Goal: Task Accomplishment & Management: Manage account settings

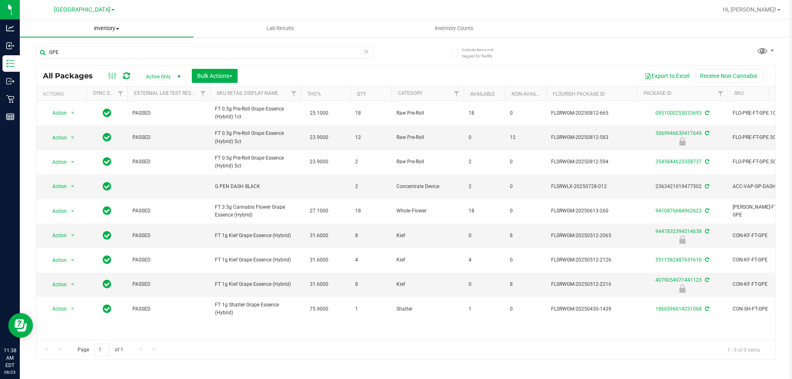
click at [103, 28] on span "Inventory" at bounding box center [107, 28] width 174 height 7
click at [452, 24] on uib-tab-heading "Inventory Counts" at bounding box center [454, 28] width 173 height 17
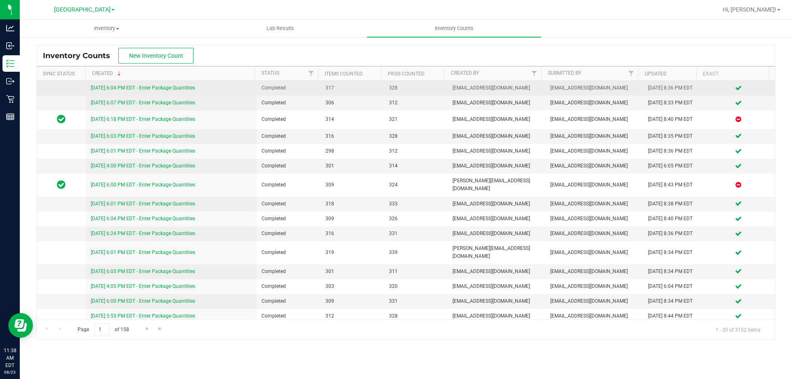
click at [139, 87] on link "8/22/25 6:04 PM EDT - Enter Package Quantities" at bounding box center [143, 88] width 104 height 6
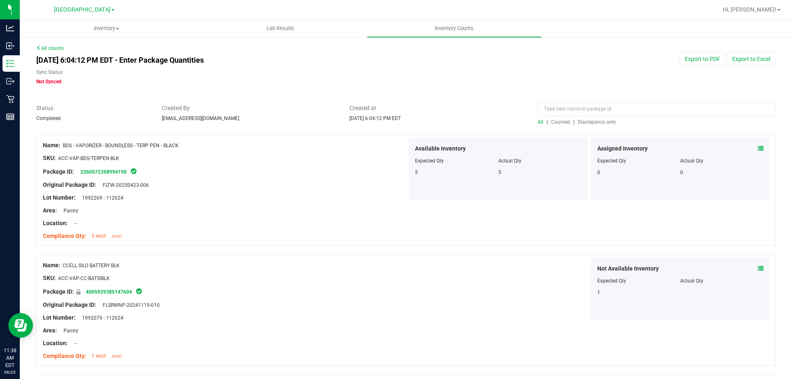
click at [48, 49] on link "All counts" at bounding box center [49, 48] width 27 height 6
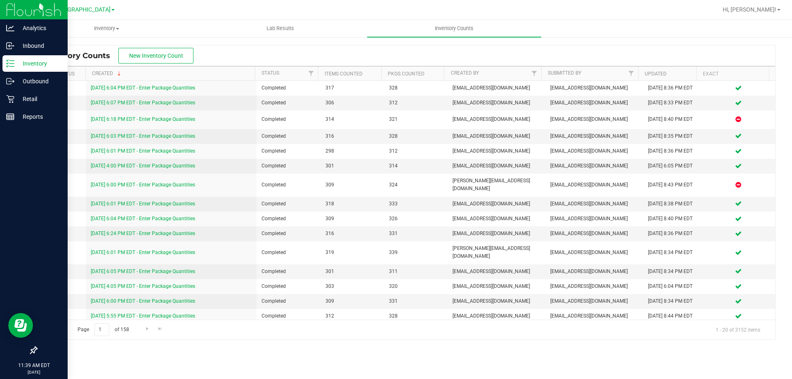
click at [7, 64] on icon at bounding box center [10, 63] width 8 height 8
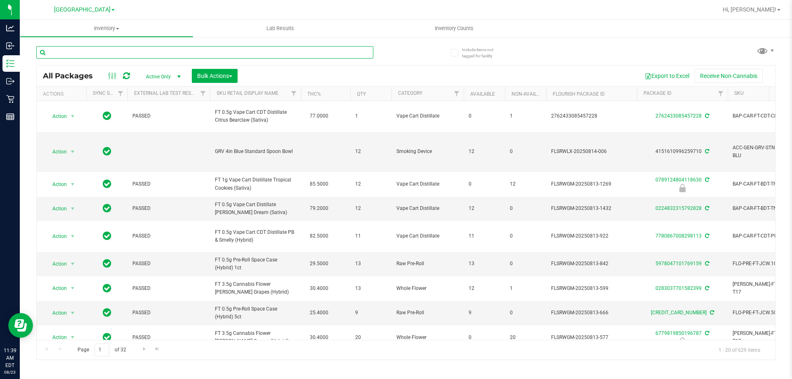
click at [90, 52] on input "text" at bounding box center [204, 52] width 337 height 12
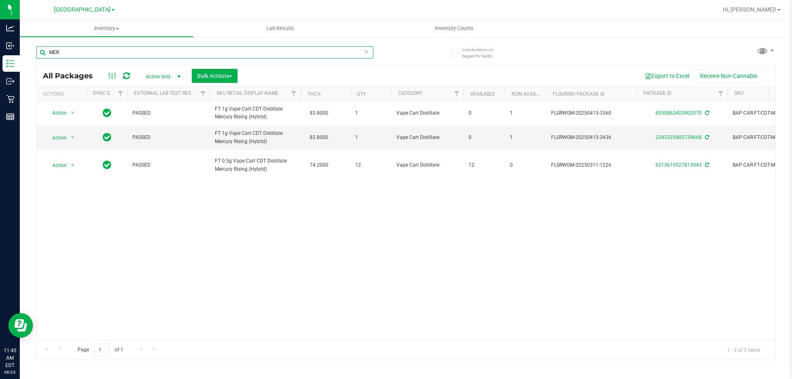
click at [158, 58] on input "MER" at bounding box center [204, 52] width 337 height 12
type input "t12"
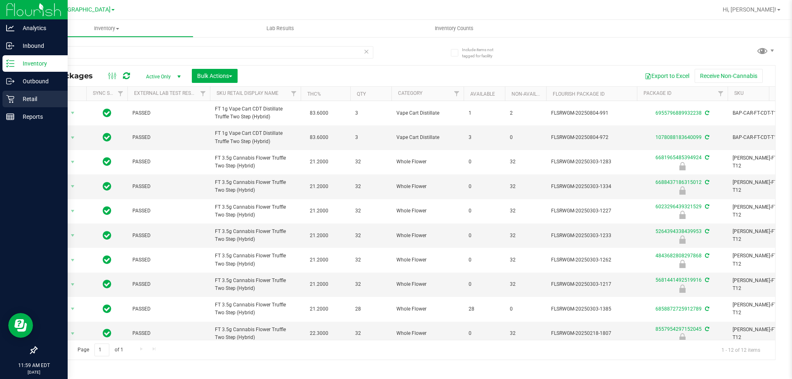
click at [10, 96] on icon at bounding box center [10, 99] width 8 height 8
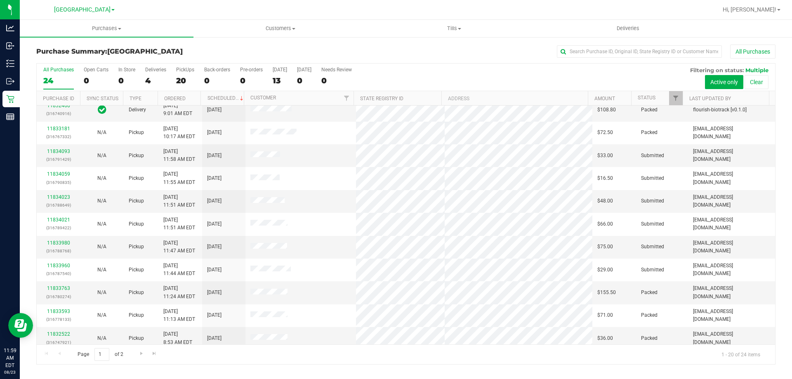
scroll to position [83, 0]
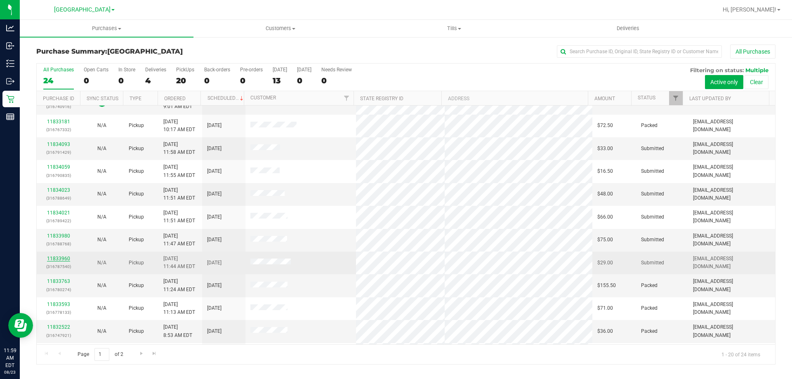
click at [51, 256] on link "11833960" at bounding box center [58, 259] width 23 height 6
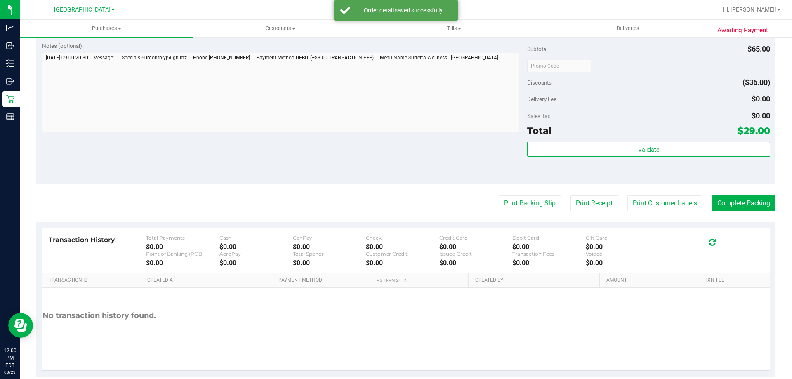
scroll to position [330, 0]
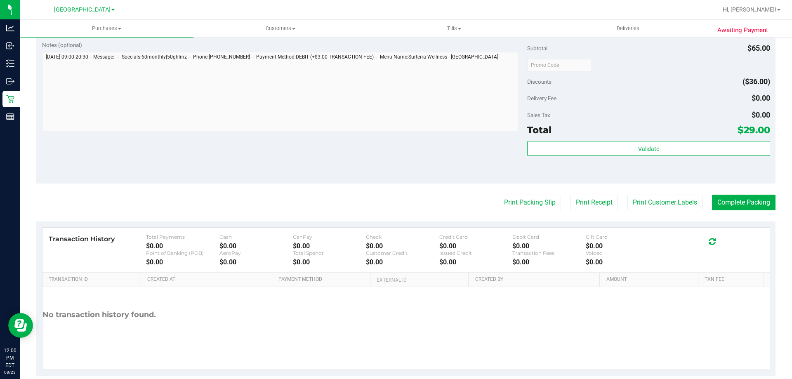
click at [616, 157] on div "Validate" at bounding box center [648, 159] width 243 height 37
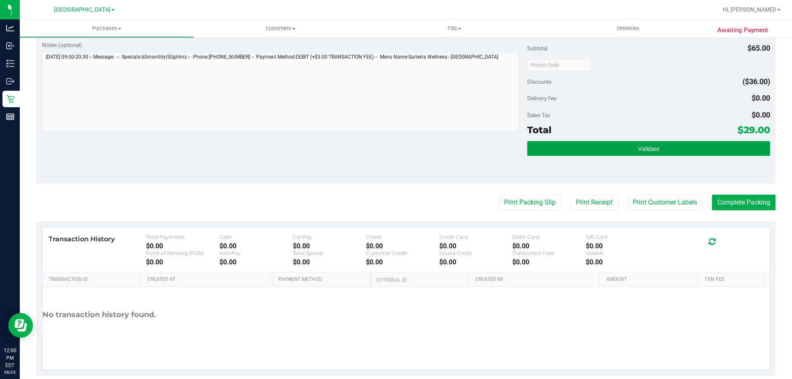
click at [613, 149] on button "Validate" at bounding box center [648, 148] width 243 height 15
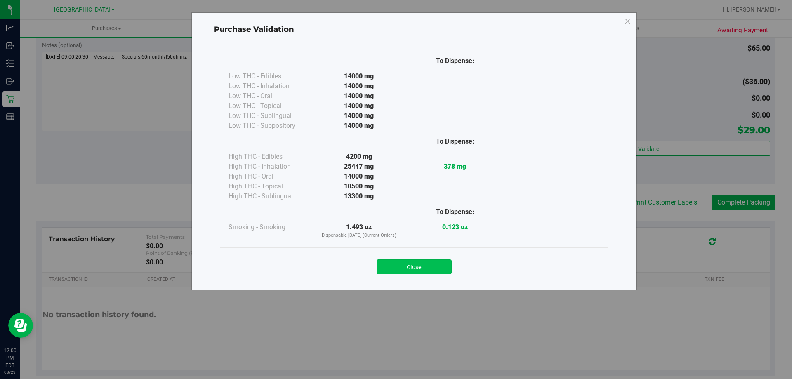
click at [398, 265] on button "Close" at bounding box center [414, 267] width 75 height 15
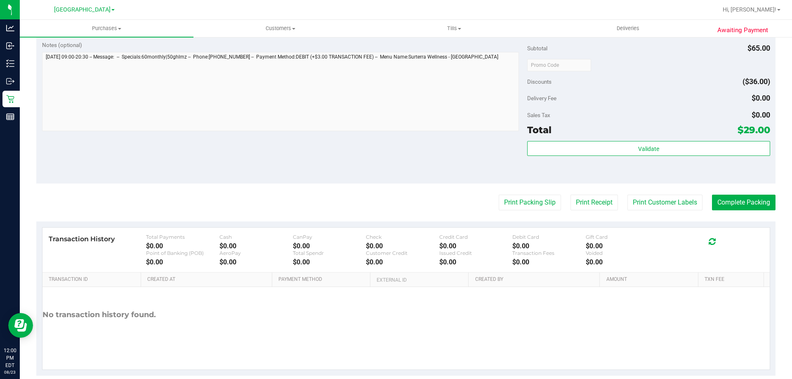
click at [498, 213] on purchase-details "Back Edit Purchase Cancel Purchase View Profile # 11833960 BioTrack ID: - Submi…" at bounding box center [406, 45] width 740 height 662
click at [501, 199] on button "Print Packing Slip" at bounding box center [530, 203] width 62 height 16
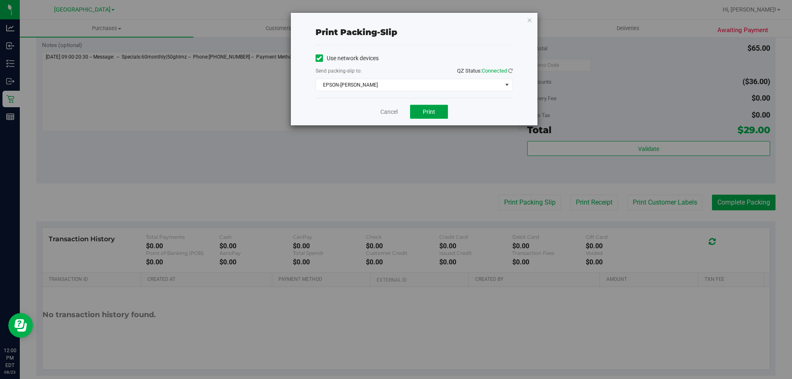
click at [426, 109] on span "Print" at bounding box center [429, 112] width 12 height 7
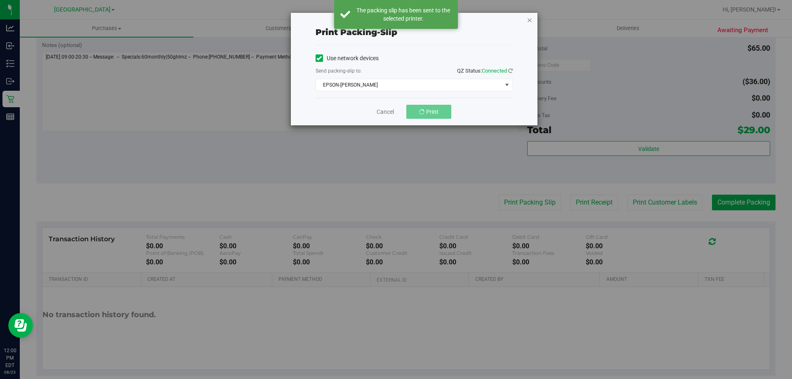
click at [530, 22] on icon "button" at bounding box center [530, 20] width 6 height 10
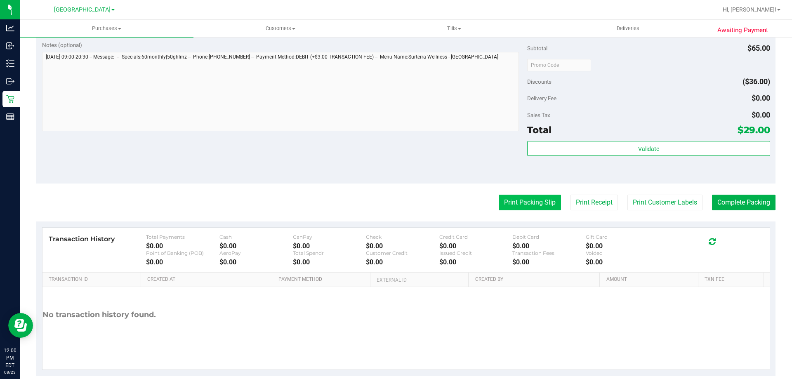
click at [526, 199] on button "Print Packing Slip" at bounding box center [530, 203] width 62 height 16
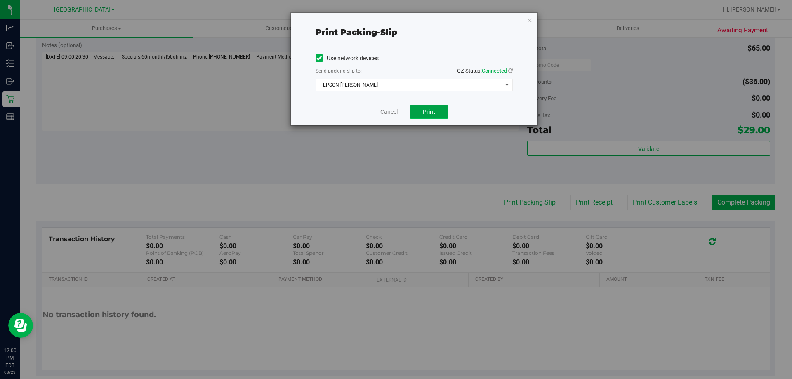
click at [446, 113] on button "Print" at bounding box center [429, 112] width 38 height 14
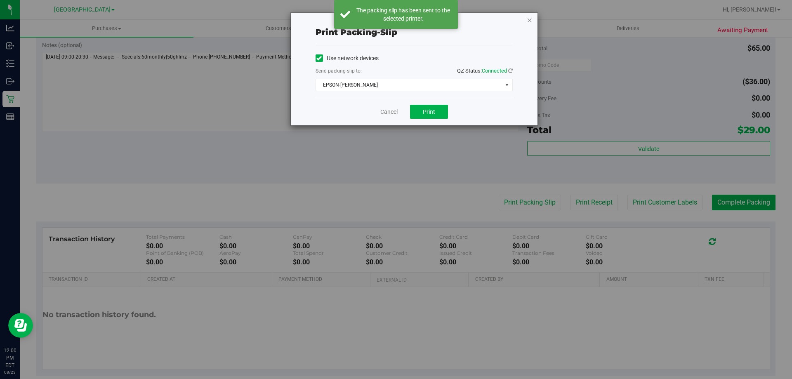
click at [531, 18] on icon "button" at bounding box center [530, 20] width 6 height 10
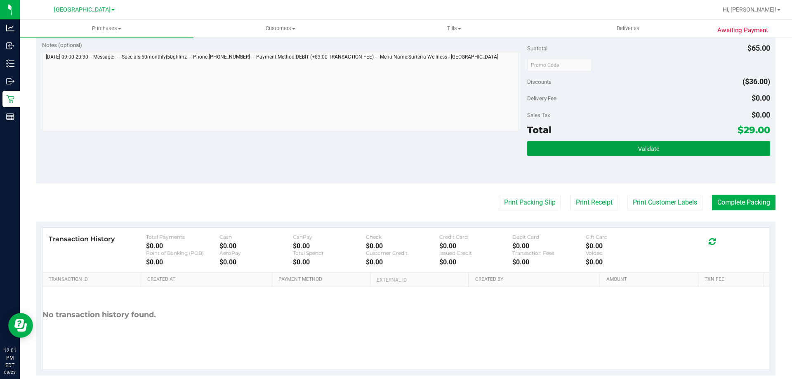
click at [665, 146] on button "Validate" at bounding box center [648, 148] width 243 height 15
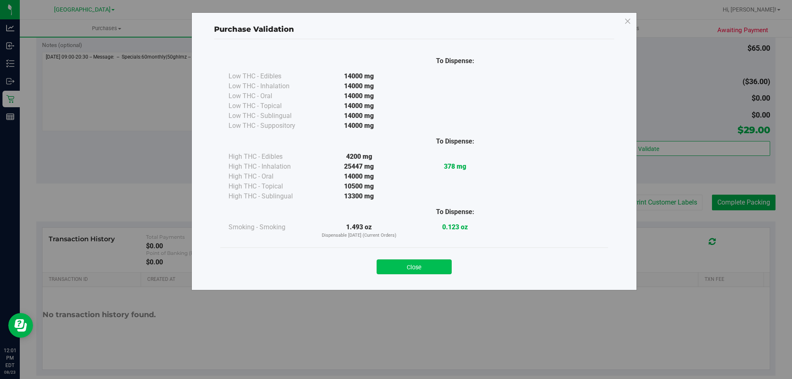
click at [413, 272] on button "Close" at bounding box center [414, 267] width 75 height 15
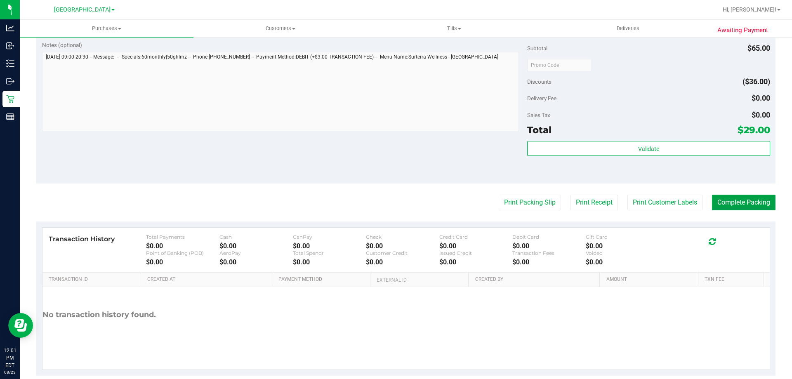
click at [736, 202] on button "Complete Packing" at bounding box center [744, 203] width 64 height 16
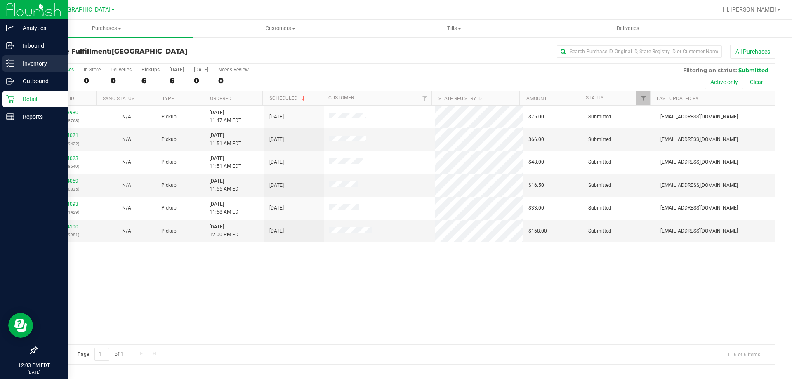
click at [20, 67] on p "Inventory" at bounding box center [39, 64] width 50 height 10
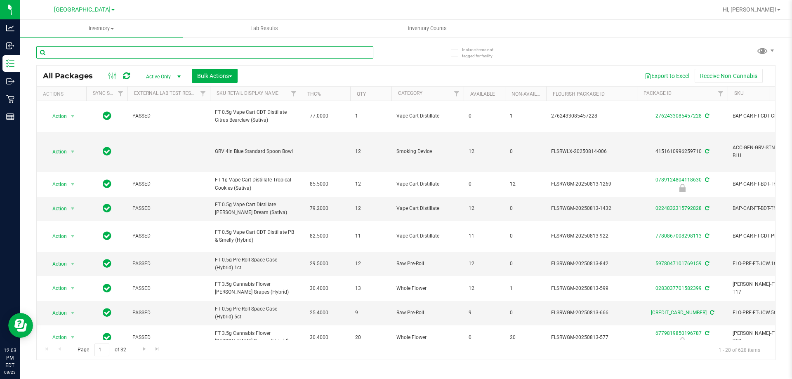
click at [104, 54] on input "text" at bounding box center [204, 52] width 337 height 12
type input "IED"
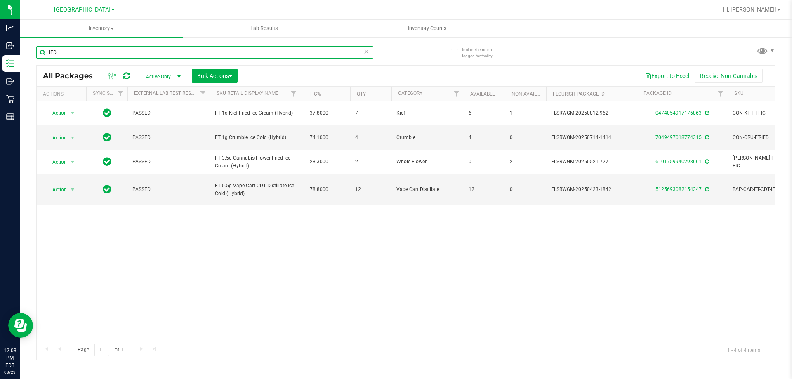
click at [307, 50] on input "IED" at bounding box center [204, 52] width 337 height 12
type input "CBC"
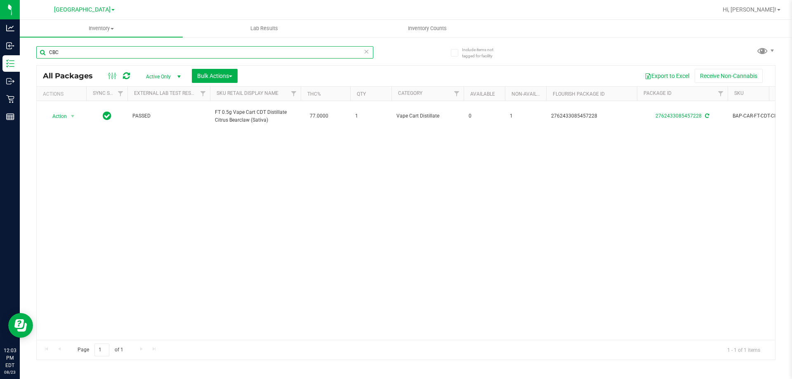
click at [224, 52] on input "CBC" at bounding box center [204, 52] width 337 height 12
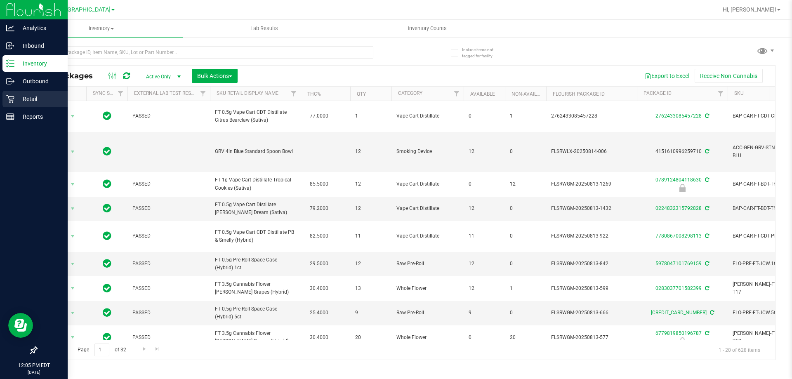
click at [9, 101] on icon at bounding box center [10, 99] width 8 height 8
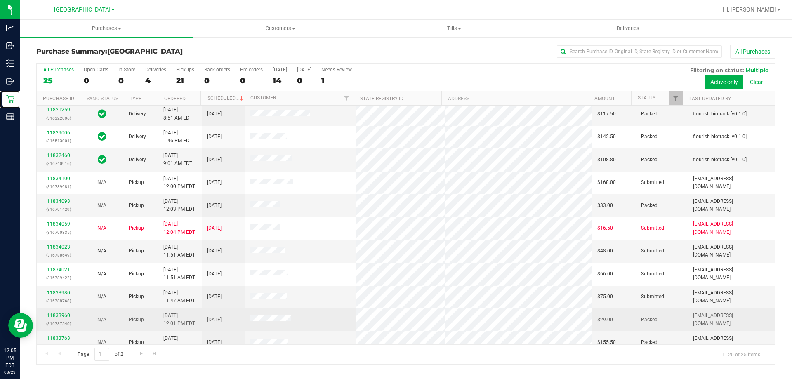
scroll to position [12, 0]
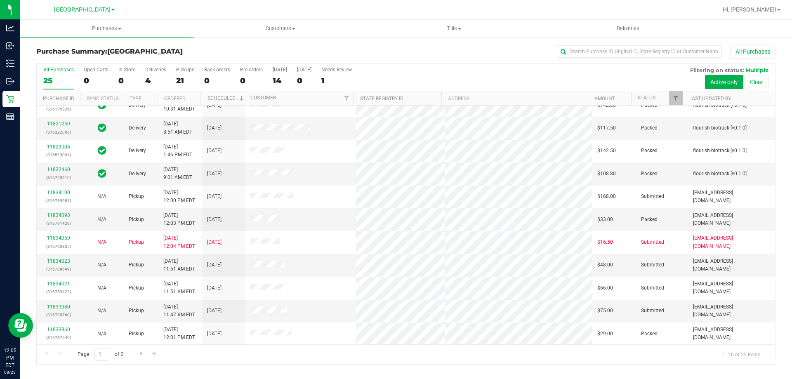
click at [175, 74] on div "All Purchases 25 Open Carts 0 In Store 0 Deliveries 4 PickUps 21 Back-orders 0 …" at bounding box center [406, 78] width 739 height 28
click at [184, 79] on div "21" at bounding box center [185, 80] width 18 height 9
click at [0, 0] on input "PickUps 21" at bounding box center [0, 0] width 0 height 0
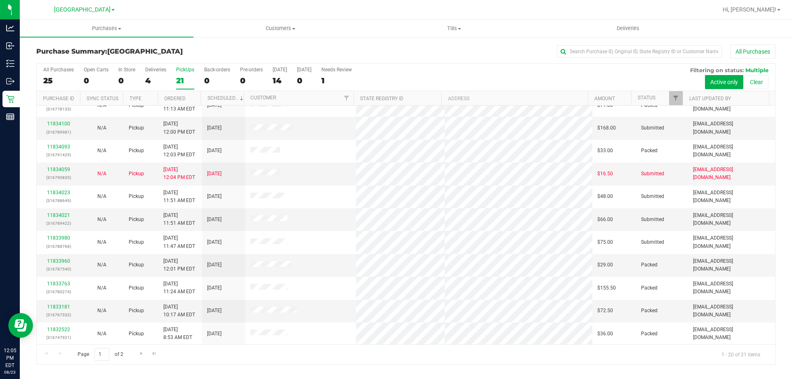
scroll to position [0, 0]
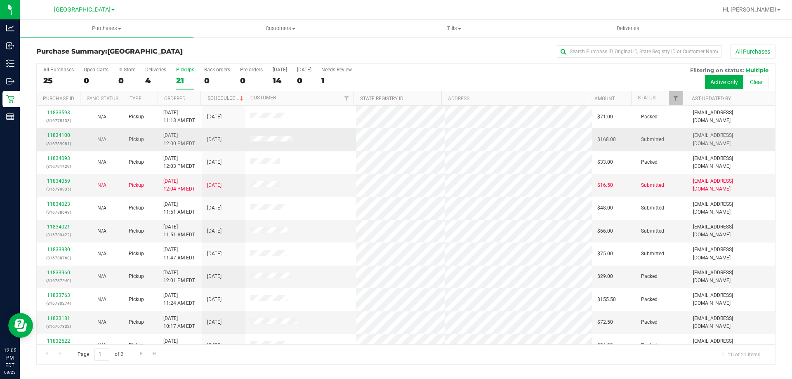
click at [57, 133] on link "11834100" at bounding box center [58, 135] width 23 height 6
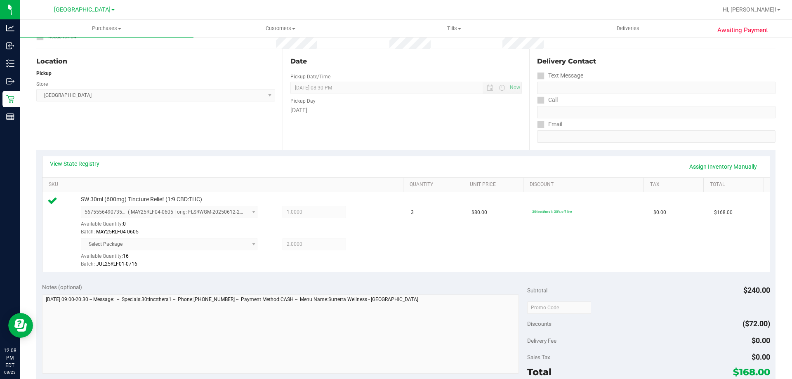
scroll to position [206, 0]
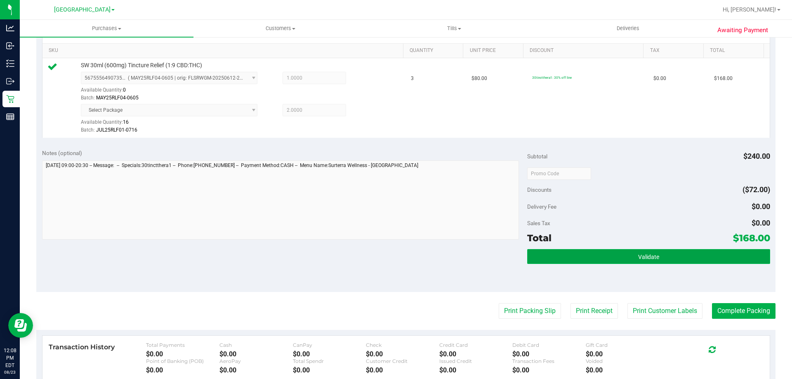
click at [579, 251] on button "Validate" at bounding box center [648, 256] width 243 height 15
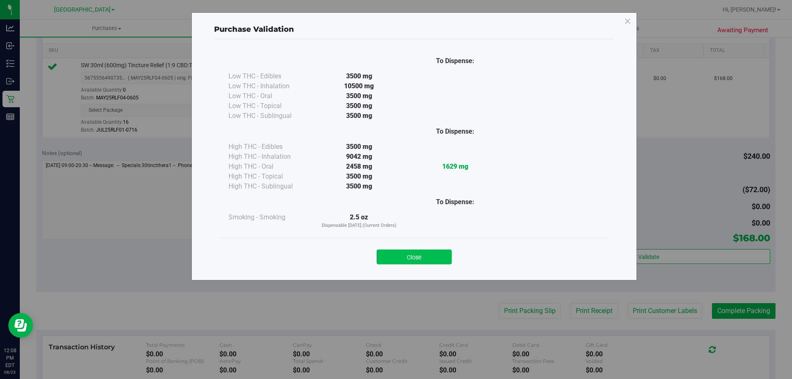
click at [414, 251] on button "Close" at bounding box center [414, 257] width 75 height 15
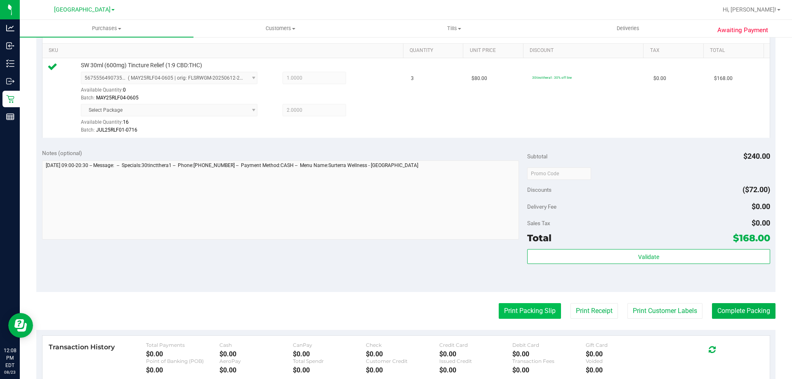
click at [521, 313] on button "Print Packing Slip" at bounding box center [530, 311] width 62 height 16
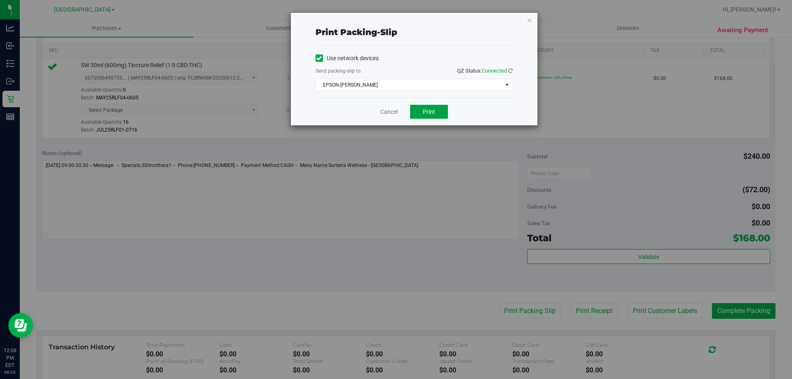
click at [430, 109] on span "Print" at bounding box center [429, 112] width 12 height 7
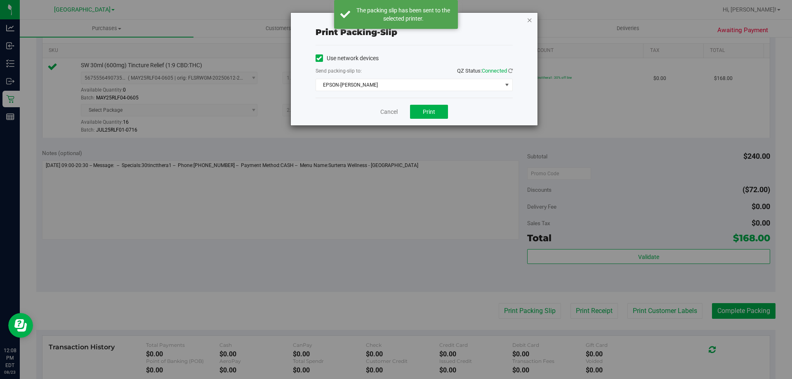
click at [530, 20] on icon "button" at bounding box center [530, 20] width 6 height 10
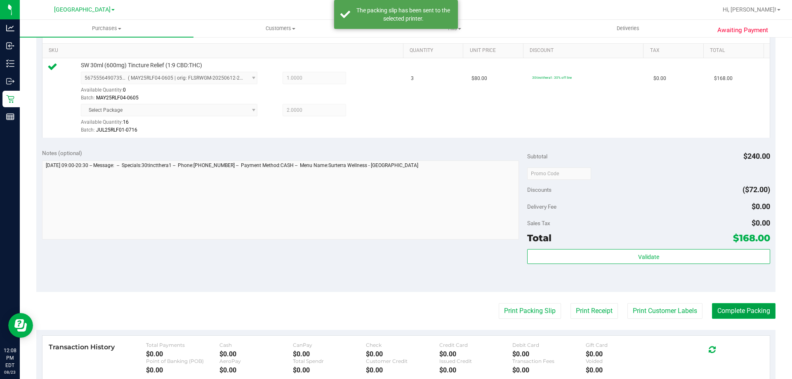
click at [745, 307] on button "Complete Packing" at bounding box center [744, 311] width 64 height 16
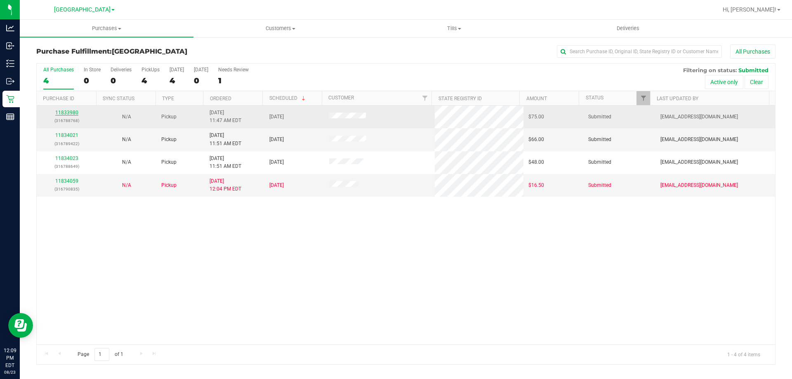
click at [66, 115] on link "11833980" at bounding box center [66, 113] width 23 height 6
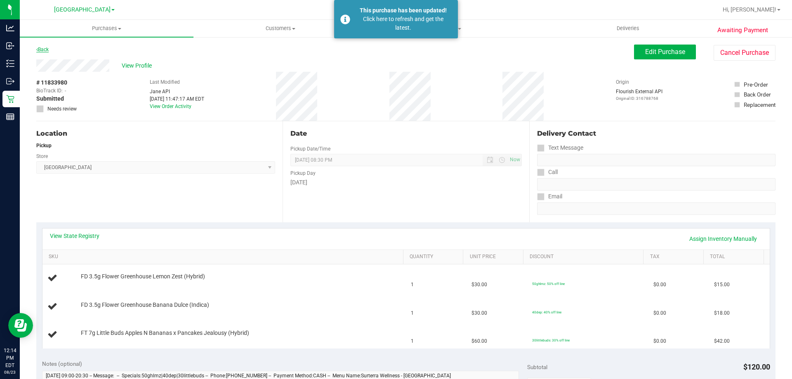
click at [46, 52] on link "Back" at bounding box center [42, 50] width 12 height 6
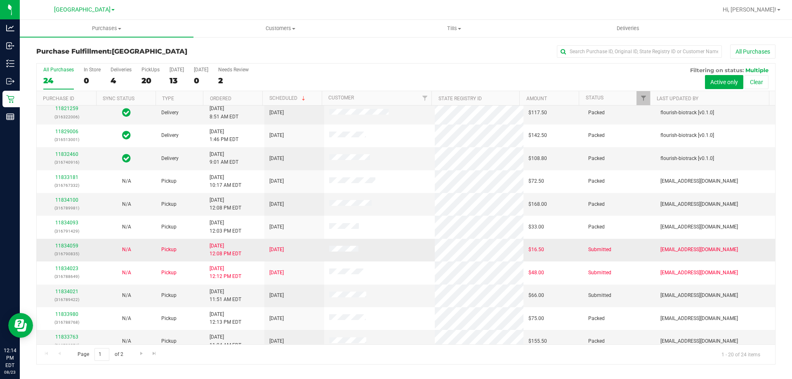
scroll to position [41, 0]
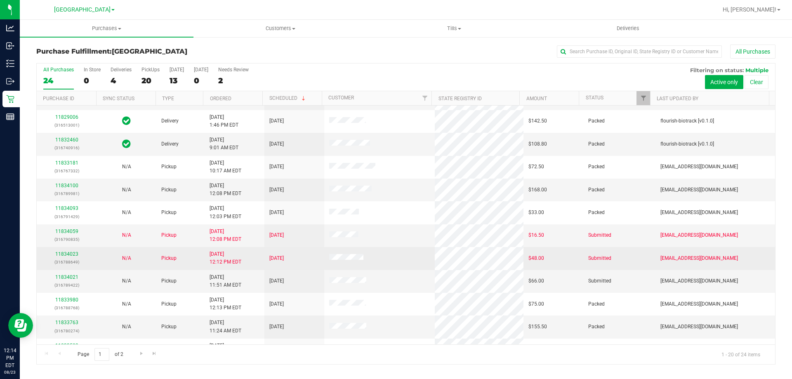
click at [68, 250] on td "11834023 (316788649)" at bounding box center [67, 258] width 60 height 23
click at [68, 255] on link "11834023" at bounding box center [66, 254] width 23 height 6
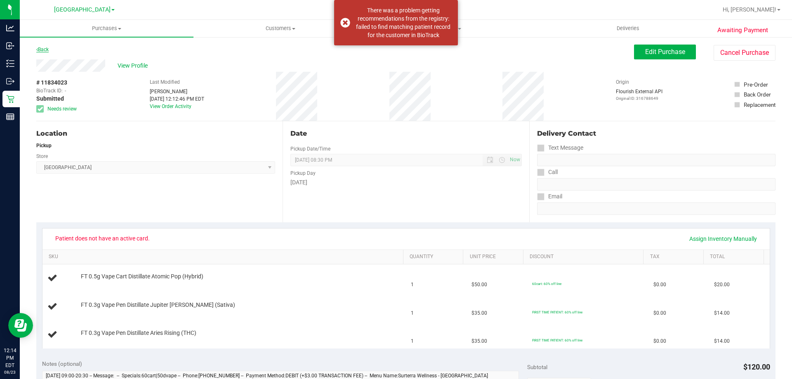
click at [44, 47] on link "Back" at bounding box center [42, 50] width 12 height 6
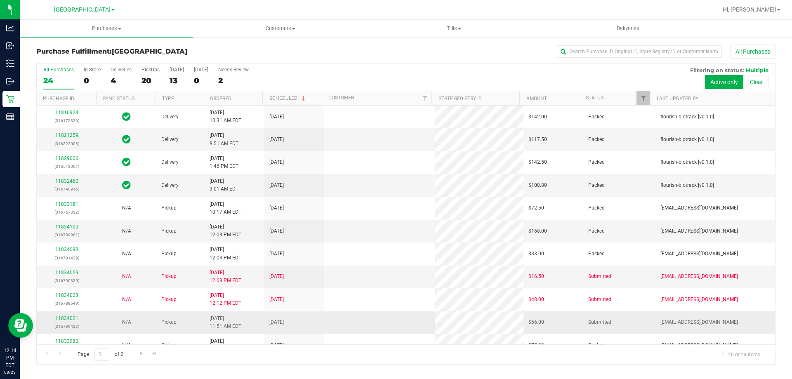
scroll to position [41, 0]
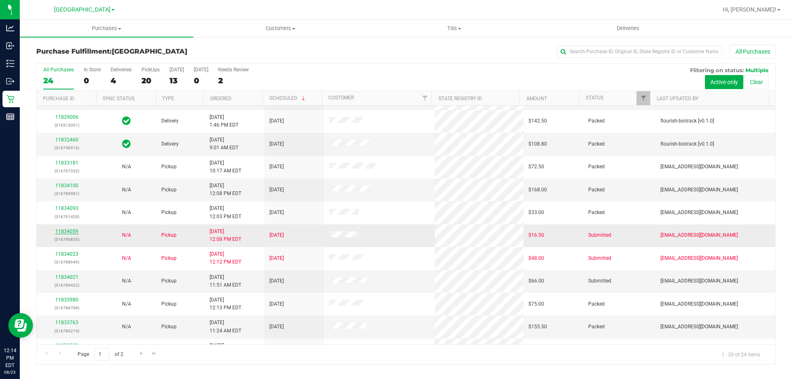
click at [73, 230] on link "11834059" at bounding box center [66, 232] width 23 height 6
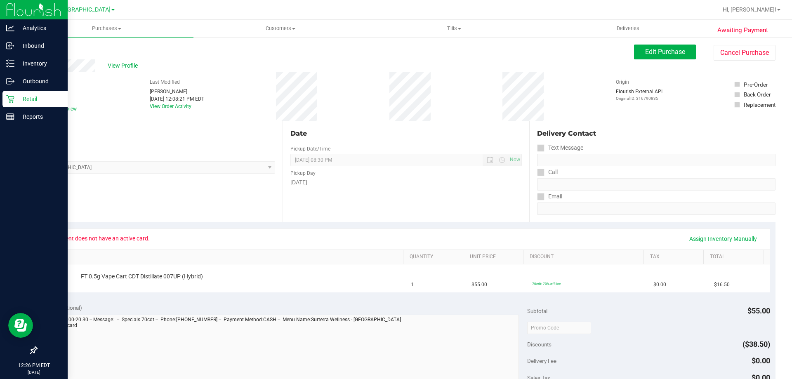
click at [14, 101] on icon at bounding box center [10, 99] width 8 height 8
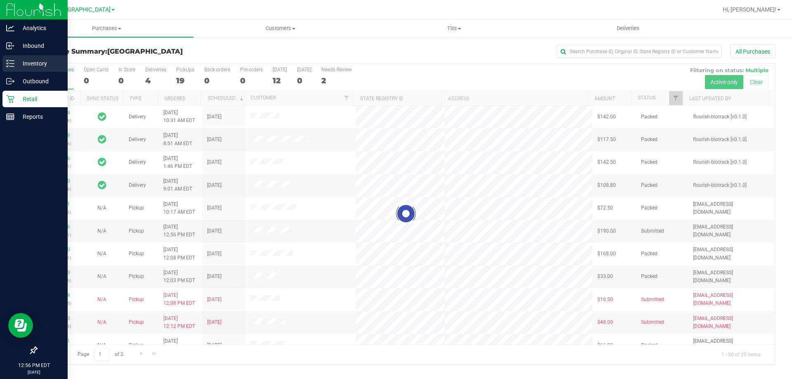
click at [19, 57] on div "Inventory" at bounding box center [34, 63] width 65 height 17
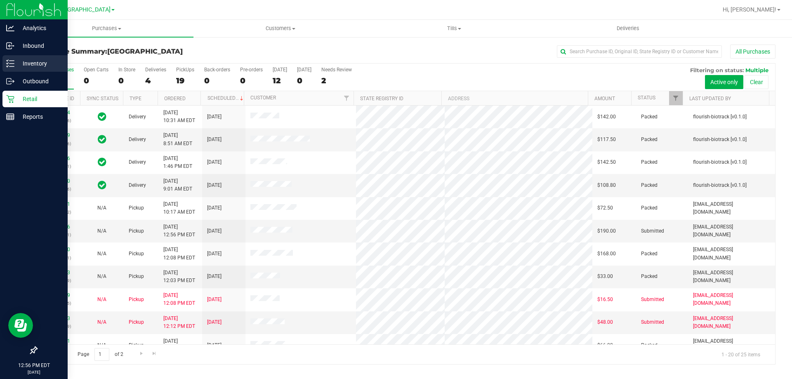
click at [17, 66] on p "Inventory" at bounding box center [39, 64] width 50 height 10
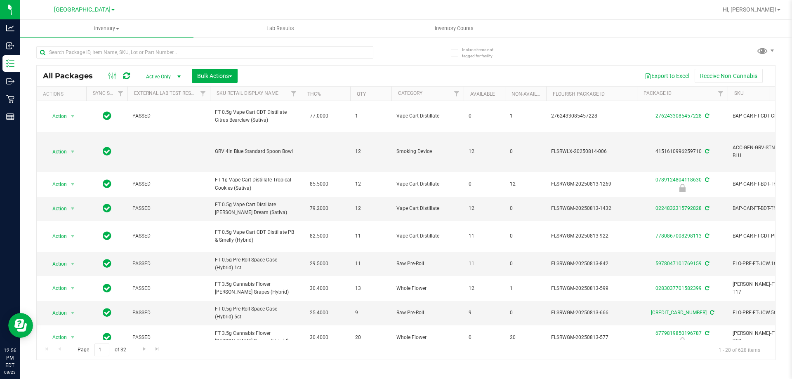
click at [229, 9] on div at bounding box center [433, 10] width 570 height 16
click at [273, 56] on input "text" at bounding box center [204, 52] width 337 height 12
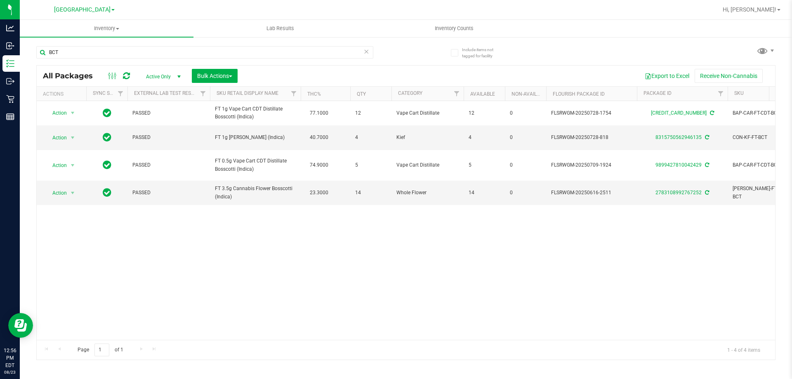
click at [223, 279] on div "Action Action Adjust qty Create package Edit attributes Global inventory Locate…" at bounding box center [406, 220] width 739 height 239
click at [76, 45] on div "BCT" at bounding box center [221, 52] width 370 height 26
click at [74, 52] on input "BCT" at bounding box center [204, 52] width 337 height 12
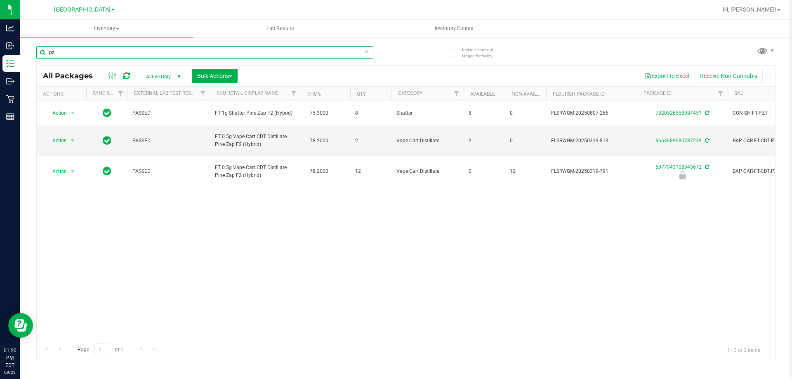
type input "p"
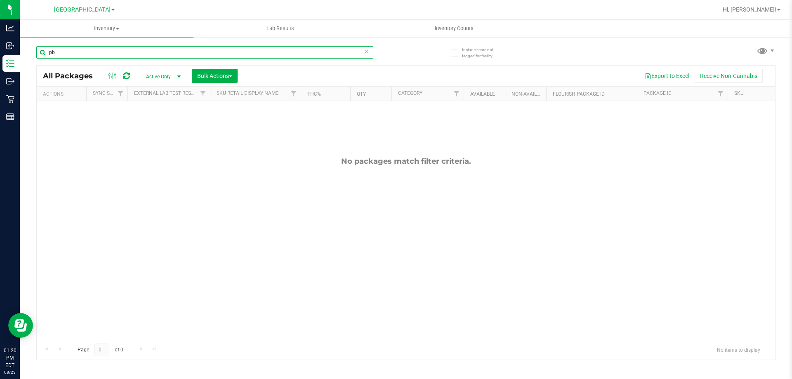
type input "p"
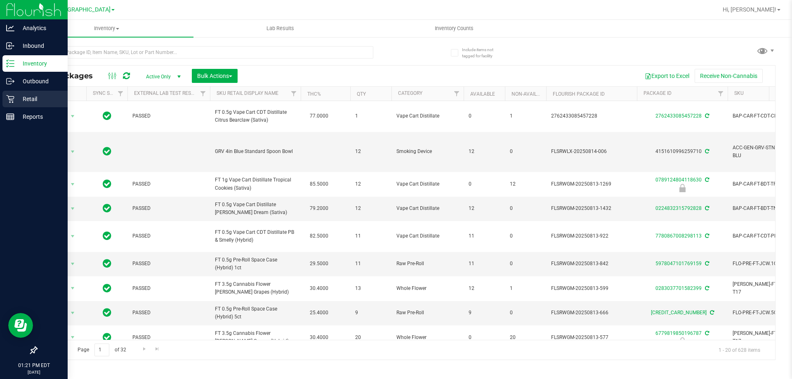
click at [16, 99] on p "Retail" at bounding box center [39, 99] width 50 height 10
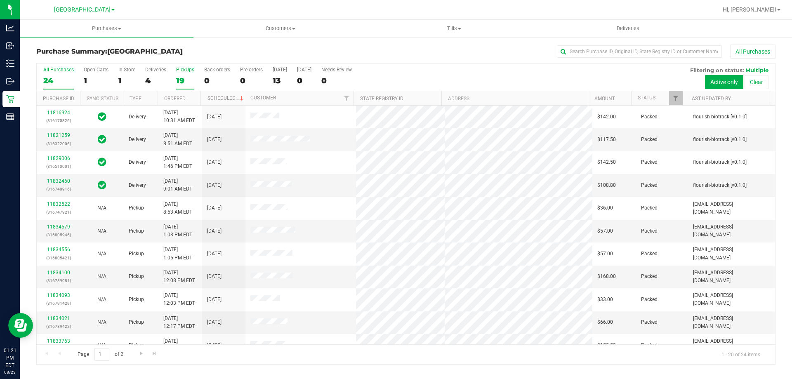
click at [184, 84] on div "19" at bounding box center [185, 80] width 18 height 9
click at [0, 0] on input "PickUps 19" at bounding box center [0, 0] width 0 height 0
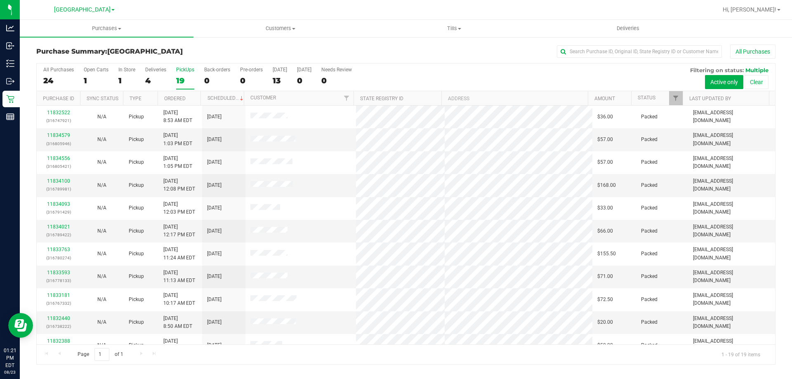
drag, startPoint x: 52, startPoint y: 77, endPoint x: 145, endPoint y: 53, distance: 95.4
click at [52, 76] on div "24" at bounding box center [58, 80] width 31 height 9
click at [0, 0] on input "All Purchases 24" at bounding box center [0, 0] width 0 height 0
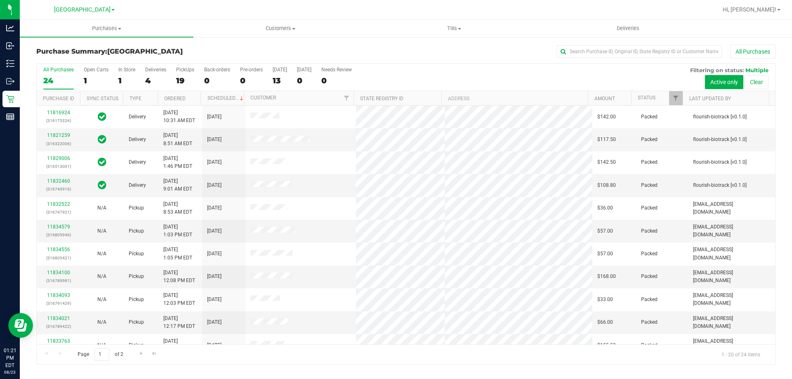
click at [187, 51] on h3 "Purchase Summary: North Port WC" at bounding box center [159, 51] width 246 height 7
click at [474, 76] on div "All Purchases 24 Open Carts 1 In Store 1 Deliveries 4 PickUps 19 Back-orders 0 …" at bounding box center [406, 78] width 739 height 28
click at [188, 80] on div "19" at bounding box center [185, 80] width 18 height 9
click at [0, 0] on input "PickUps 19" at bounding box center [0, 0] width 0 height 0
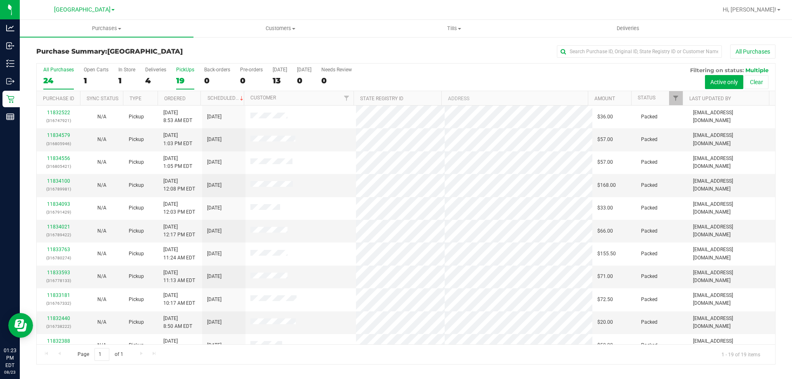
click at [59, 78] on div "24" at bounding box center [58, 80] width 31 height 9
click at [0, 0] on input "All Purchases 24" at bounding box center [0, 0] width 0 height 0
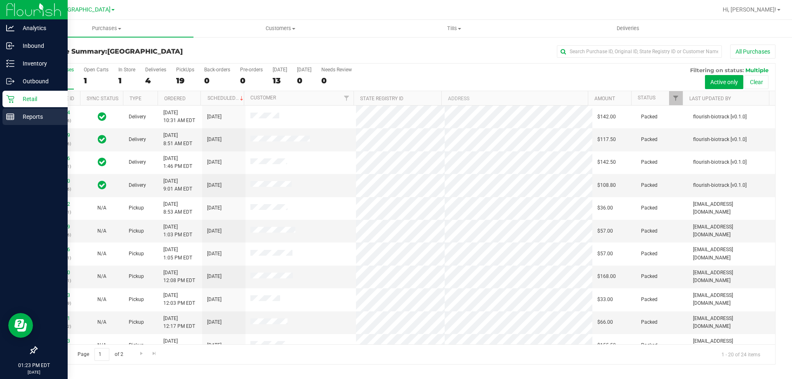
click at [18, 115] on p "Reports" at bounding box center [39, 117] width 50 height 10
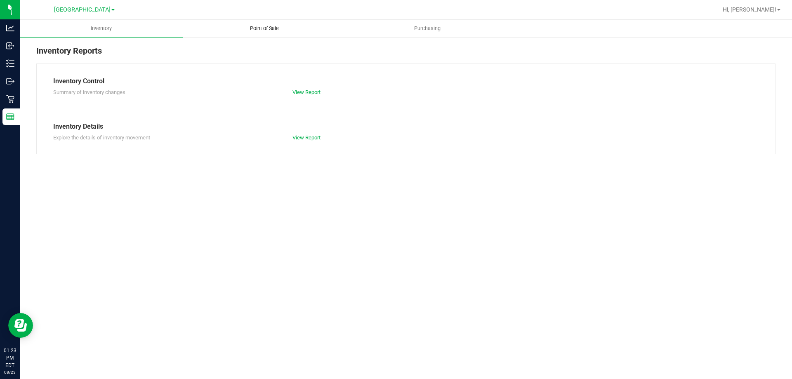
click at [271, 27] on span "Point of Sale" at bounding box center [264, 28] width 51 height 7
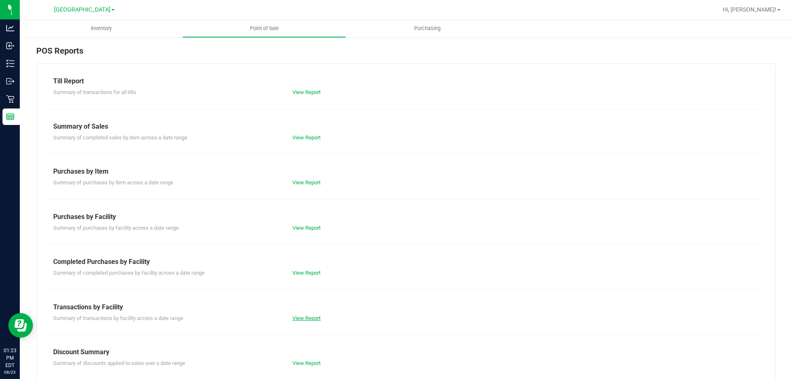
click at [299, 319] on link "View Report" at bounding box center [307, 318] width 28 height 6
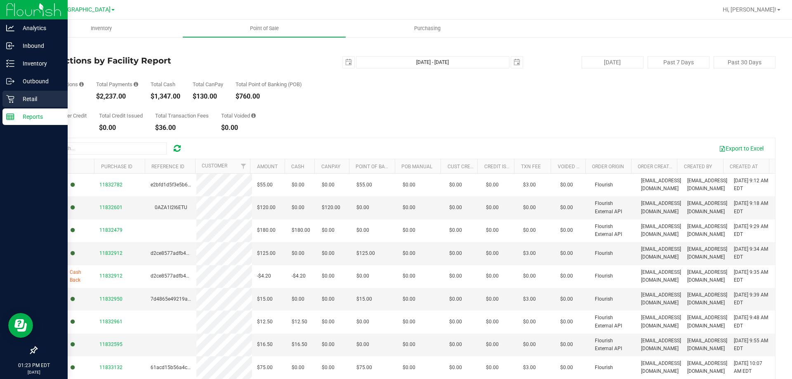
click at [0, 104] on link "Retail" at bounding box center [34, 100] width 68 height 18
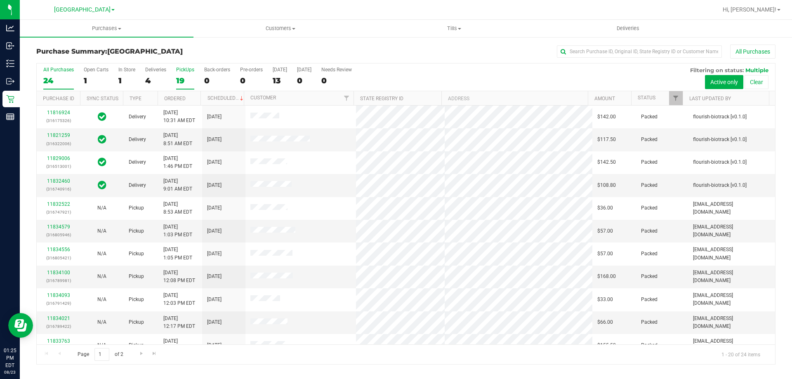
click at [180, 76] on div "19" at bounding box center [185, 80] width 18 height 9
click at [0, 0] on input "PickUps 19" at bounding box center [0, 0] width 0 height 0
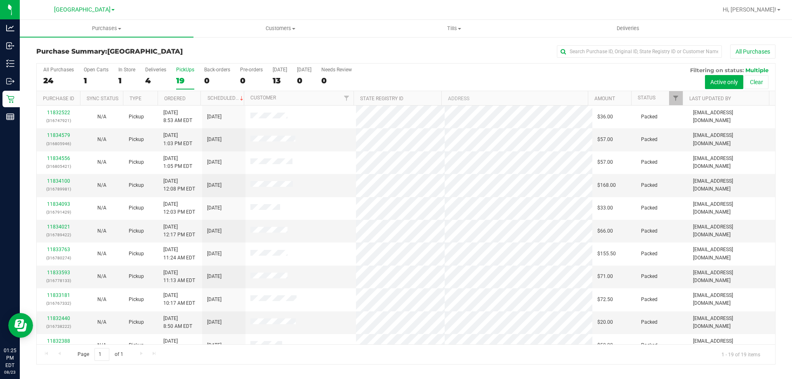
click at [156, 82] on div "4" at bounding box center [155, 80] width 21 height 9
click at [0, 0] on input "Deliveries 4" at bounding box center [0, 0] width 0 height 0
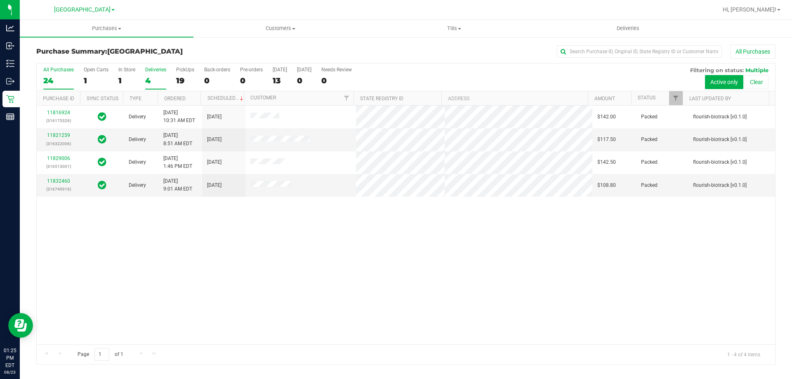
click at [57, 77] on div "24" at bounding box center [58, 80] width 31 height 9
click at [0, 0] on input "All Purchases 24" at bounding box center [0, 0] width 0 height 0
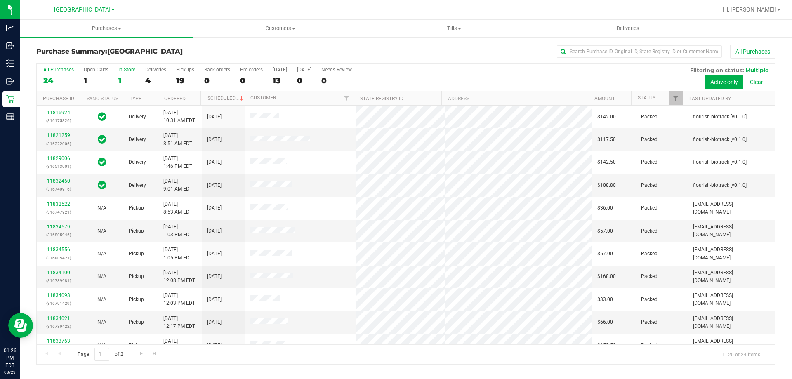
click at [129, 75] on label "In Store 1" at bounding box center [126, 78] width 17 height 23
click at [0, 0] on input "In Store 1" at bounding box center [0, 0] width 0 height 0
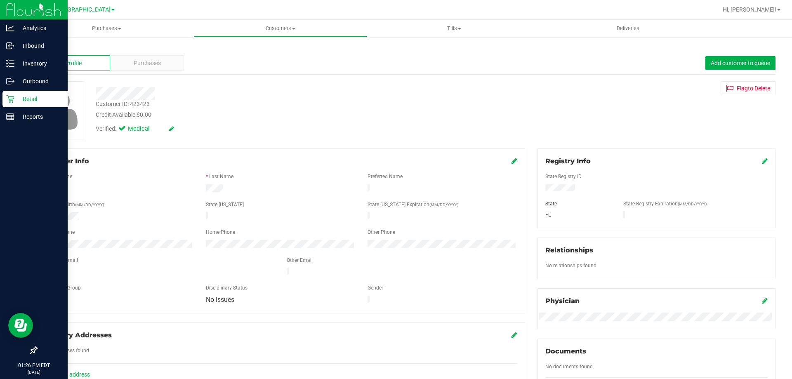
click at [20, 99] on p "Retail" at bounding box center [39, 99] width 50 height 10
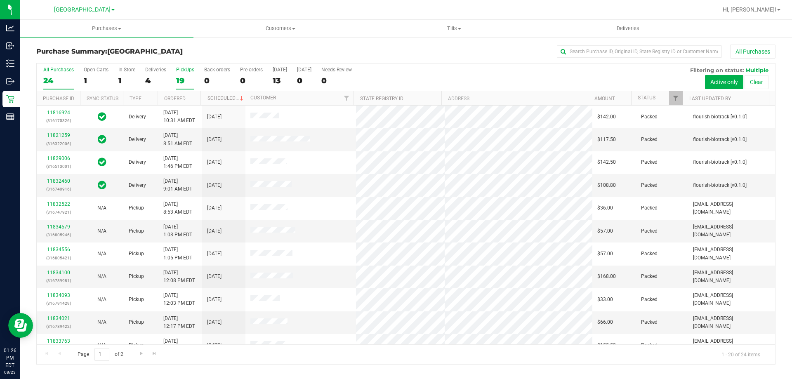
click at [184, 84] on div "19" at bounding box center [185, 80] width 18 height 9
click at [0, 0] on input "PickUps 19" at bounding box center [0, 0] width 0 height 0
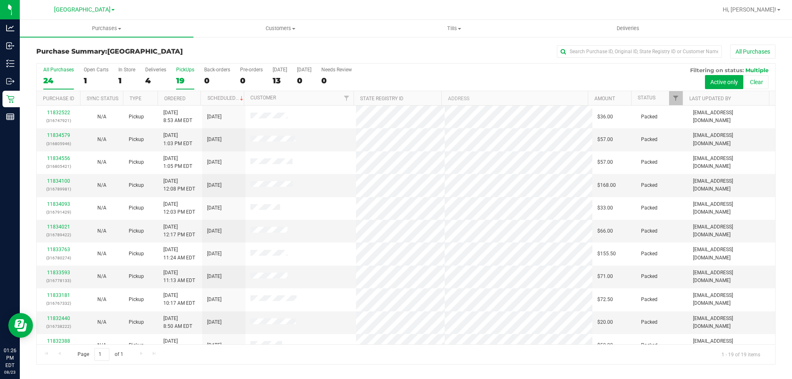
click at [52, 78] on div "24" at bounding box center [58, 80] width 31 height 9
click at [0, 0] on input "All Purchases 24" at bounding box center [0, 0] width 0 height 0
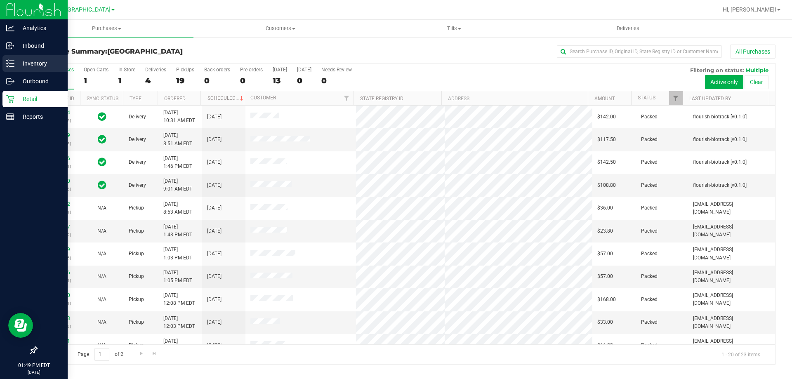
click at [15, 65] on p "Inventory" at bounding box center [39, 64] width 50 height 10
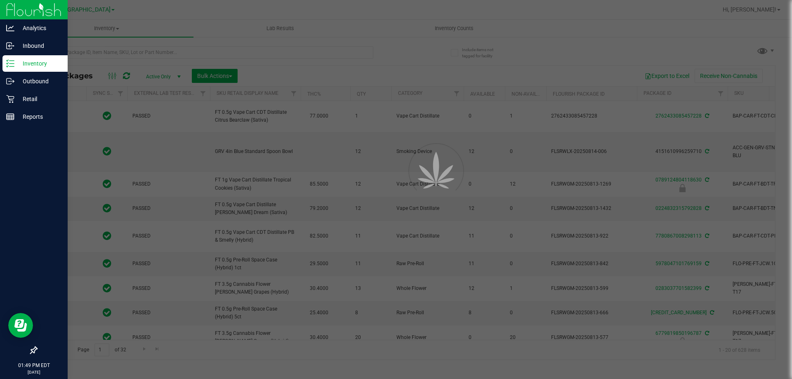
click at [127, 50] on div at bounding box center [396, 189] width 792 height 379
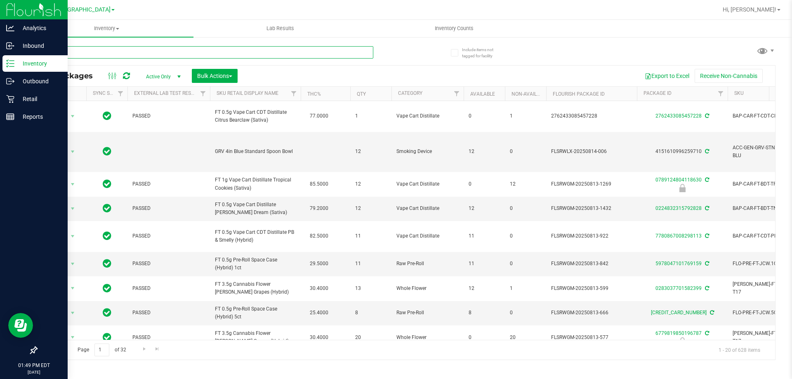
click at [119, 53] on input "text" at bounding box center [204, 52] width 337 height 12
type input "AGO"
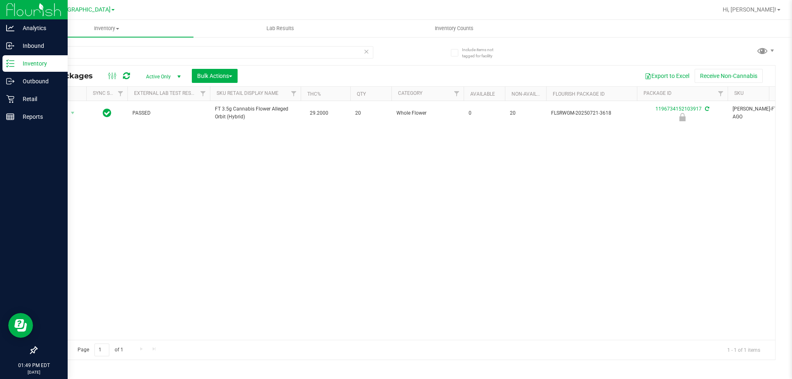
drag, startPoint x: 345, startPoint y: 333, endPoint x: 406, endPoint y: 336, distance: 61.5
click at [406, 336] on div "Action Action Edit attributes Global inventory Locate package Package audit log…" at bounding box center [406, 220] width 739 height 239
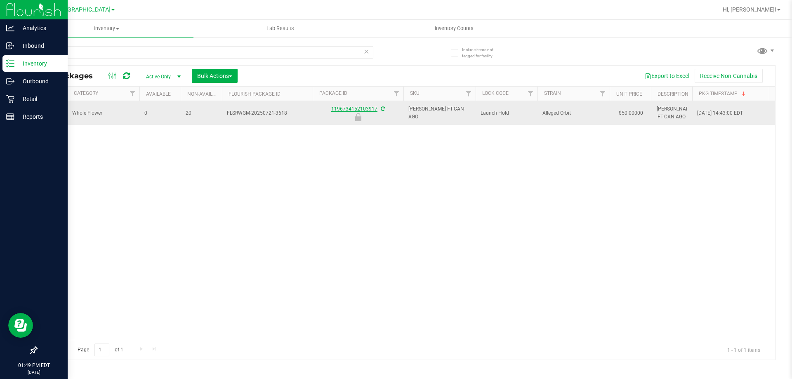
click at [351, 109] on link "1196734152103917" at bounding box center [354, 109] width 46 height 6
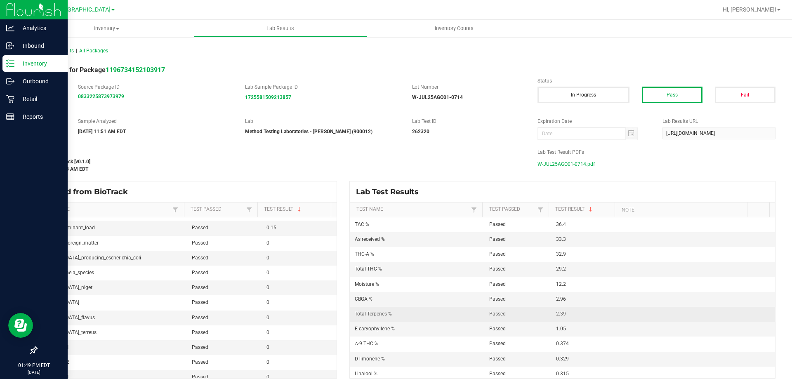
scroll to position [41, 0]
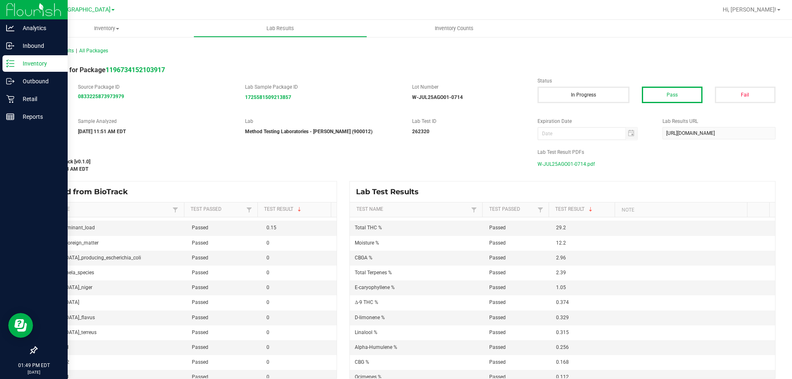
click at [12, 64] on line at bounding box center [11, 64] width 5 height 0
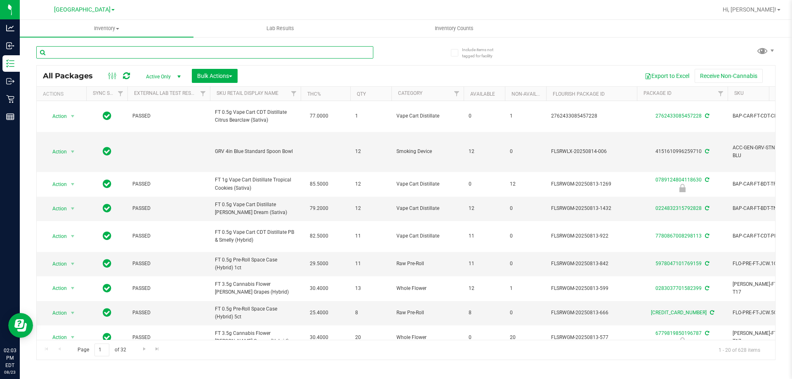
click at [120, 54] on input "text" at bounding box center [204, 52] width 337 height 12
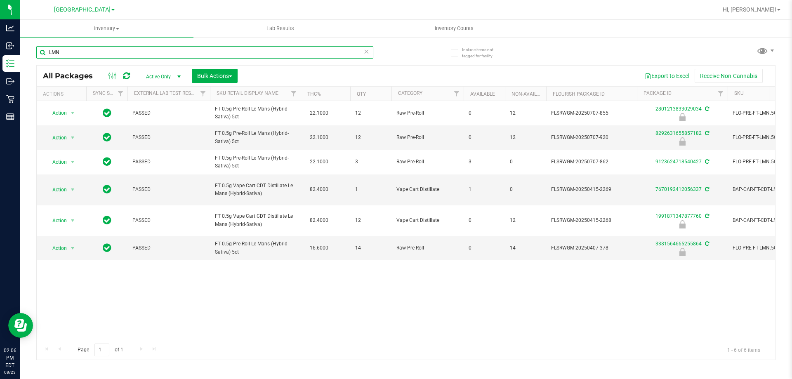
click at [256, 48] on input "LMN" at bounding box center [204, 52] width 337 height 12
type input "PZT"
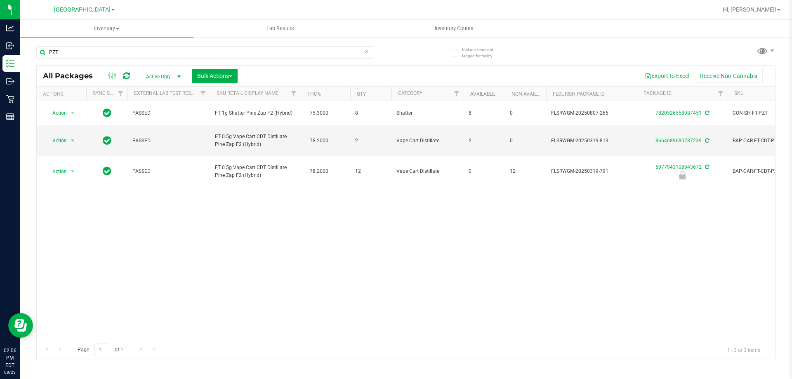
click at [366, 50] on icon at bounding box center [367, 51] width 6 height 10
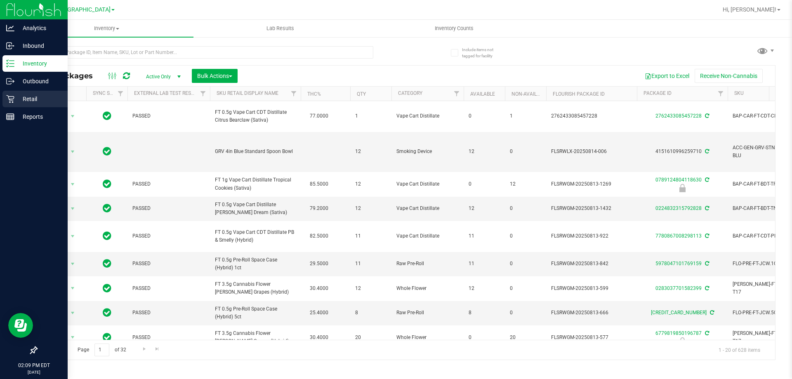
click at [17, 97] on p "Retail" at bounding box center [39, 99] width 50 height 10
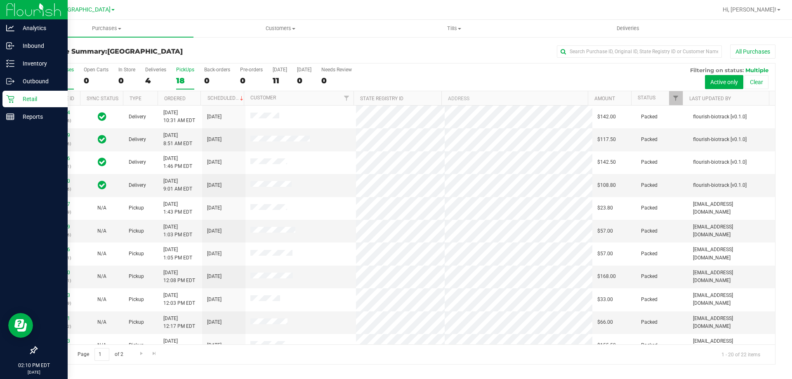
click at [181, 75] on label "PickUps 18" at bounding box center [185, 78] width 18 height 23
click at [0, 0] on input "PickUps 18" at bounding box center [0, 0] width 0 height 0
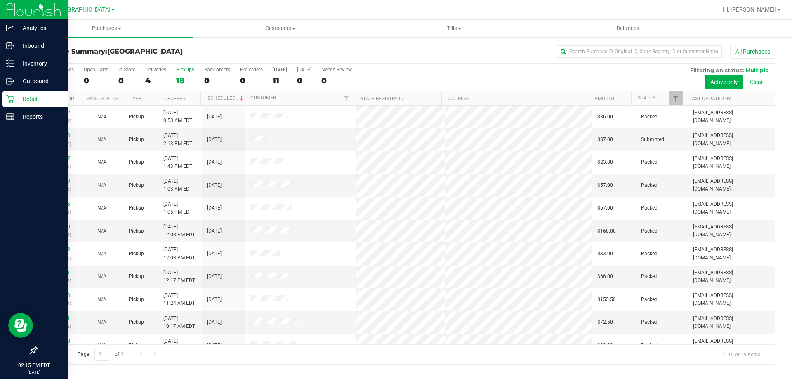
click at [187, 70] on div "PickUps" at bounding box center [185, 70] width 18 height 6
click at [0, 0] on input "PickUps 18" at bounding box center [0, 0] width 0 height 0
click at [54, 135] on link "11835193" at bounding box center [58, 135] width 23 height 6
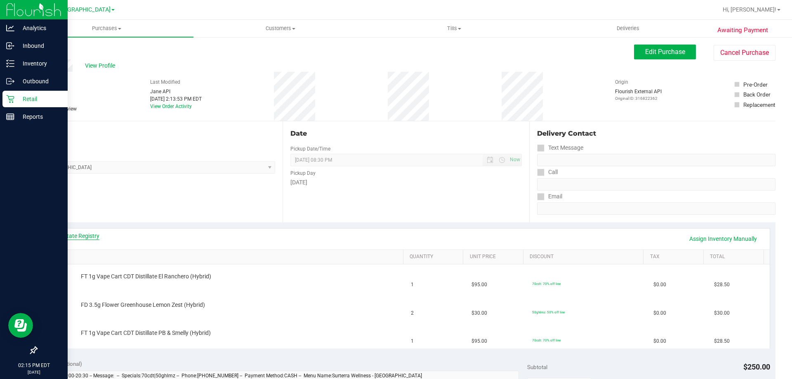
click at [75, 232] on link "View State Registry" at bounding box center [75, 236] width 50 height 8
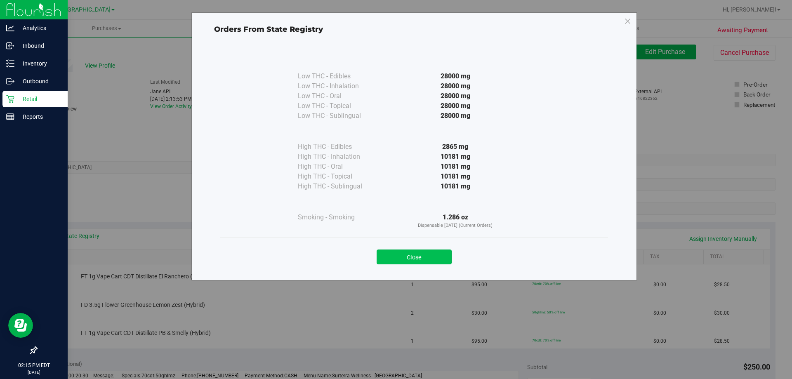
click at [409, 257] on button "Close" at bounding box center [414, 257] width 75 height 15
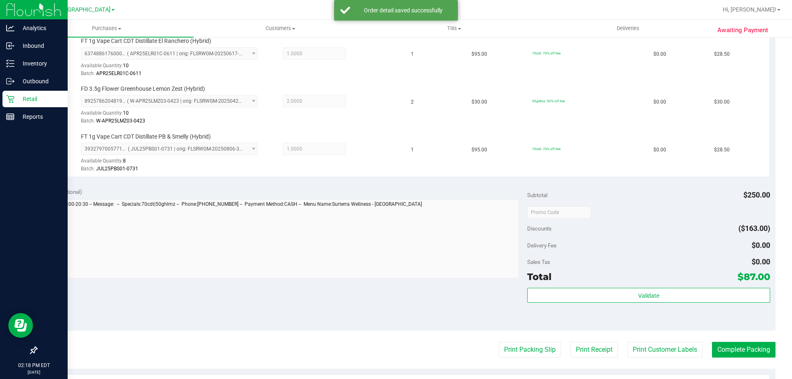
scroll to position [293, 0]
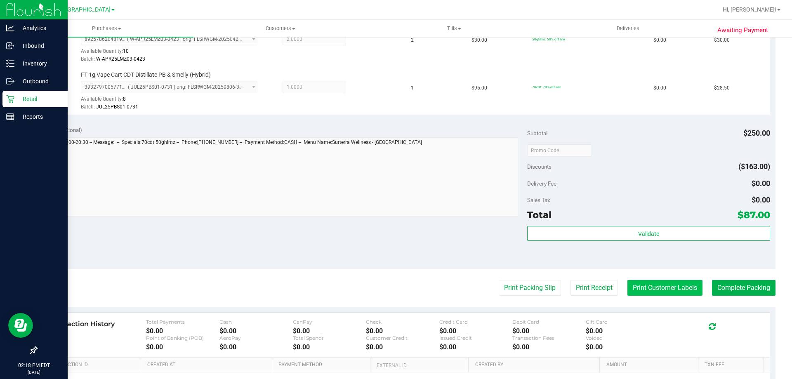
click at [634, 287] on button "Print Customer Labels" at bounding box center [665, 288] width 75 height 16
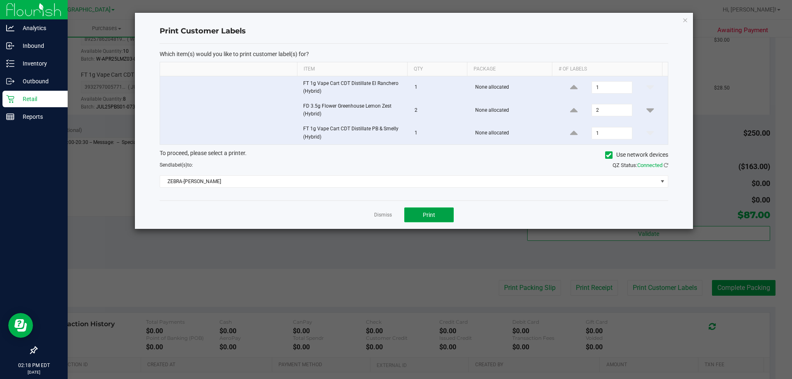
click at [438, 222] on button "Print" at bounding box center [429, 215] width 50 height 15
click at [379, 213] on link "Dismiss" at bounding box center [383, 215] width 18 height 7
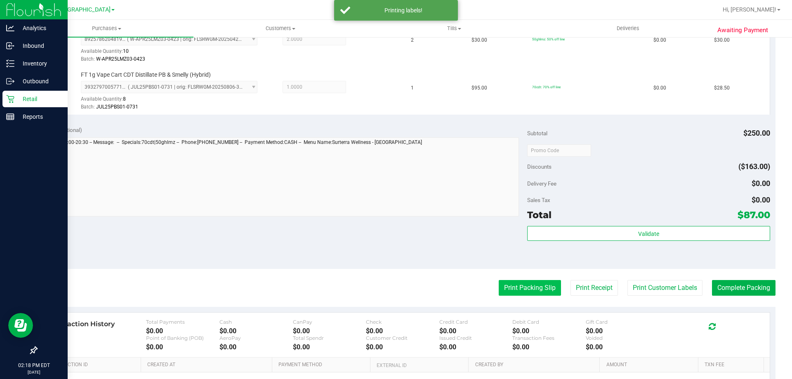
click at [510, 291] on button "Print Packing Slip" at bounding box center [530, 288] width 62 height 16
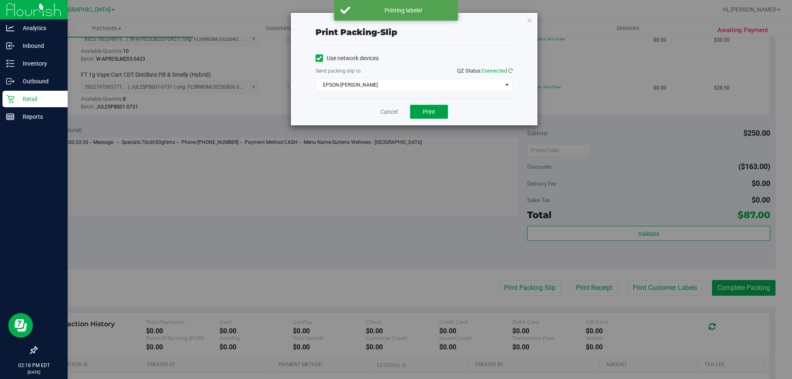
click at [430, 111] on span "Print" at bounding box center [429, 112] width 12 height 7
click at [386, 109] on link "Cancel" at bounding box center [389, 112] width 17 height 9
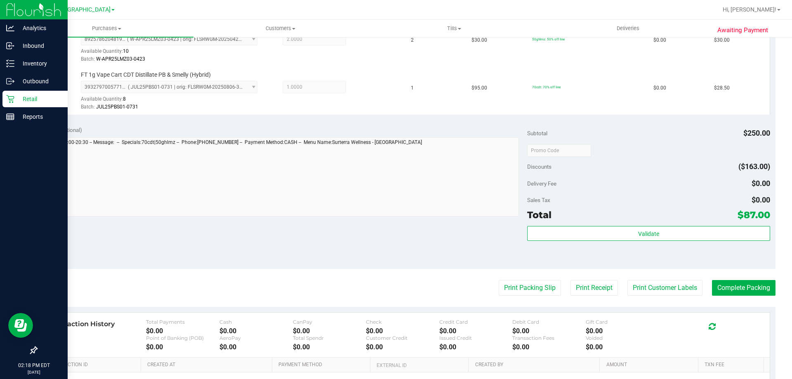
click at [556, 218] on div "Total $87.00" at bounding box center [648, 215] width 243 height 15
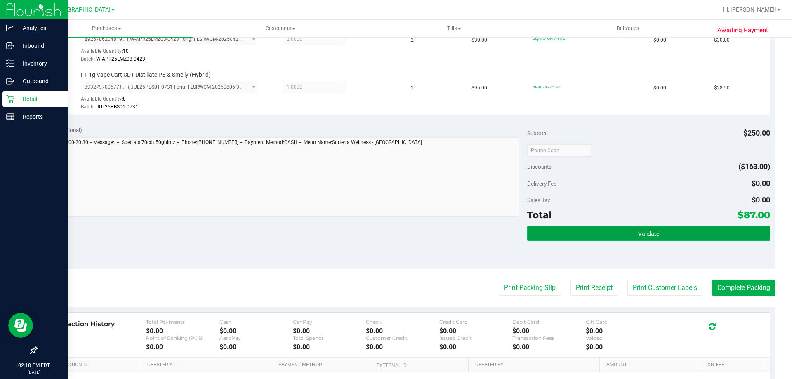
click at [555, 240] on button "Validate" at bounding box center [648, 233] width 243 height 15
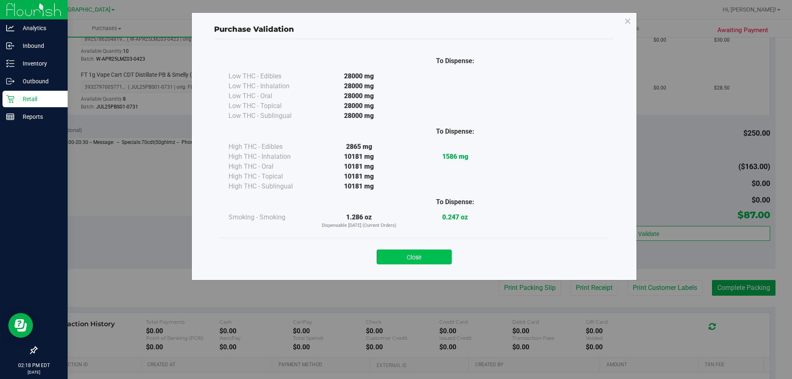
click at [412, 251] on button "Close" at bounding box center [414, 257] width 75 height 15
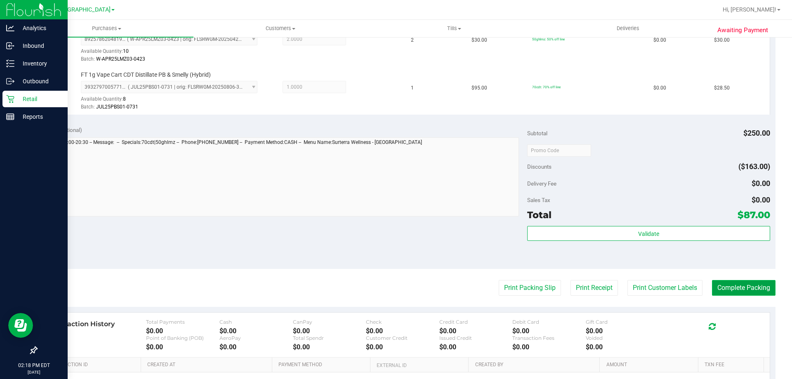
click at [744, 281] on button "Complete Packing" at bounding box center [744, 288] width 64 height 16
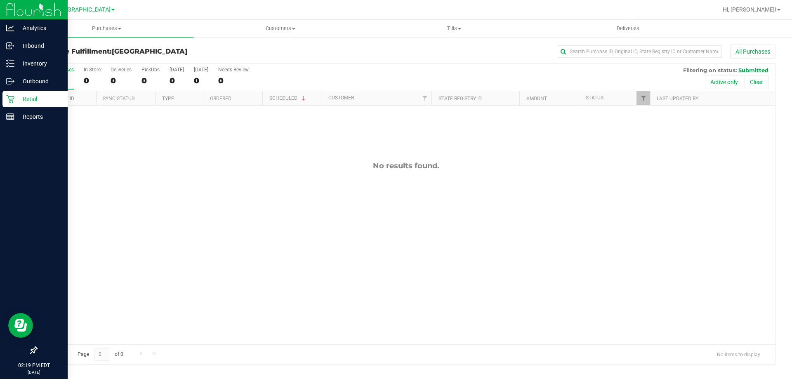
click at [27, 94] on p "Retail" at bounding box center [39, 99] width 50 height 10
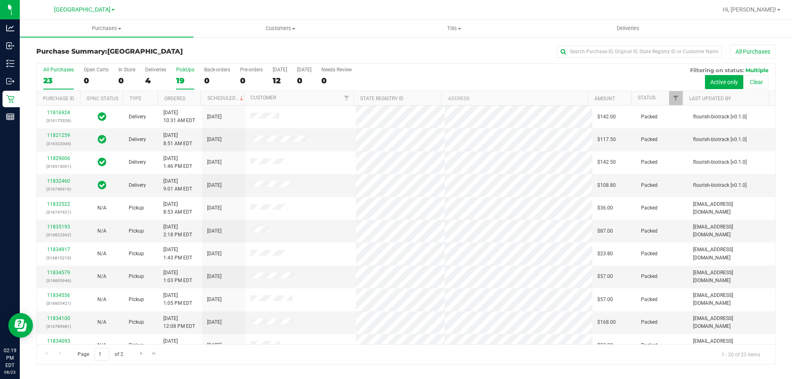
click at [184, 74] on label "PickUps 19" at bounding box center [185, 78] width 18 height 23
click at [0, 0] on input "PickUps 19" at bounding box center [0, 0] width 0 height 0
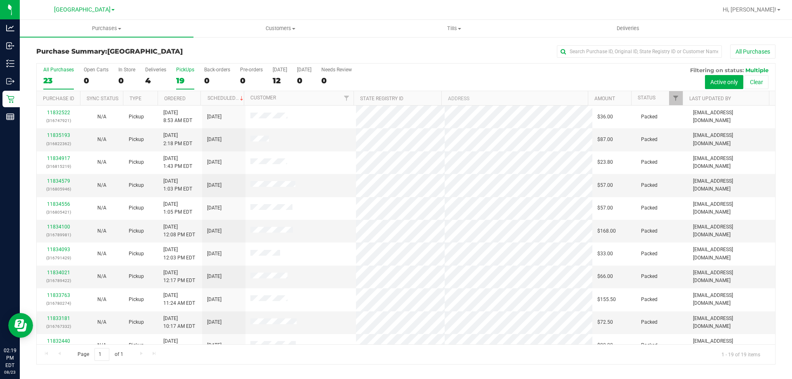
click at [50, 84] on div "23" at bounding box center [58, 80] width 31 height 9
click at [0, 0] on input "All Purchases 23" at bounding box center [0, 0] width 0 height 0
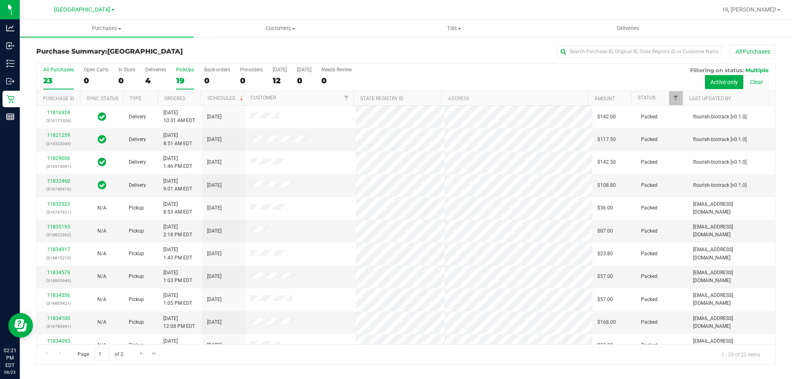
click at [179, 69] on div "PickUps" at bounding box center [185, 70] width 18 height 6
click at [0, 0] on input "PickUps 19" at bounding box center [0, 0] width 0 height 0
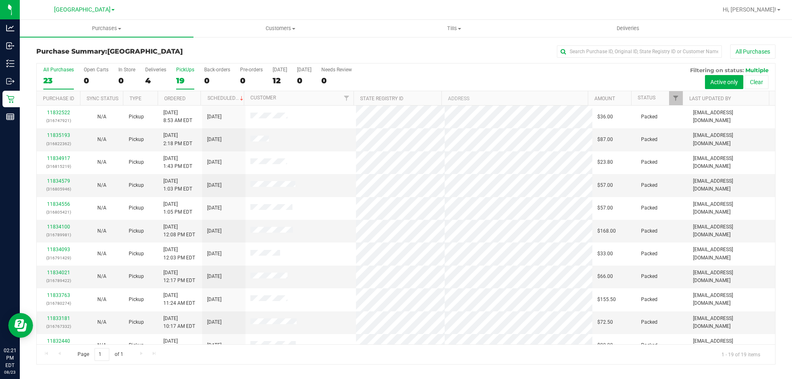
click at [54, 82] on div "23" at bounding box center [58, 80] width 31 height 9
click at [0, 0] on input "All Purchases 23" at bounding box center [0, 0] width 0 height 0
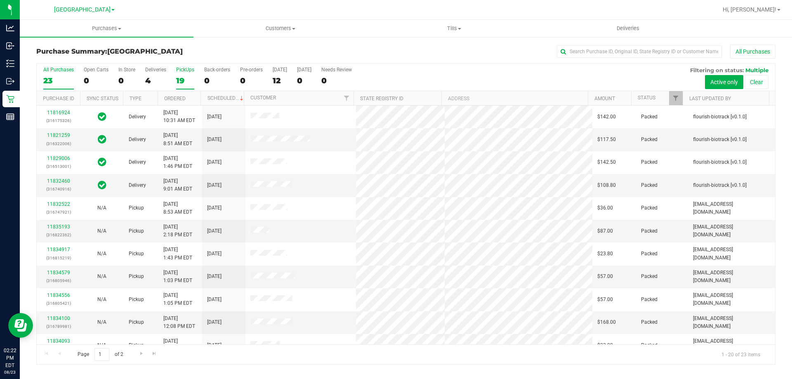
click at [184, 77] on div "19" at bounding box center [185, 80] width 18 height 9
click at [0, 0] on input "PickUps 19" at bounding box center [0, 0] width 0 height 0
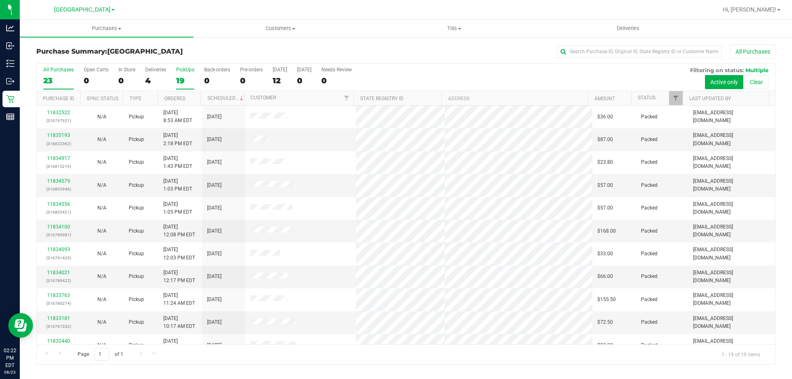
click at [61, 77] on div "23" at bounding box center [58, 80] width 31 height 9
click at [0, 0] on input "All Purchases 23" at bounding box center [0, 0] width 0 height 0
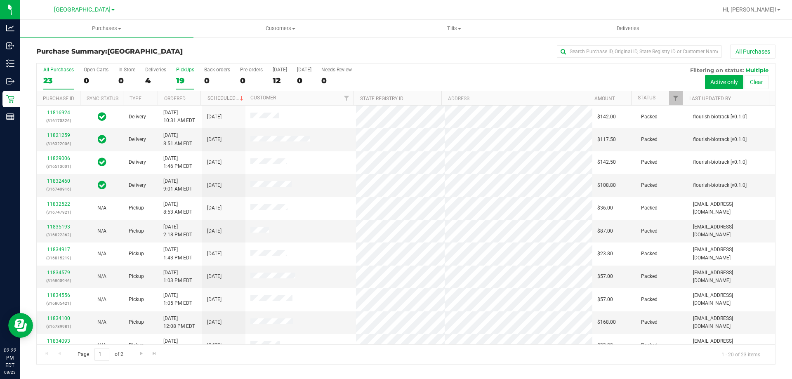
click at [192, 74] on label "PickUps 19" at bounding box center [185, 78] width 18 height 23
click at [0, 0] on input "PickUps 19" at bounding box center [0, 0] width 0 height 0
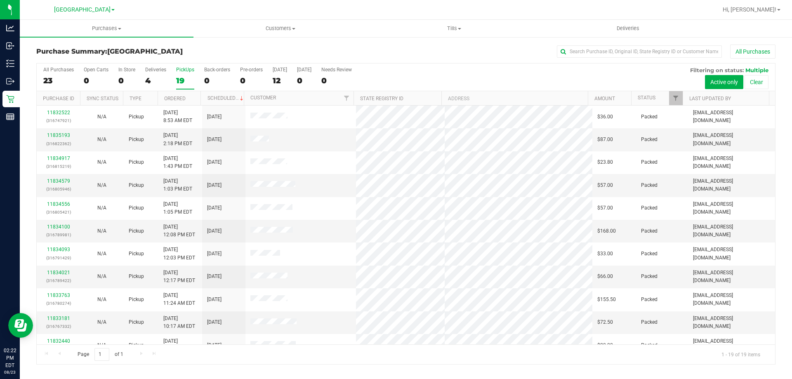
click at [41, 82] on div "All Purchases 23 Open Carts 0 In Store 0 Deliveries 4 PickUps 19 Back-orders 0 …" at bounding box center [406, 78] width 739 height 28
click at [61, 78] on div "23" at bounding box center [58, 80] width 31 height 9
click at [0, 0] on input "All Purchases 23" at bounding box center [0, 0] width 0 height 0
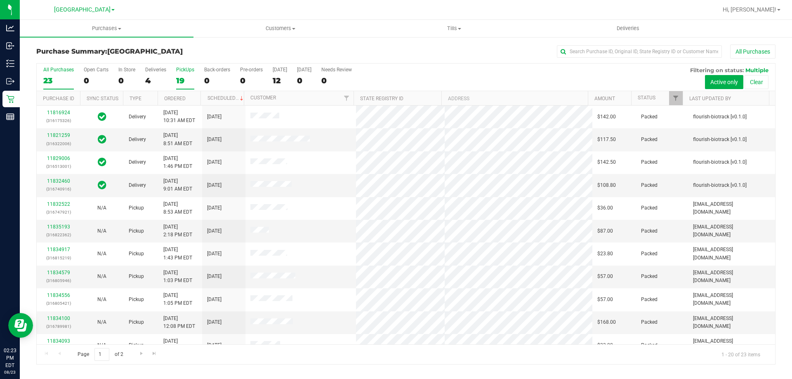
click at [187, 75] on label "PickUps 19" at bounding box center [185, 78] width 18 height 23
click at [0, 0] on input "PickUps 19" at bounding box center [0, 0] width 0 height 0
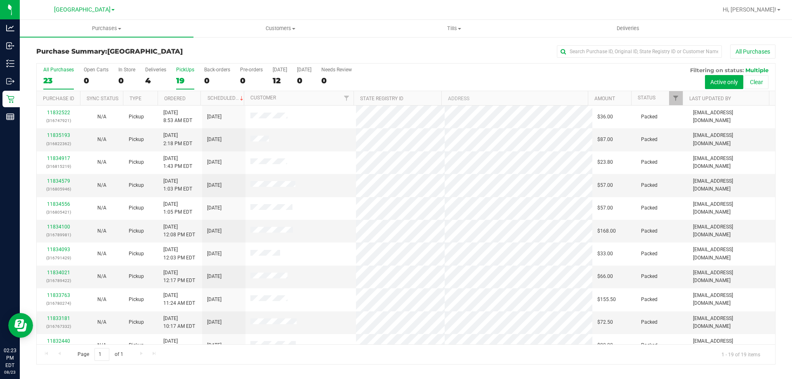
click at [56, 73] on label "All Purchases 23" at bounding box center [58, 78] width 31 height 23
click at [0, 0] on input "All Purchases 23" at bounding box center [0, 0] width 0 height 0
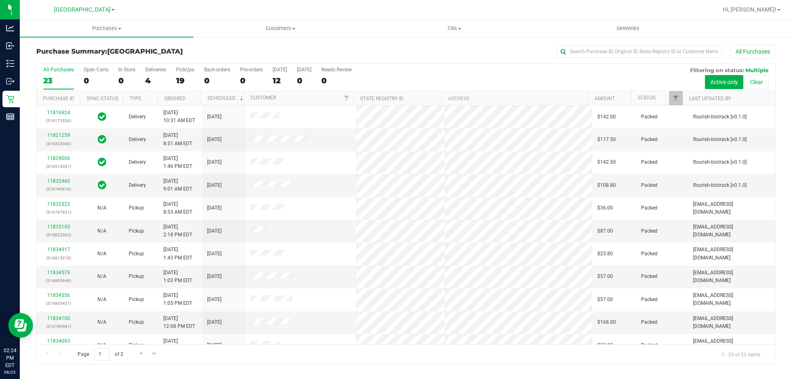
click at [197, 75] on div "All Purchases 23 Open Carts 0 In Store 0 Deliveries 4 PickUps 19 Back-orders 0 …" at bounding box center [406, 78] width 739 height 28
click at [181, 74] on label "PickUps 19" at bounding box center [185, 78] width 18 height 23
click at [0, 0] on input "PickUps 19" at bounding box center [0, 0] width 0 height 0
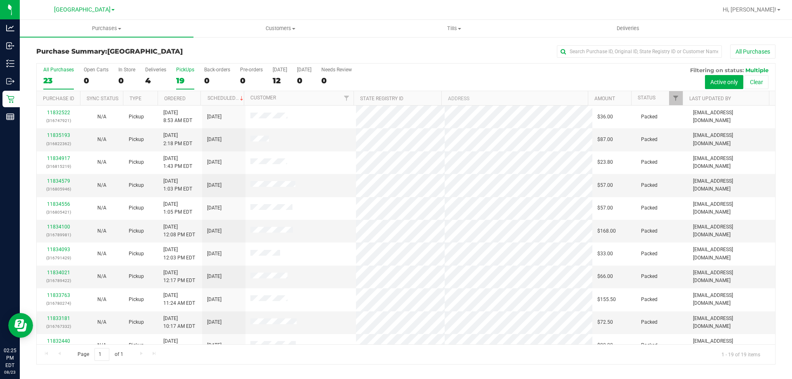
click at [47, 81] on div "23" at bounding box center [58, 80] width 31 height 9
click at [0, 0] on input "All Purchases 23" at bounding box center [0, 0] width 0 height 0
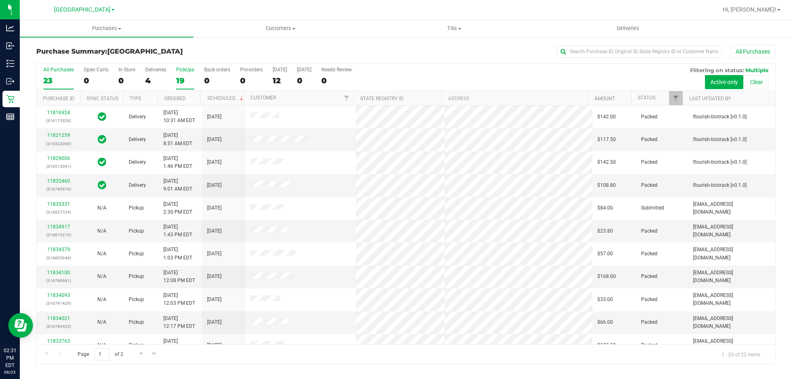
click at [184, 84] on div "19" at bounding box center [185, 80] width 18 height 9
click at [0, 0] on input "PickUps 19" at bounding box center [0, 0] width 0 height 0
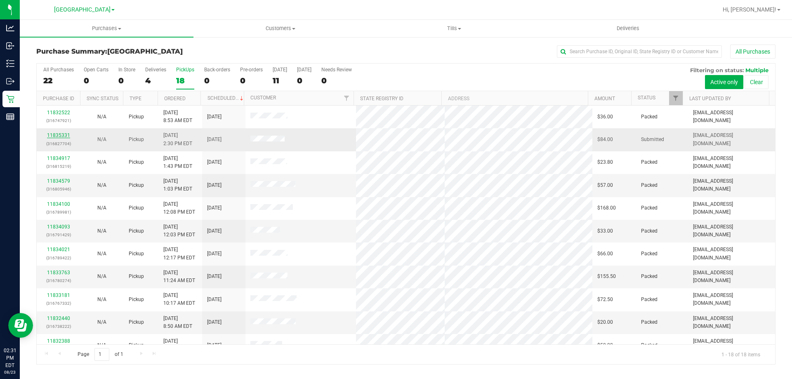
click at [62, 137] on link "11835331" at bounding box center [58, 135] width 23 height 6
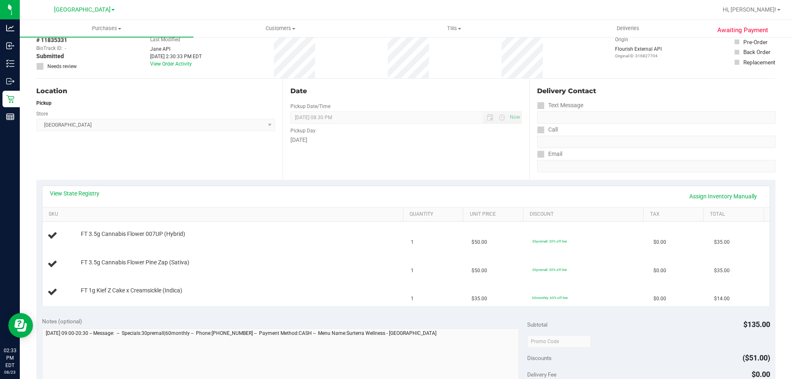
scroll to position [83, 0]
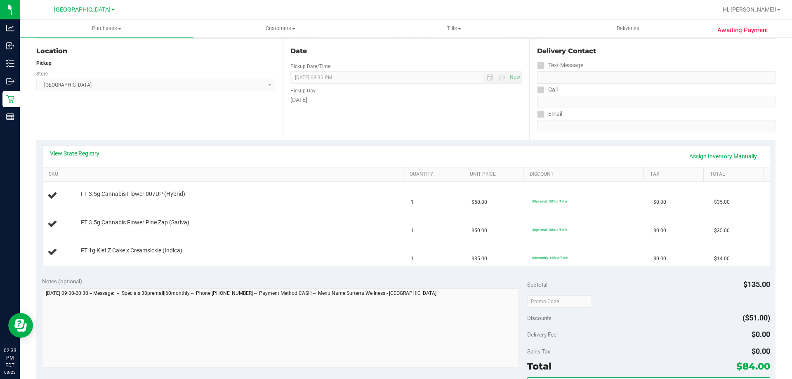
click at [76, 158] on div "View State Registry Assign Inventory Manually" at bounding box center [406, 156] width 713 height 14
click at [81, 153] on link "View State Registry" at bounding box center [75, 153] width 50 height 8
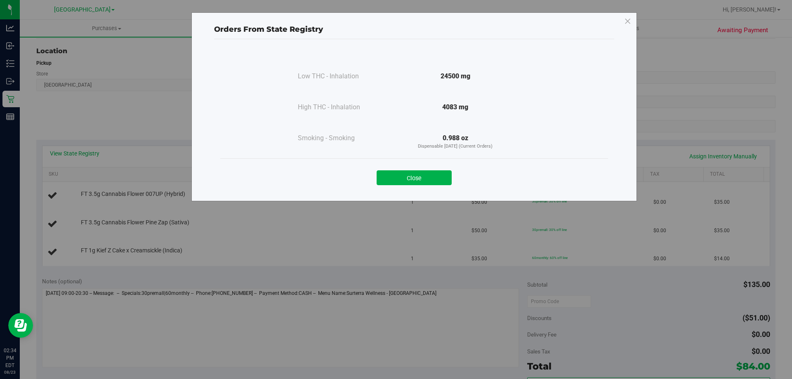
click at [441, 170] on div "Close" at bounding box center [415, 175] width 376 height 21
click at [407, 180] on button "Close" at bounding box center [414, 177] width 75 height 15
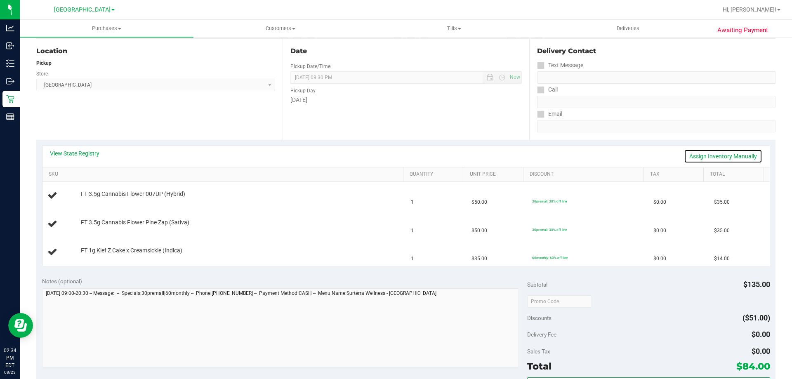
click at [703, 155] on link "Assign Inventory Manually" at bounding box center [723, 156] width 78 height 14
click at [747, 156] on link "Save & Exit" at bounding box center [743, 156] width 39 height 14
drag, startPoint x: 202, startPoint y: 222, endPoint x: 131, endPoint y: 215, distance: 71.0
click at [129, 217] on td "FT 3.5g Cannabis Flower Pine Zap (Sativa)" at bounding box center [225, 224] width 364 height 28
copy span "FT 3.5g Cannabis Flower Pine Zap (Sativa)"
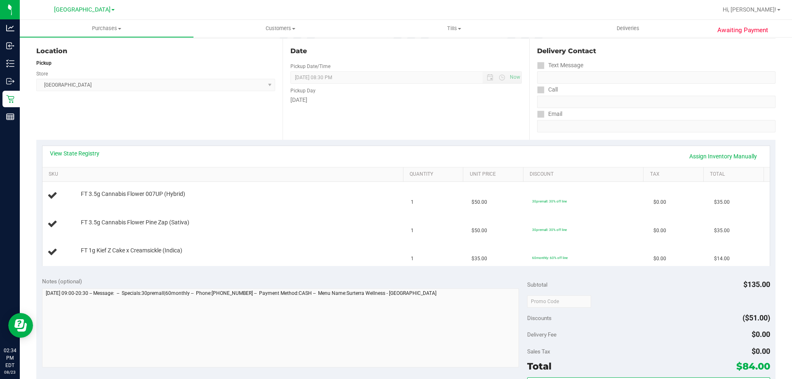
click at [665, 154] on div "View State Registry Assign Inventory Manually" at bounding box center [406, 156] width 713 height 14
click at [695, 156] on link "Assign Inventory Manually" at bounding box center [723, 156] width 78 height 14
click at [101, 230] on link "Add Package" at bounding box center [96, 228] width 30 height 6
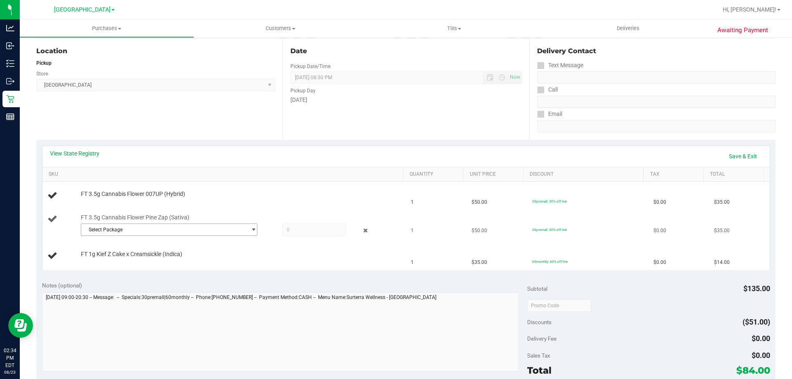
click at [151, 227] on span "Select Package" at bounding box center [163, 230] width 165 height 12
click at [246, 227] on span "select" at bounding box center [251, 230] width 10 height 12
click at [738, 159] on link "Save & Exit" at bounding box center [743, 156] width 39 height 14
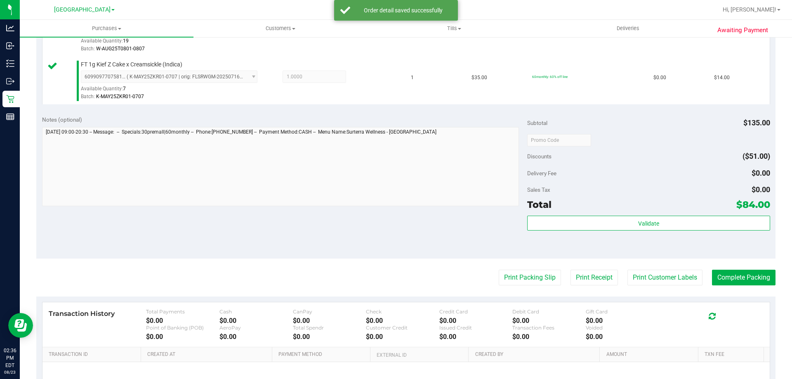
scroll to position [365, 0]
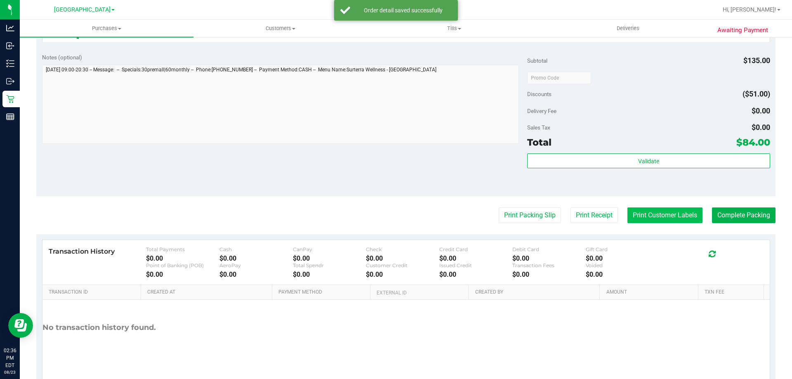
click at [665, 212] on button "Print Customer Labels" at bounding box center [665, 216] width 75 height 16
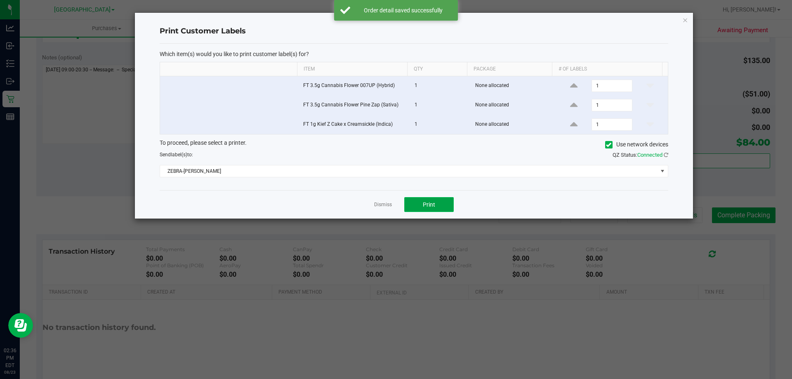
click at [435, 203] on button "Print" at bounding box center [429, 204] width 50 height 15
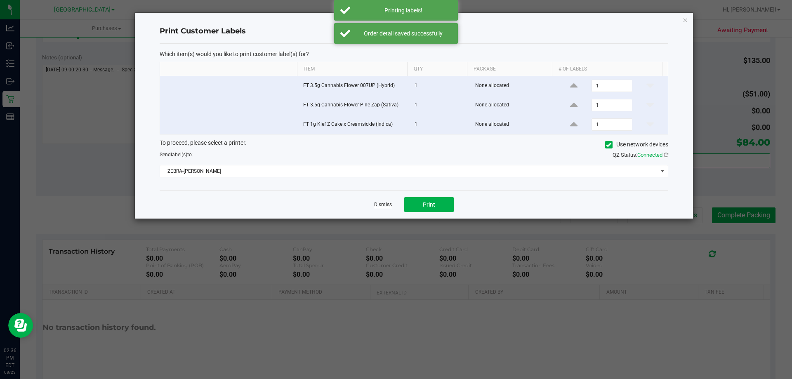
click at [381, 205] on link "Dismiss" at bounding box center [383, 204] width 18 height 7
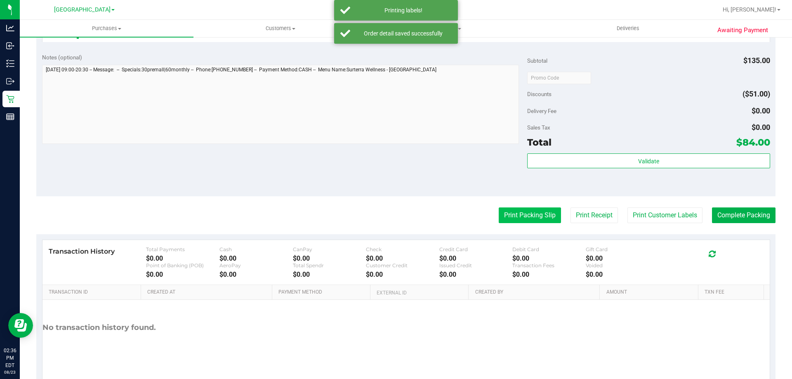
click at [519, 217] on button "Print Packing Slip" at bounding box center [530, 216] width 62 height 16
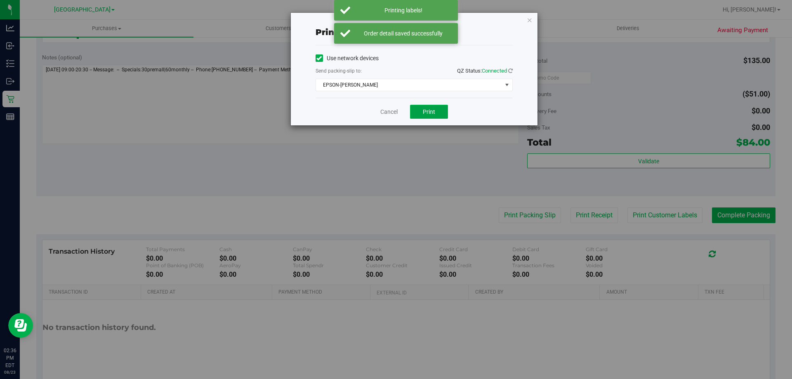
click at [444, 115] on button "Print" at bounding box center [429, 112] width 38 height 14
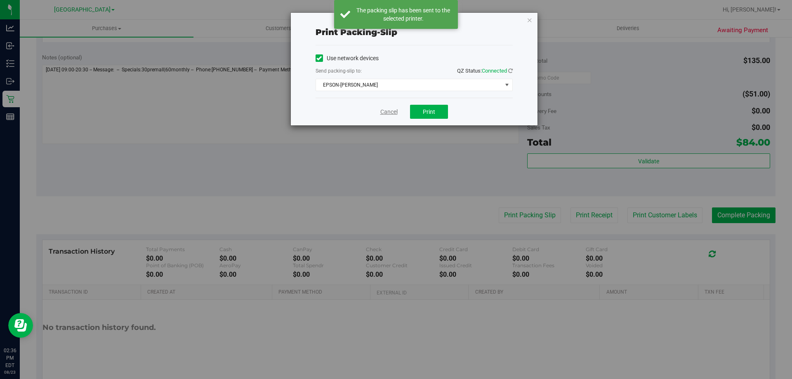
click at [387, 114] on link "Cancel" at bounding box center [389, 112] width 17 height 9
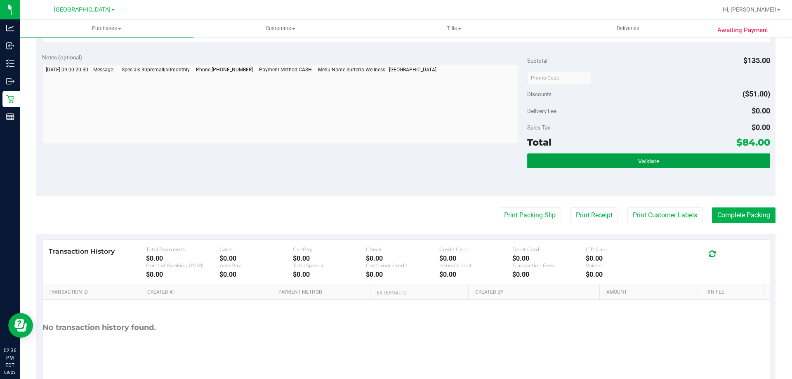
click at [558, 167] on button "Validate" at bounding box center [648, 161] width 243 height 15
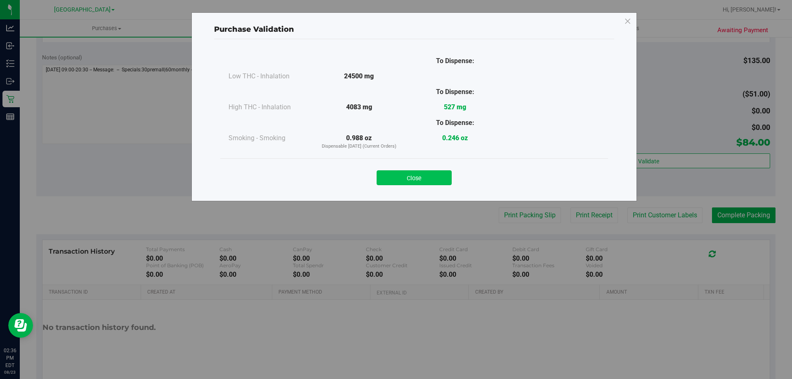
click at [417, 171] on button "Close" at bounding box center [414, 177] width 75 height 15
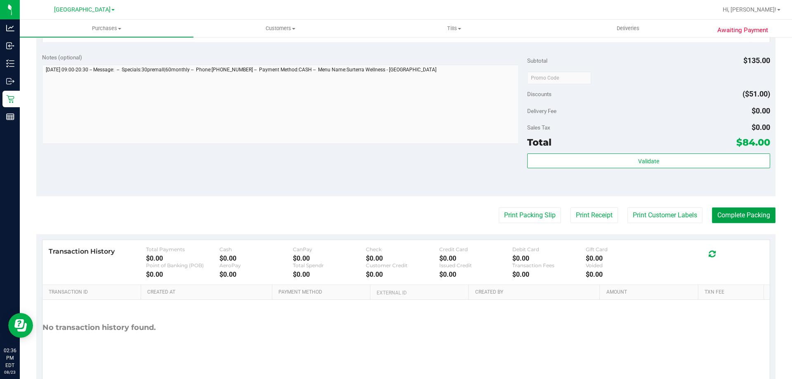
click at [752, 215] on button "Complete Packing" at bounding box center [744, 216] width 64 height 16
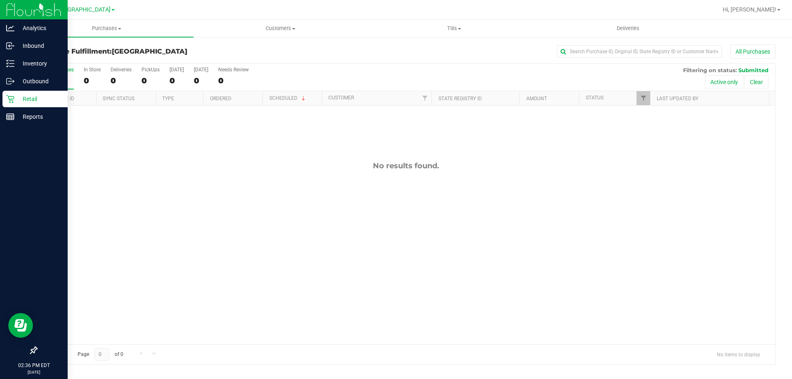
click at [21, 99] on p "Retail" at bounding box center [39, 99] width 50 height 10
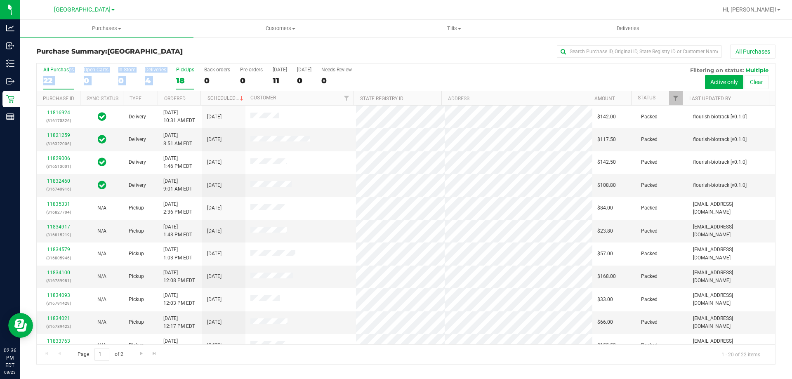
click at [176, 75] on div "All Purchases 22 Open Carts 0 In Store 0 Deliveries 4 PickUps 18 Back-orders 0 …" at bounding box center [406, 78] width 739 height 28
click at [186, 75] on label "PickUps 18" at bounding box center [185, 78] width 18 height 23
click at [0, 0] on input "PickUps 18" at bounding box center [0, 0] width 0 height 0
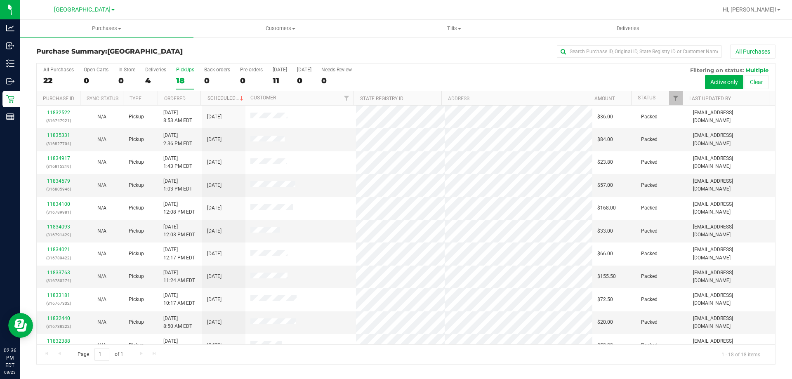
click at [194, 63] on div "All Purchases 22 Open Carts 0 In Store 0 Deliveries 4 PickUps 18 Back-orders 0 …" at bounding box center [406, 214] width 740 height 302
click at [38, 73] on div "All Purchases 22 Open Carts 0 In Store 0 Deliveries 4 PickUps 18 Back-orders 0 …" at bounding box center [406, 78] width 739 height 28
click at [52, 74] on label "All Purchases 22" at bounding box center [58, 78] width 31 height 23
click at [0, 0] on input "All Purchases 22" at bounding box center [0, 0] width 0 height 0
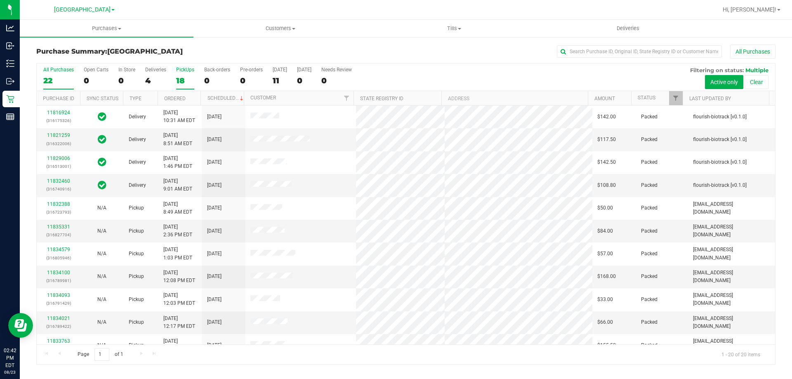
click at [180, 72] on div "PickUps" at bounding box center [185, 70] width 18 height 6
click at [0, 0] on input "PickUps 18" at bounding box center [0, 0] width 0 height 0
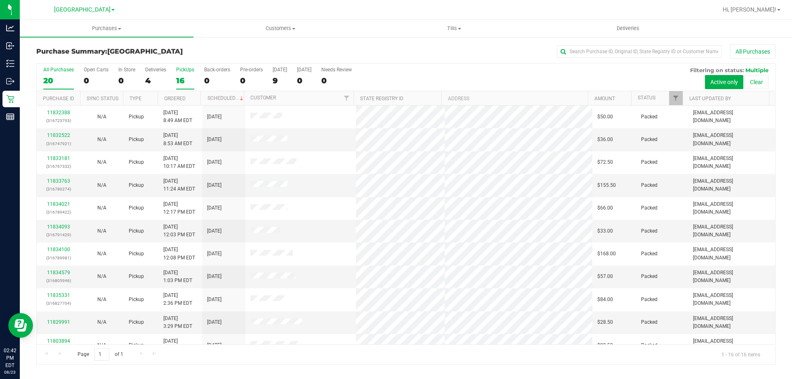
click at [56, 78] on div "20" at bounding box center [58, 80] width 31 height 9
click at [0, 0] on input "All Purchases 20" at bounding box center [0, 0] width 0 height 0
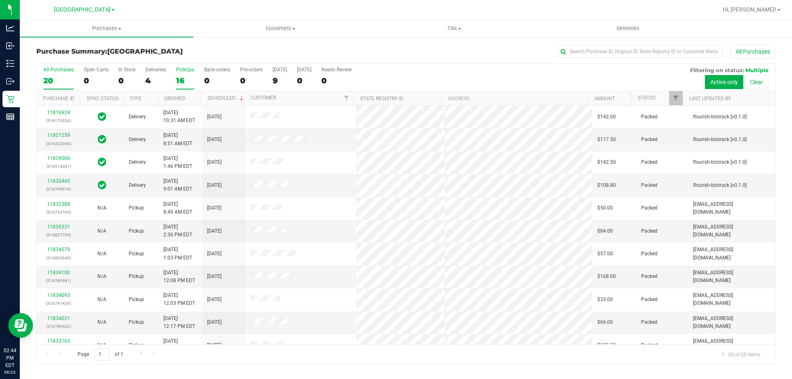
click at [185, 81] on div "16" at bounding box center [185, 80] width 18 height 9
click at [0, 0] on input "PickUps 16" at bounding box center [0, 0] width 0 height 0
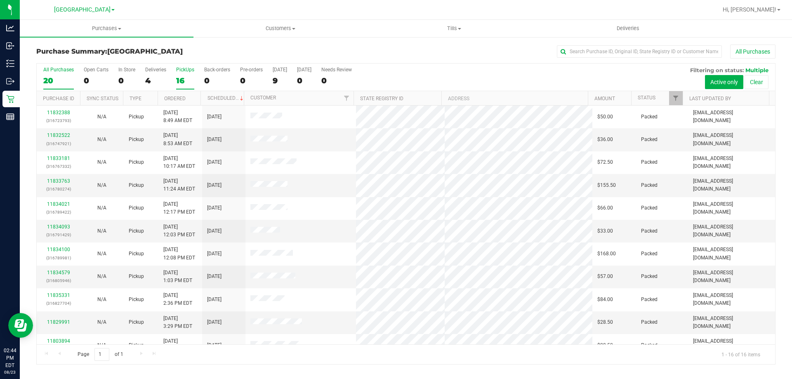
click at [64, 78] on div "20" at bounding box center [58, 80] width 31 height 9
click at [0, 0] on input "All Purchases 20" at bounding box center [0, 0] width 0 height 0
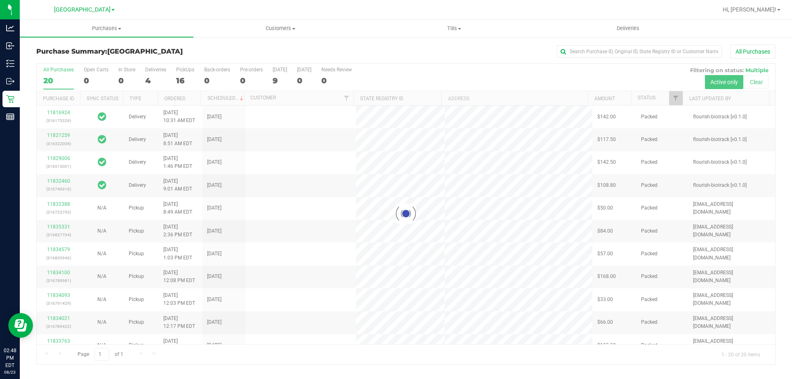
click at [185, 72] on div at bounding box center [406, 214] width 739 height 301
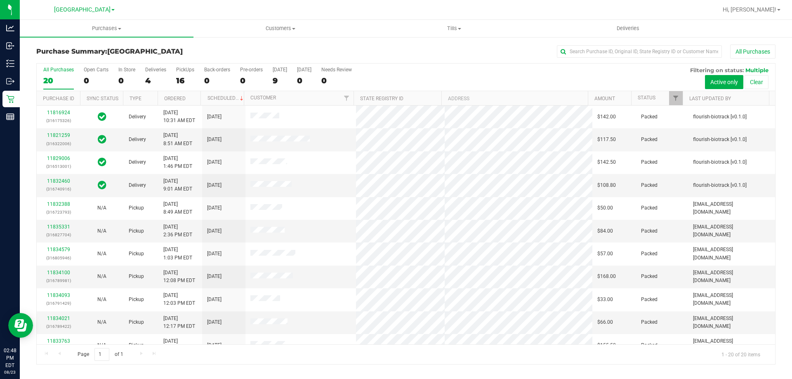
click at [185, 72] on div "PickUps" at bounding box center [185, 70] width 18 height 6
click at [0, 0] on input "PickUps 16" at bounding box center [0, 0] width 0 height 0
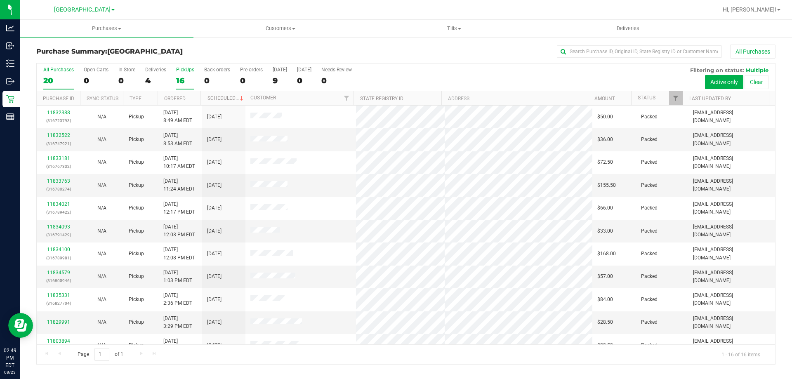
click at [66, 78] on div "20" at bounding box center [58, 80] width 31 height 9
click at [0, 0] on input "All Purchases 20" at bounding box center [0, 0] width 0 height 0
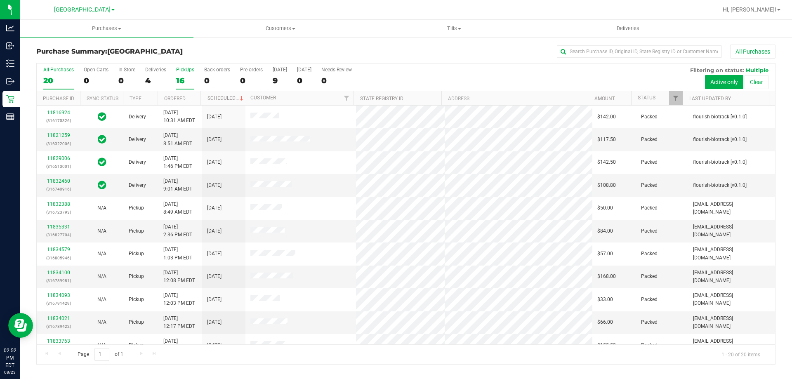
click at [187, 76] on div "16" at bounding box center [185, 80] width 18 height 9
click at [0, 0] on input "PickUps 16" at bounding box center [0, 0] width 0 height 0
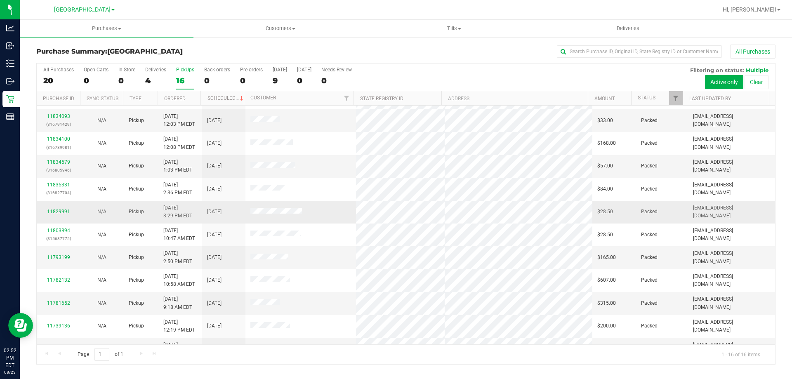
scroll to position [127, 0]
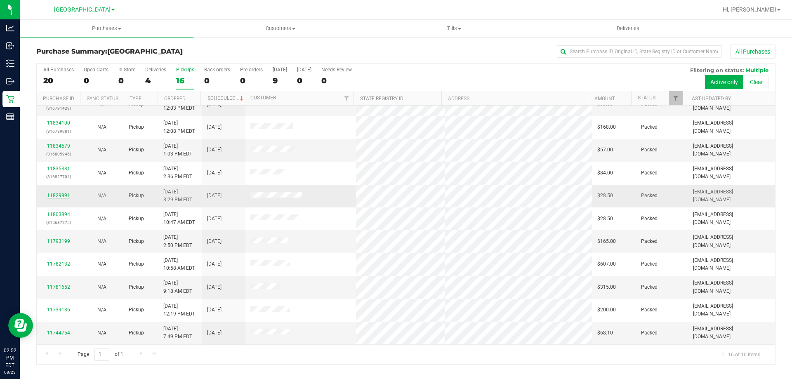
click at [64, 194] on link "11829991" at bounding box center [58, 196] width 23 height 6
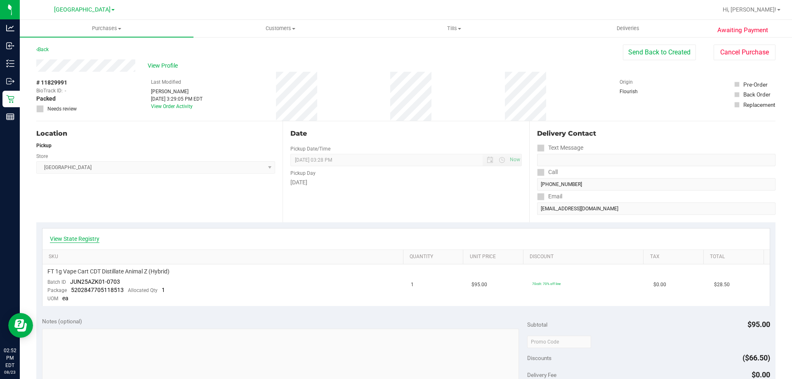
click at [76, 236] on link "View State Registry" at bounding box center [75, 239] width 50 height 8
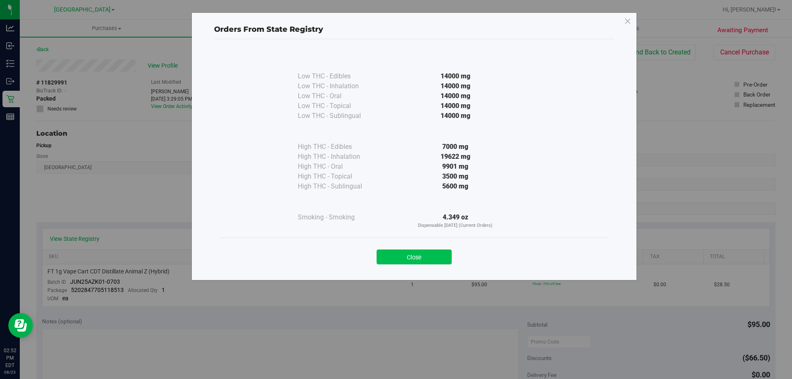
click at [432, 255] on button "Close" at bounding box center [414, 257] width 75 height 15
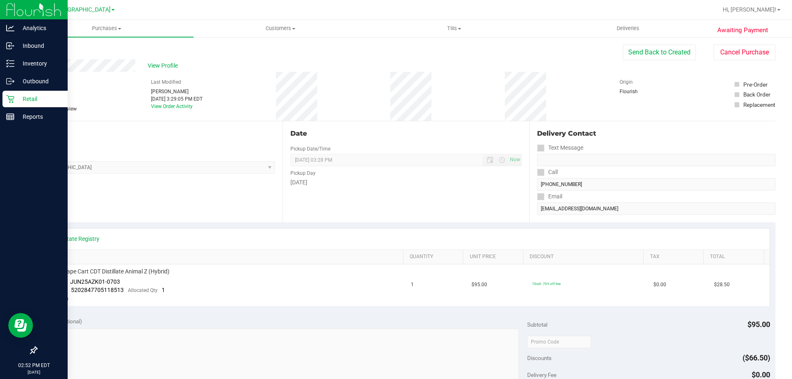
click at [7, 99] on icon at bounding box center [10, 99] width 8 height 8
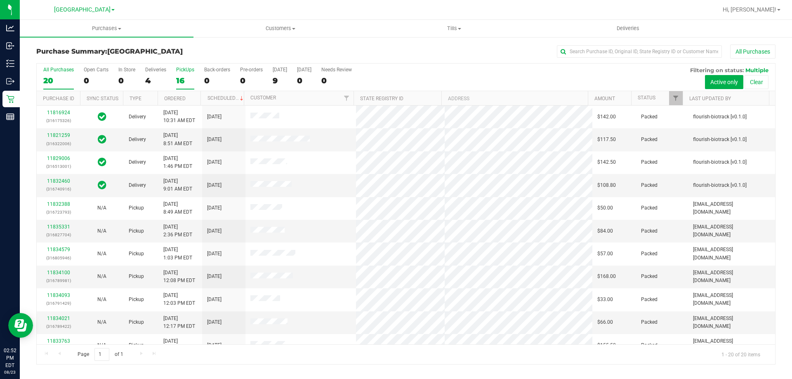
click at [187, 73] on label "PickUps 16" at bounding box center [185, 78] width 18 height 23
click at [0, 0] on input "PickUps 16" at bounding box center [0, 0] width 0 height 0
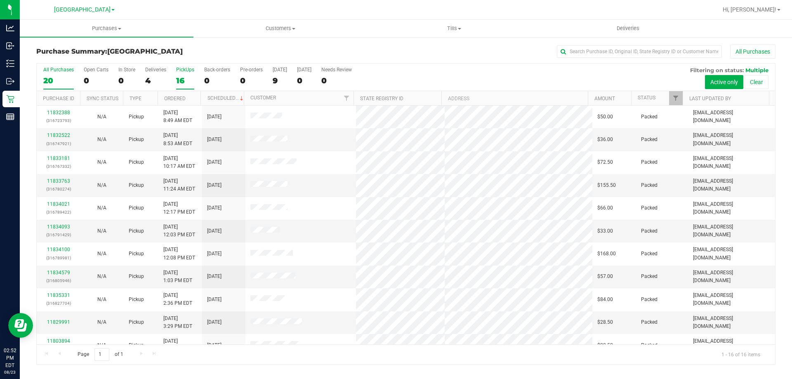
click at [58, 75] on label "All Purchases 20" at bounding box center [58, 78] width 31 height 23
click at [0, 0] on input "All Purchases 20" at bounding box center [0, 0] width 0 height 0
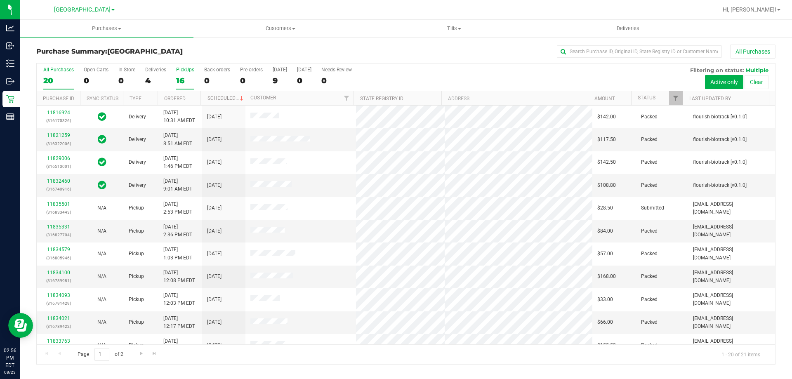
click at [189, 77] on div "16" at bounding box center [185, 80] width 18 height 9
click at [0, 0] on input "PickUps 16" at bounding box center [0, 0] width 0 height 0
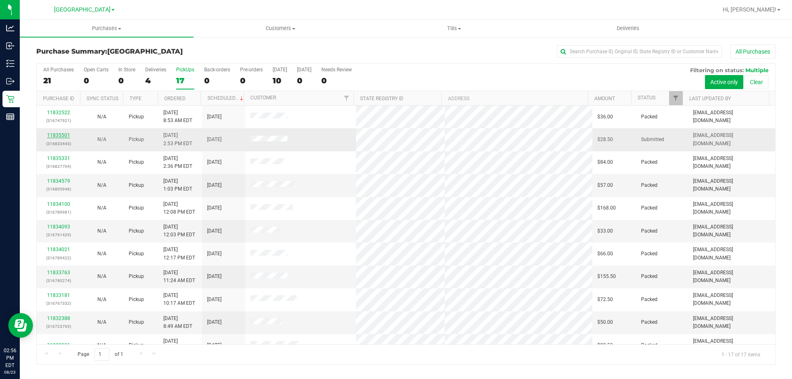
click at [64, 135] on link "11835501" at bounding box center [58, 135] width 23 height 6
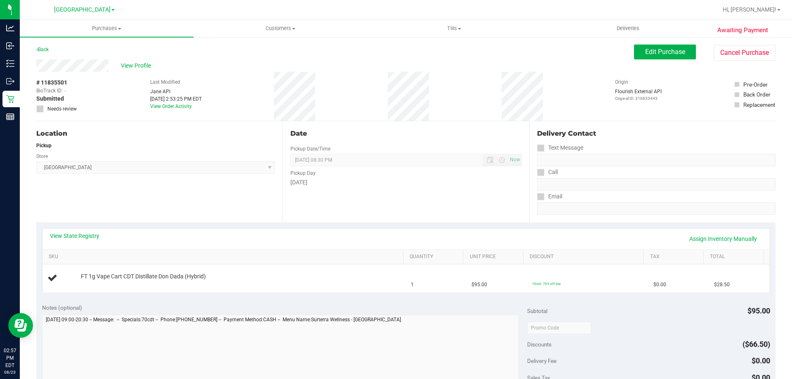
click at [88, 227] on div "View State Registry Assign Inventory Manually SKU Quantity Unit Price Discount …" at bounding box center [406, 260] width 740 height 76
click at [89, 239] on link "View State Registry" at bounding box center [75, 236] width 50 height 8
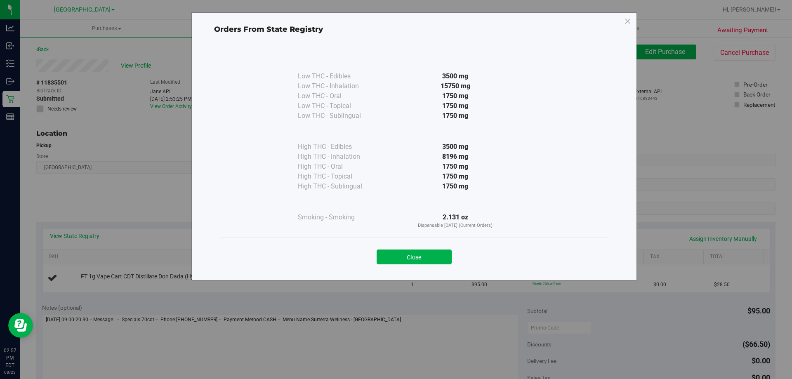
click at [423, 247] on div "Close" at bounding box center [415, 254] width 376 height 21
click at [419, 258] on button "Close" at bounding box center [414, 257] width 75 height 15
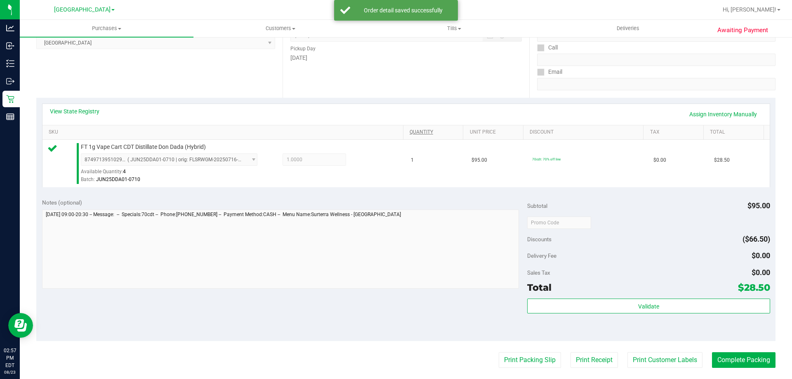
scroll to position [150, 0]
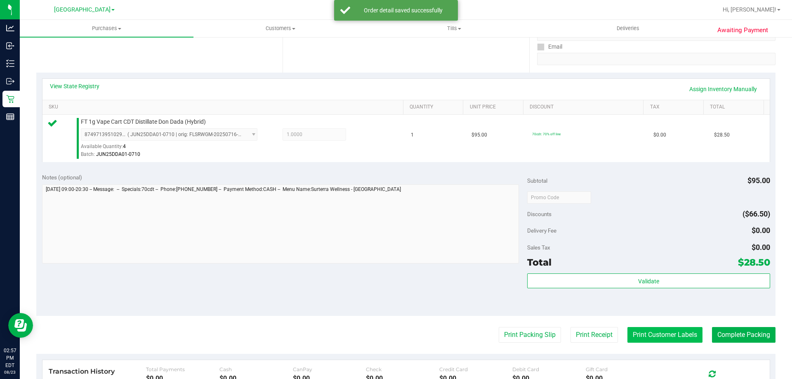
click at [645, 329] on button "Print Customer Labels" at bounding box center [665, 335] width 75 height 16
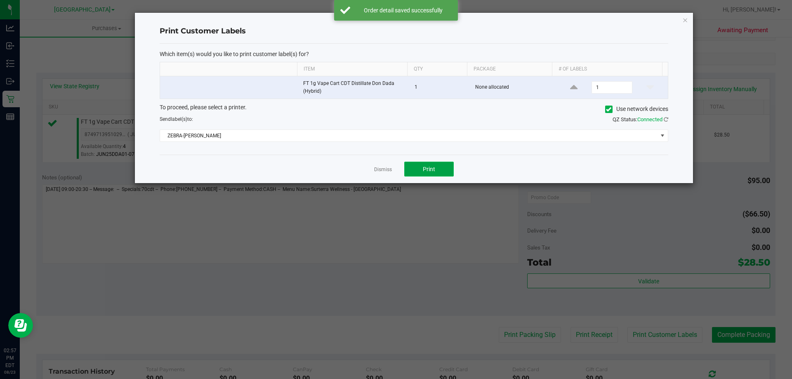
click at [433, 168] on span "Print" at bounding box center [429, 169] width 12 height 7
click at [384, 170] on link "Dismiss" at bounding box center [383, 169] width 18 height 7
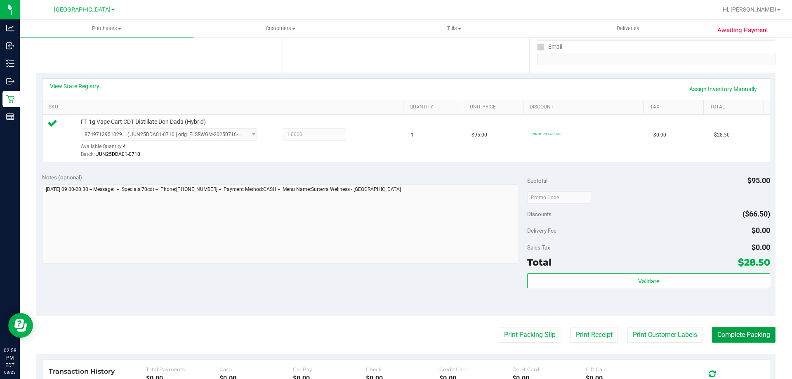
click at [724, 330] on button "Complete Packing" at bounding box center [744, 335] width 64 height 16
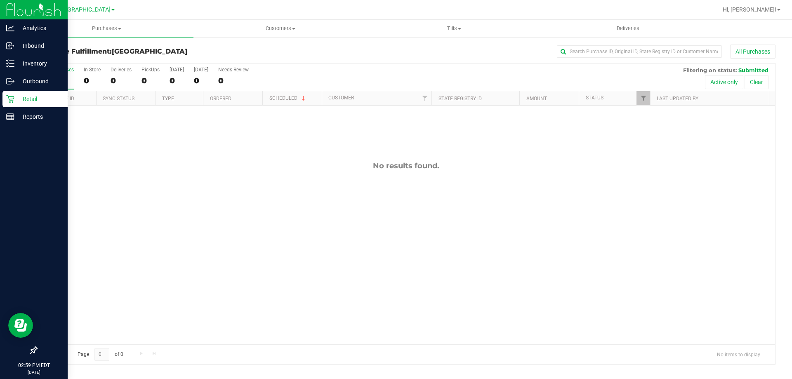
click at [13, 98] on icon at bounding box center [10, 99] width 8 height 8
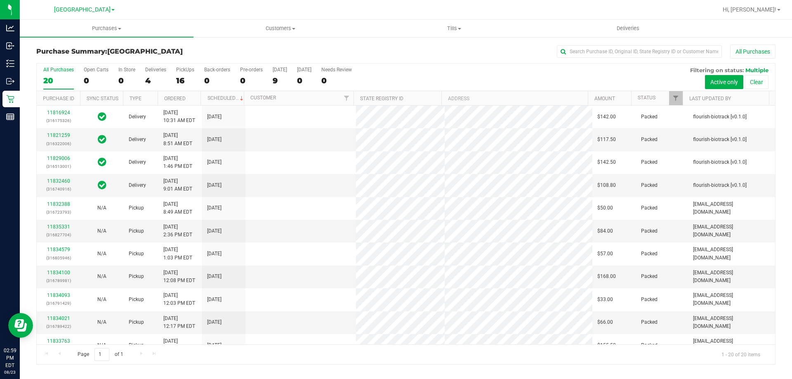
click at [204, 54] on h3 "Purchase Summary: North Port WC" at bounding box center [159, 51] width 246 height 7
click at [200, 71] on div "All Purchases 20 Open Carts 0 In Store 0 Deliveries 4 PickUps 16 Back-orders 0 …" at bounding box center [406, 78] width 739 height 28
click at [196, 75] on div "All Purchases 20 Open Carts 0 In Store 0 Deliveries 4 PickUps 16 Back-orders 0 …" at bounding box center [406, 78] width 739 height 28
click at [187, 73] on label "PickUps 16" at bounding box center [185, 78] width 18 height 23
click at [0, 0] on input "PickUps 16" at bounding box center [0, 0] width 0 height 0
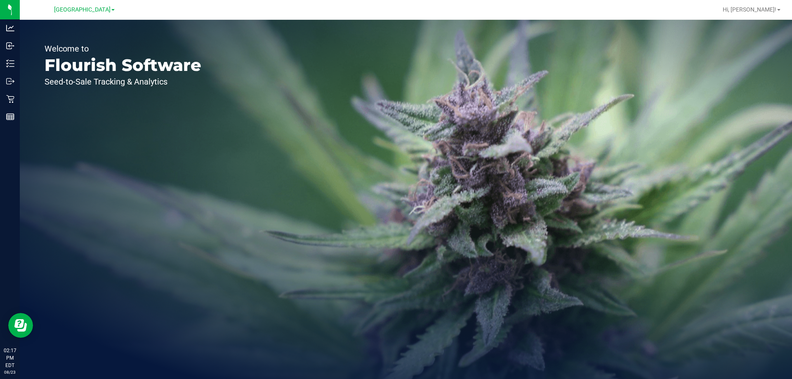
click at [21, 114] on div "Welcome to Flourish Software Seed-to-Sale Tracking & Analytics" at bounding box center [123, 199] width 206 height 359
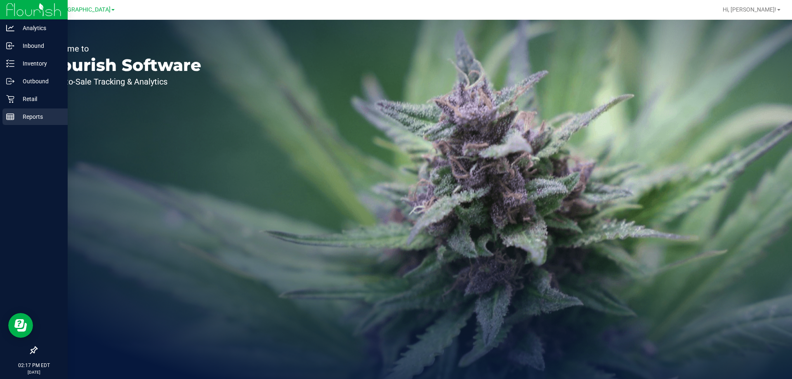
click at [18, 115] on p "Reports" at bounding box center [39, 117] width 50 height 10
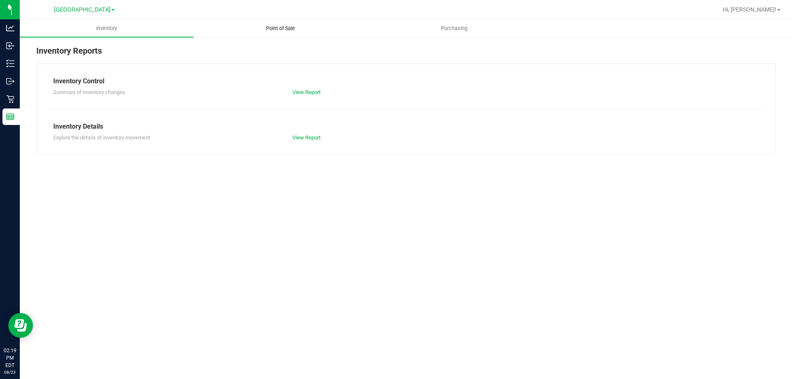
click at [279, 35] on uib-tab-heading "Point of Sale" at bounding box center [280, 28] width 173 height 17
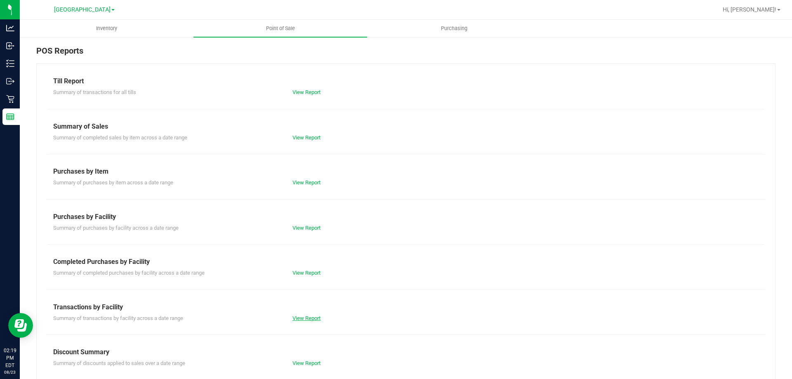
click at [308, 321] on link "View Report" at bounding box center [307, 318] width 28 height 6
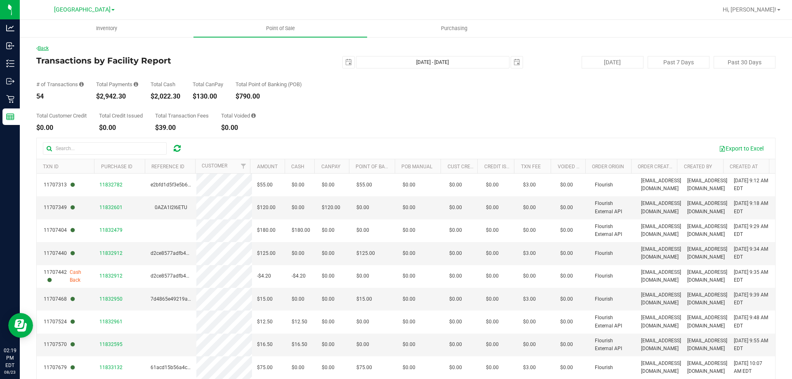
click at [49, 50] on link "Back" at bounding box center [42, 48] width 12 height 6
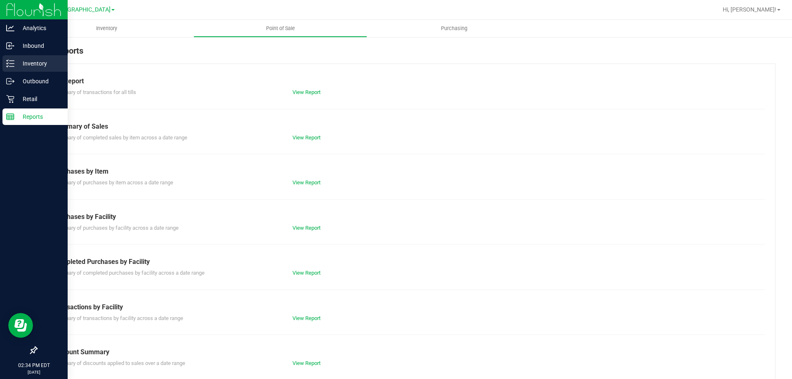
click at [0, 64] on link "Inventory" at bounding box center [34, 64] width 68 height 18
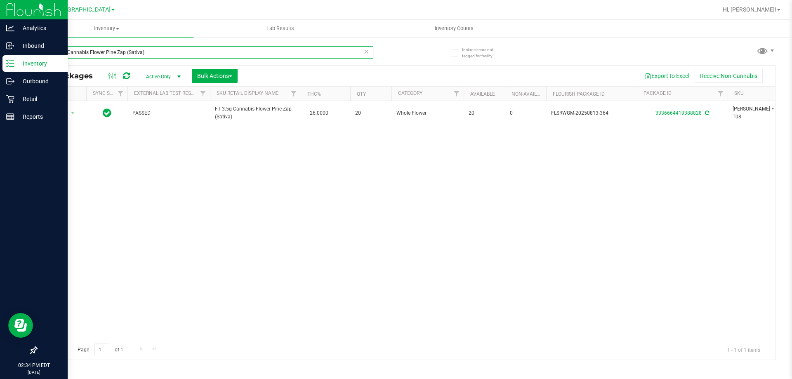
type input "FT 3.5g Cannabis Flower Pine Zap (Sativa)"
drag, startPoint x: 213, startPoint y: 144, endPoint x: 204, endPoint y: 36, distance: 107.7
click at [214, 144] on div "Action Action Adjust qty Create package Edit attributes Global inventory Locate…" at bounding box center [406, 220] width 739 height 239
click at [30, 121] on p "Reports" at bounding box center [39, 117] width 50 height 10
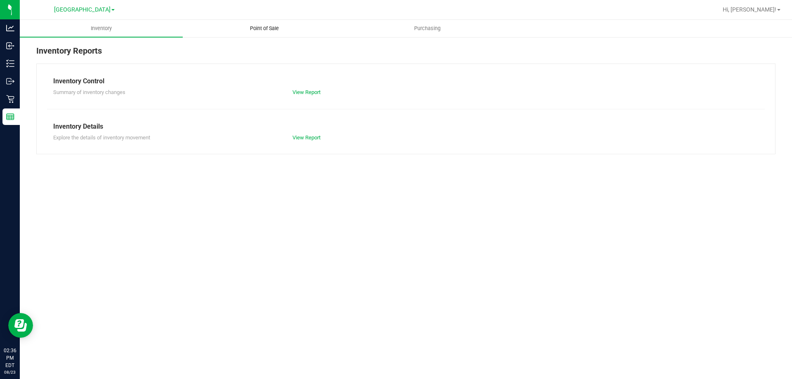
click at [265, 27] on span "Point of Sale" at bounding box center [264, 28] width 51 height 7
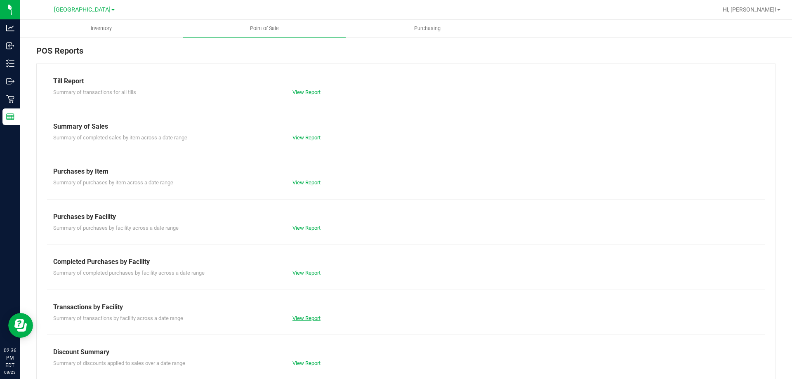
click at [305, 318] on link "View Report" at bounding box center [307, 318] width 28 height 6
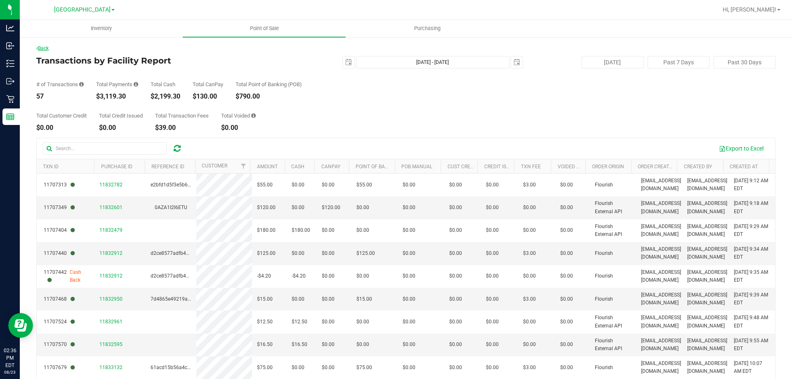
click at [48, 47] on link "Back" at bounding box center [42, 48] width 12 height 6
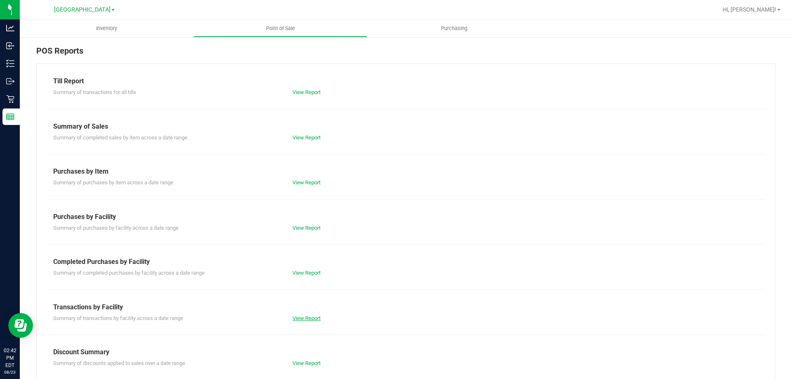
click at [303, 318] on link "View Report" at bounding box center [307, 318] width 28 height 6
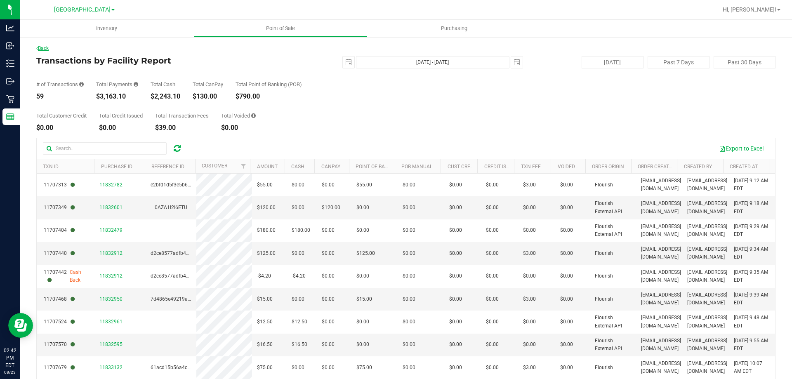
click at [45, 50] on link "Back" at bounding box center [42, 48] width 12 height 6
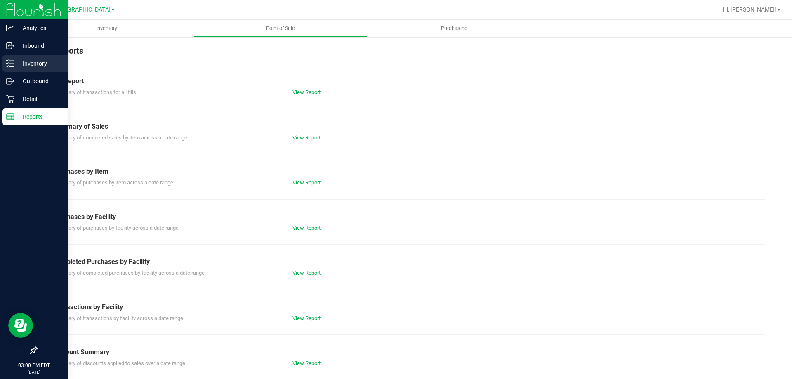
click at [12, 63] on icon at bounding box center [10, 63] width 8 height 8
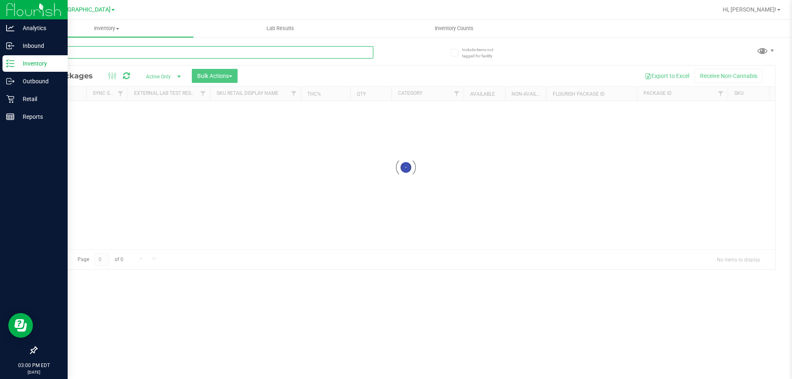
click at [188, 57] on input "text" at bounding box center [204, 52] width 337 height 12
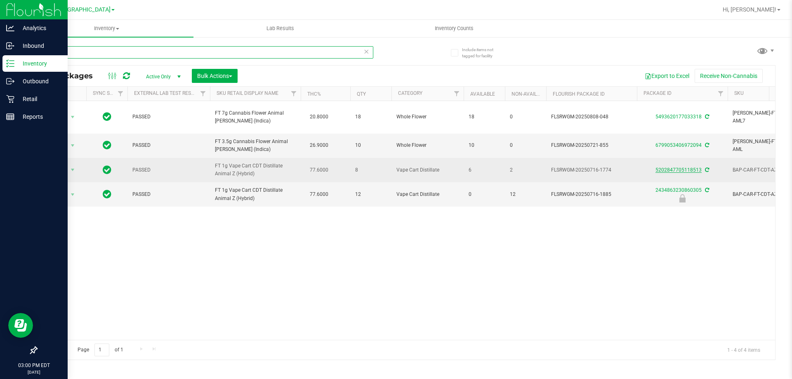
type input "animal"
click at [670, 168] on link "5202847705118513" at bounding box center [679, 170] width 46 height 6
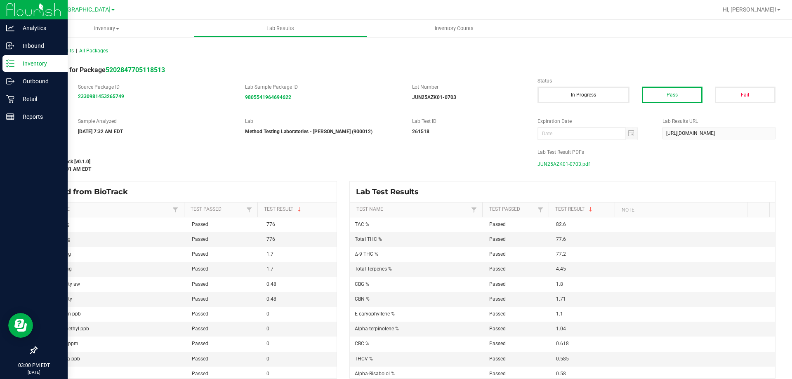
click at [579, 165] on span "JUN25AZK01-0703.pdf" at bounding box center [564, 164] width 52 height 12
click at [10, 119] on icon at bounding box center [10, 117] width 8 height 8
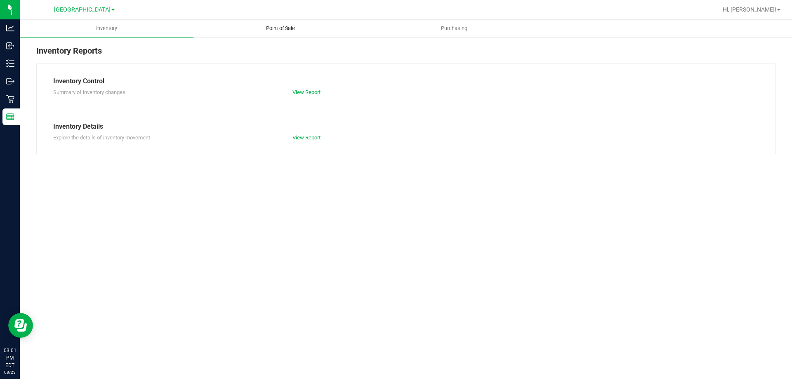
click at [286, 23] on uib-tab-heading "Point of Sale" at bounding box center [280, 28] width 173 height 17
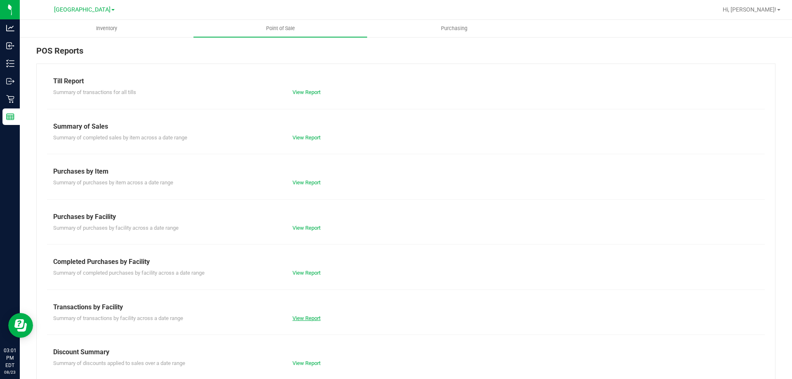
click at [309, 315] on link "View Report" at bounding box center [307, 318] width 28 height 6
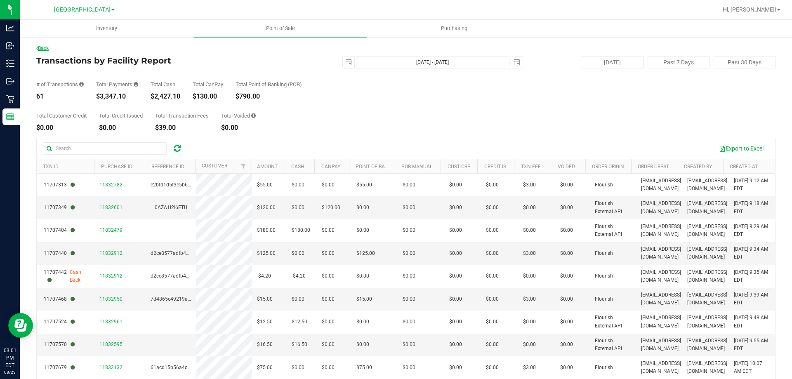
click at [45, 50] on link "Back" at bounding box center [42, 48] width 12 height 6
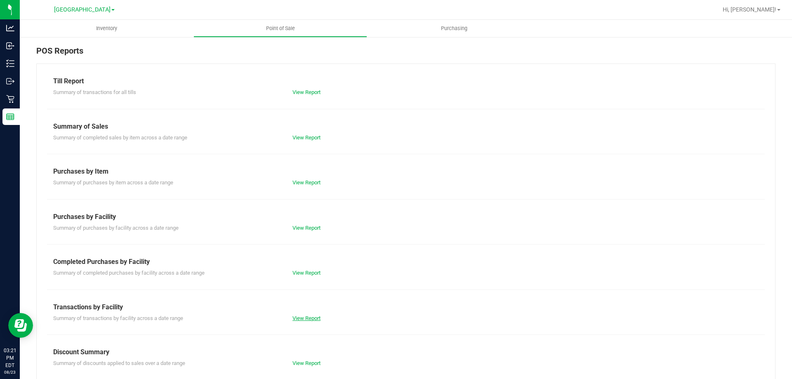
click at [301, 320] on link "View Report" at bounding box center [307, 318] width 28 height 6
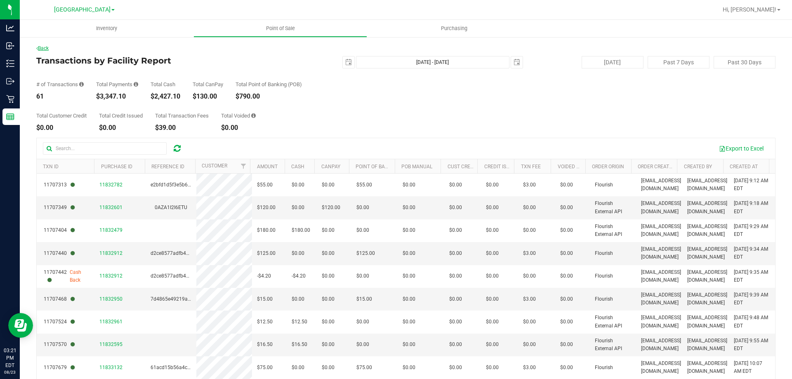
click at [46, 49] on link "Back" at bounding box center [42, 48] width 12 height 6
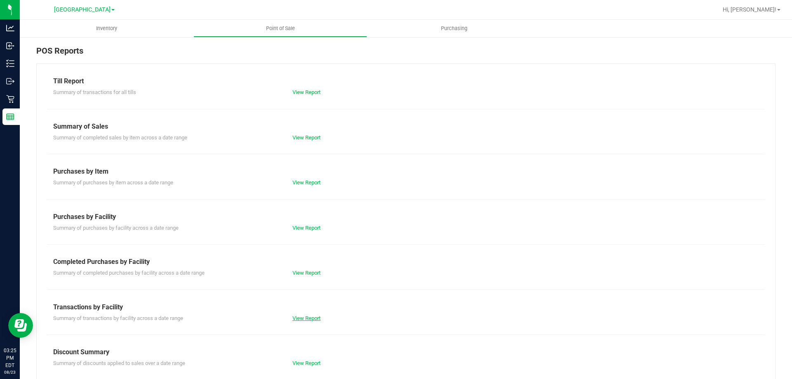
click at [297, 319] on link "View Report" at bounding box center [307, 318] width 28 height 6
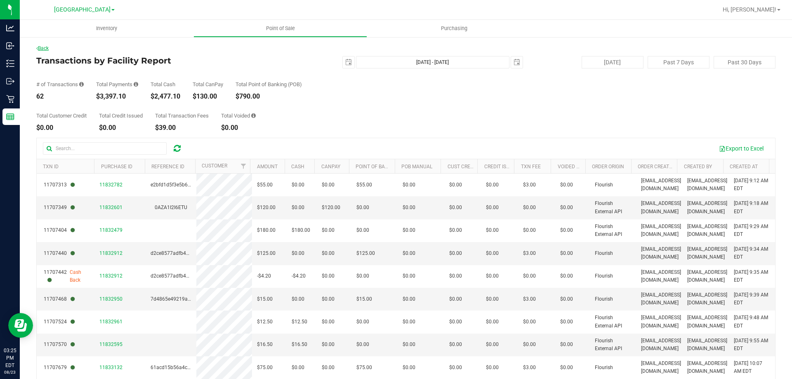
click at [48, 47] on link "Back" at bounding box center [42, 48] width 12 height 6
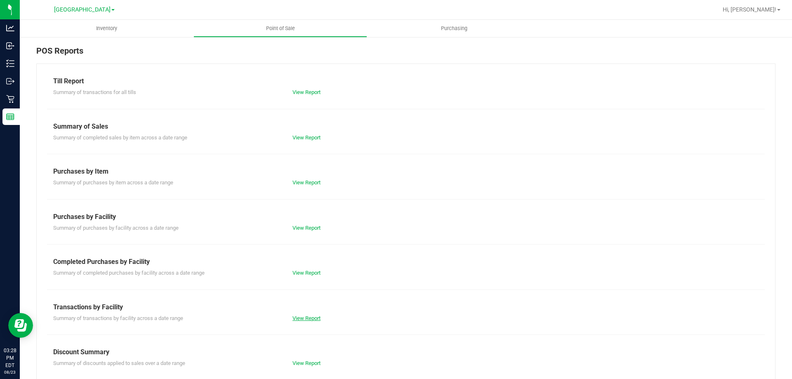
click at [300, 316] on link "View Report" at bounding box center [307, 318] width 28 height 6
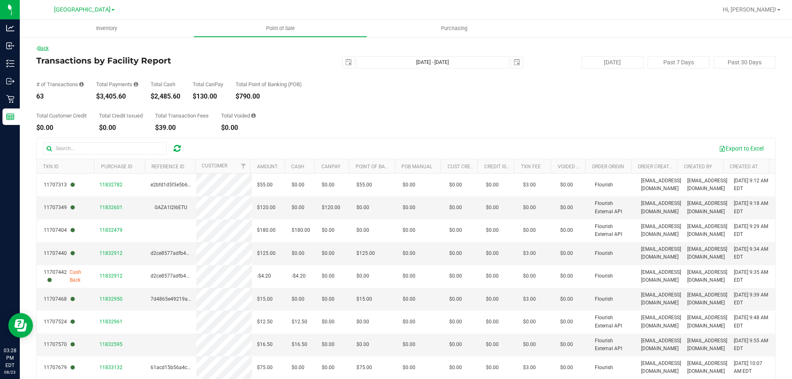
click at [43, 48] on link "Back" at bounding box center [42, 48] width 12 height 6
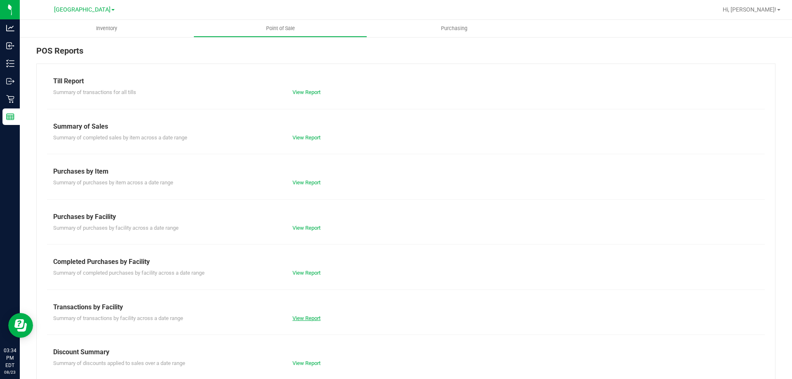
click at [311, 318] on link "View Report" at bounding box center [307, 318] width 28 height 6
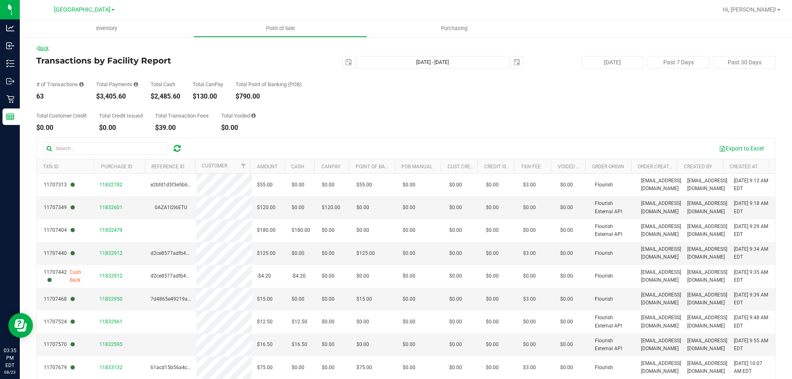
click at [46, 47] on link "Back" at bounding box center [42, 48] width 12 height 6
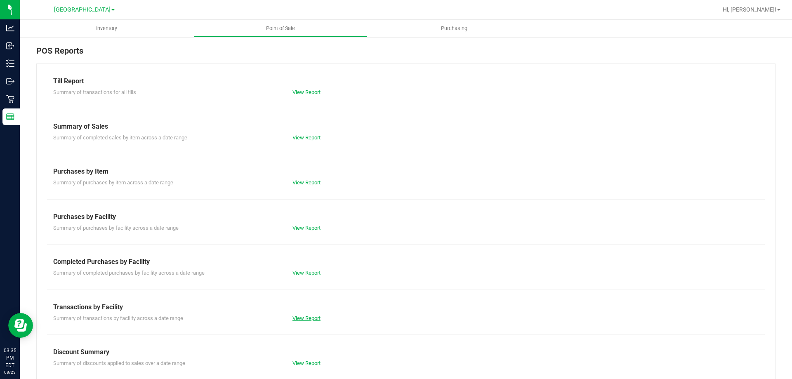
click at [305, 320] on link "View Report" at bounding box center [307, 318] width 28 height 6
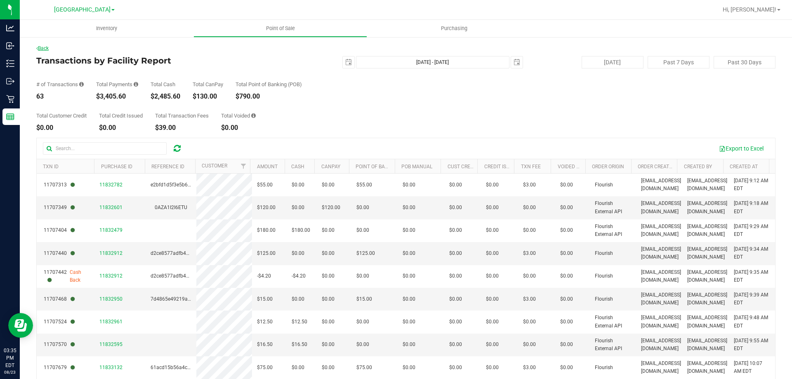
click at [49, 47] on link "Back" at bounding box center [42, 48] width 12 height 6
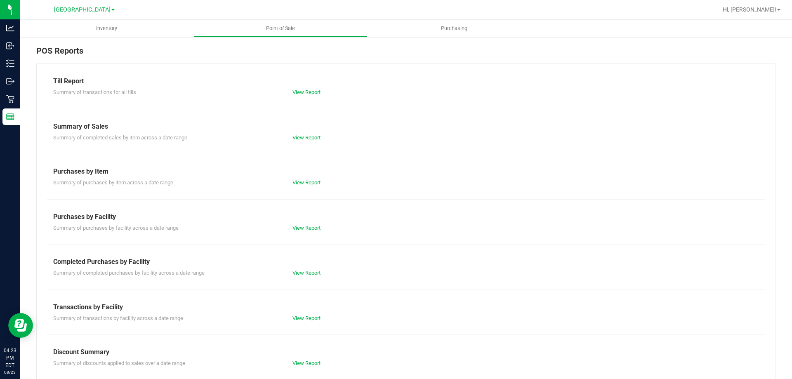
click at [310, 322] on div "View Report" at bounding box center [346, 318] width 120 height 8
click at [311, 316] on link "View Report" at bounding box center [307, 318] width 28 height 6
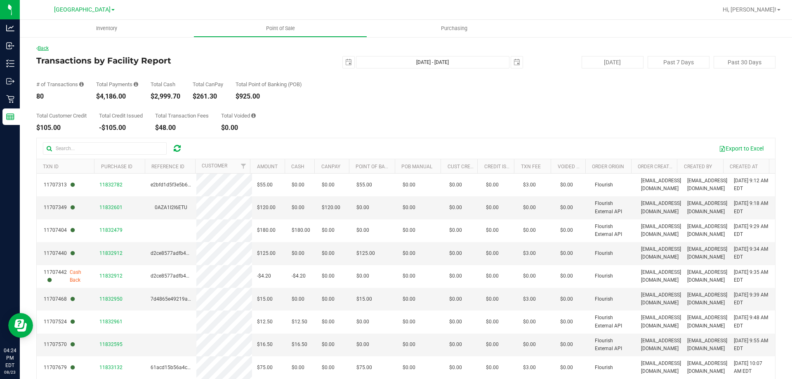
click at [45, 50] on link "Back" at bounding box center [42, 48] width 12 height 6
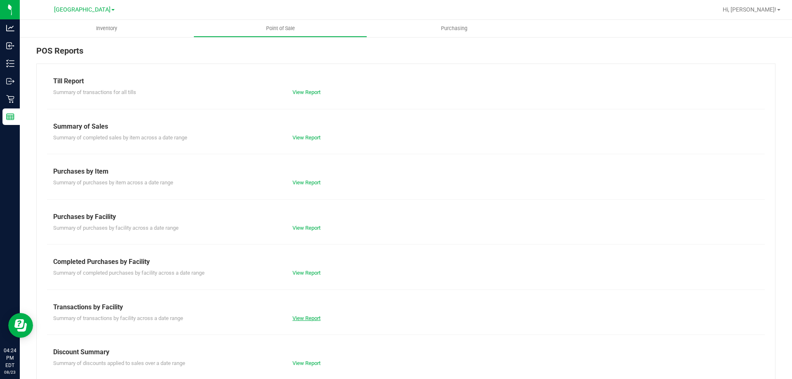
click at [303, 319] on link "View Report" at bounding box center [307, 318] width 28 height 6
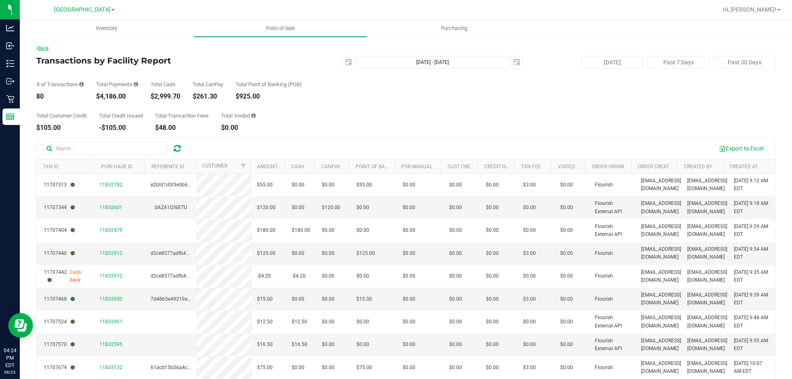
click at [45, 47] on link "Back" at bounding box center [42, 48] width 12 height 6
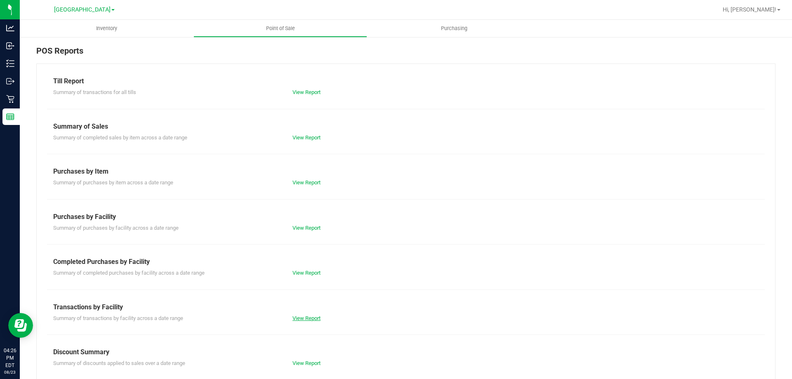
click at [305, 317] on link "View Report" at bounding box center [307, 318] width 28 height 6
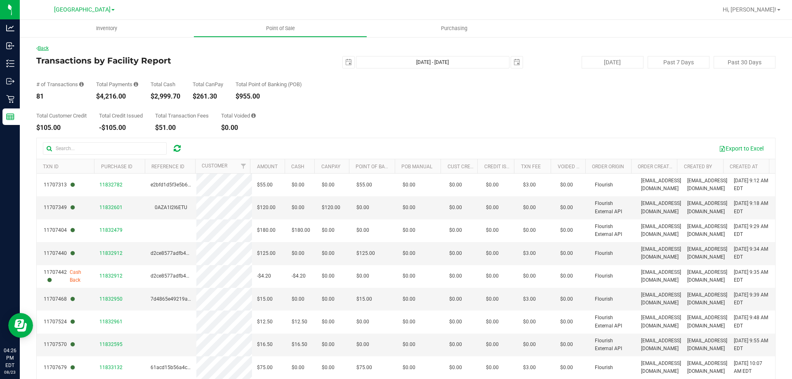
click at [47, 49] on link "Back" at bounding box center [42, 48] width 12 height 6
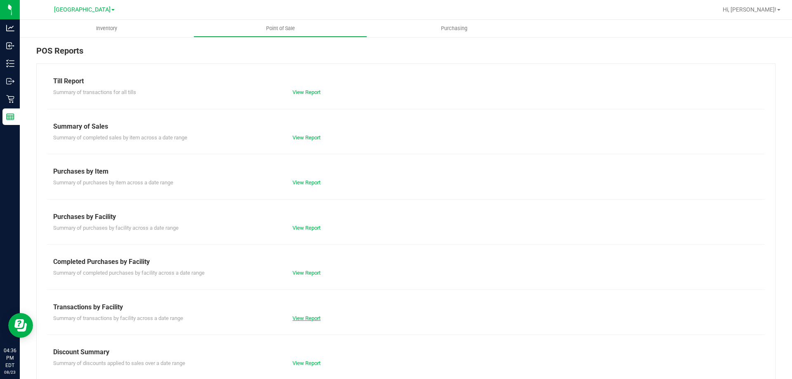
click at [302, 319] on link "View Report" at bounding box center [307, 318] width 28 height 6
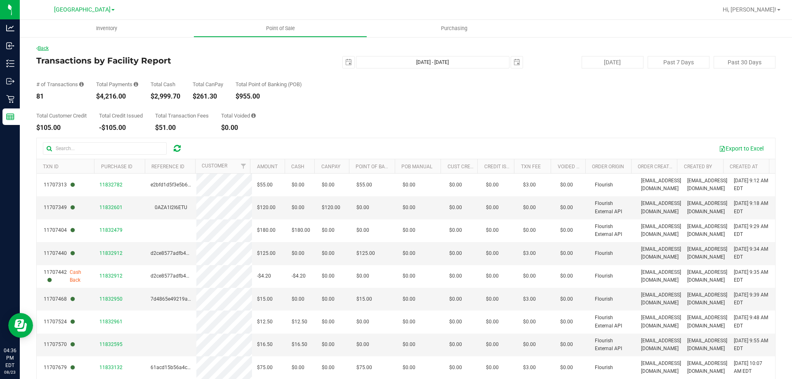
click at [49, 47] on link "Back" at bounding box center [42, 48] width 12 height 6
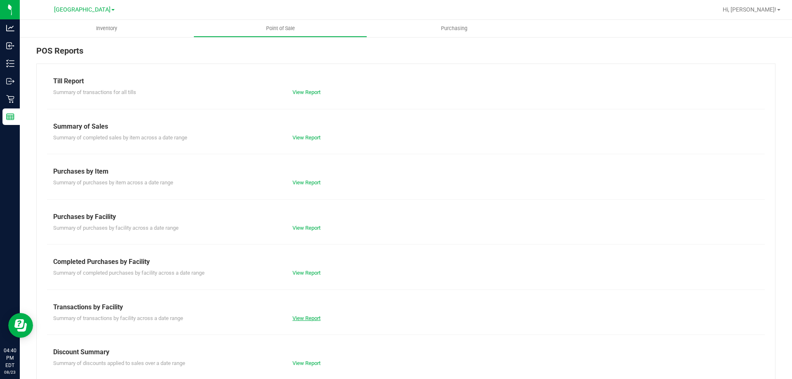
click at [302, 315] on link "View Report" at bounding box center [307, 318] width 28 height 6
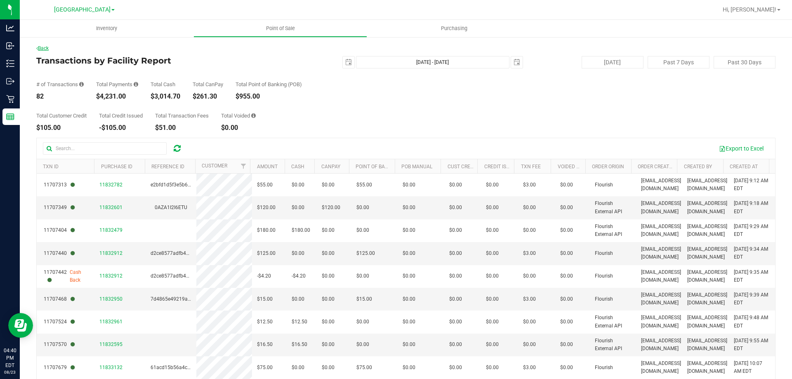
click at [47, 49] on link "Back" at bounding box center [42, 48] width 12 height 6
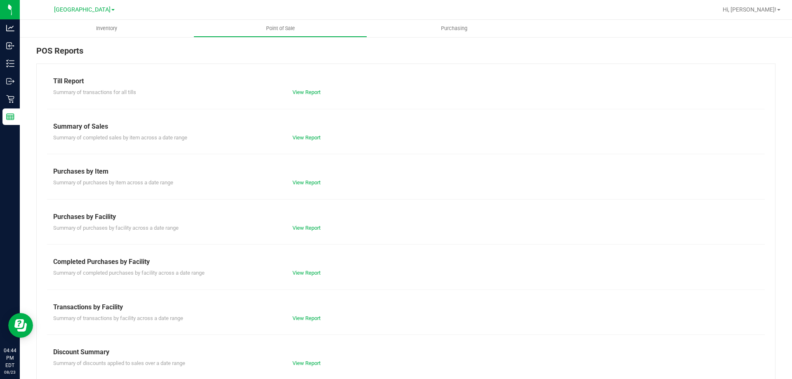
click at [303, 312] on div "Transactions by Facility" at bounding box center [406, 308] width 706 height 10
click at [302, 317] on link "View Report" at bounding box center [307, 318] width 28 height 6
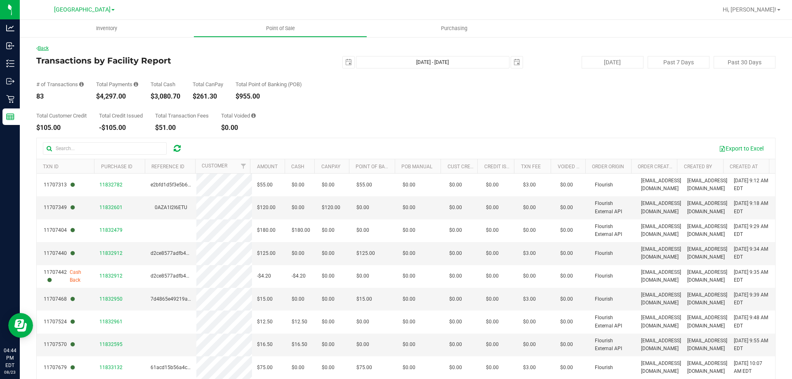
click at [44, 47] on link "Back" at bounding box center [42, 48] width 12 height 6
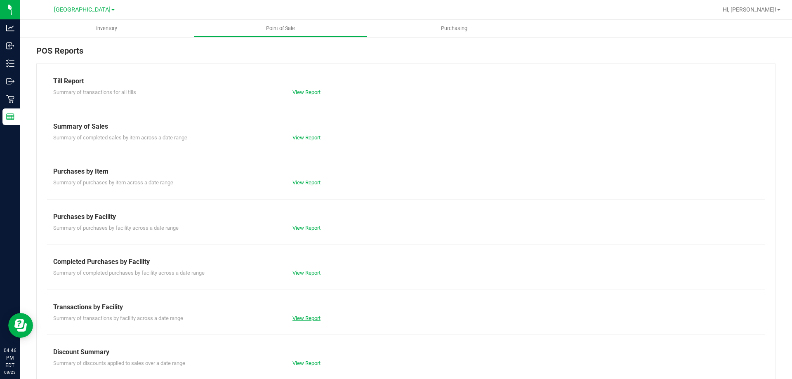
click at [309, 317] on link "View Report" at bounding box center [307, 318] width 28 height 6
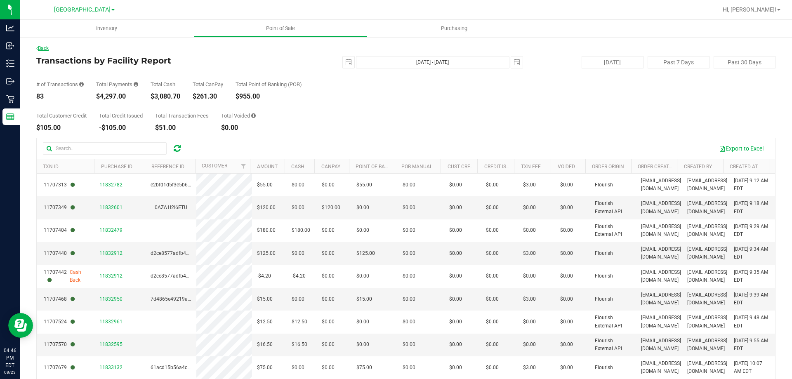
click at [49, 50] on link "Back" at bounding box center [42, 48] width 12 height 6
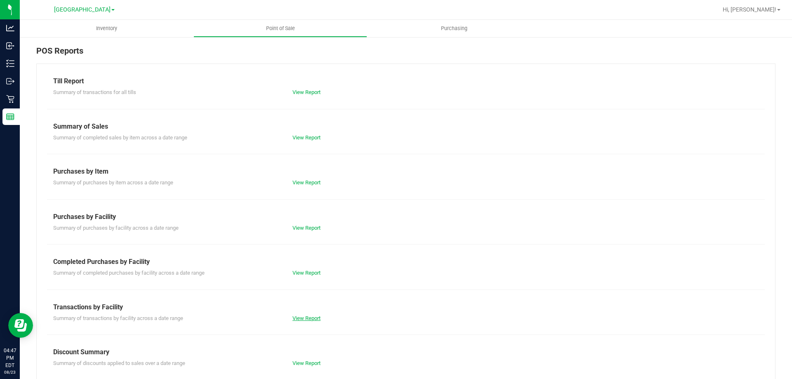
click at [306, 317] on link "View Report" at bounding box center [307, 318] width 28 height 6
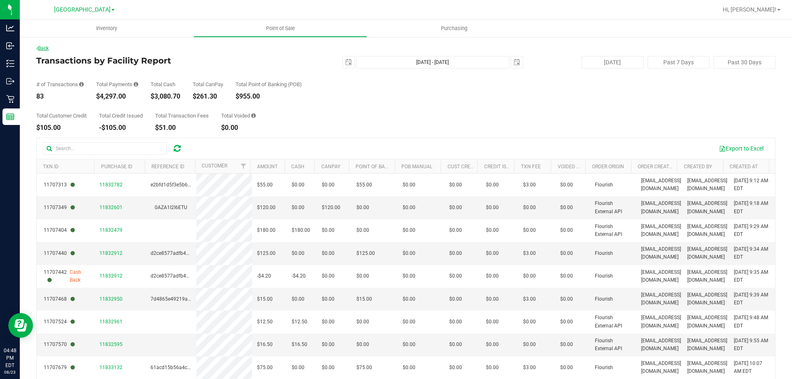
click at [47, 50] on link "Back" at bounding box center [42, 48] width 12 height 6
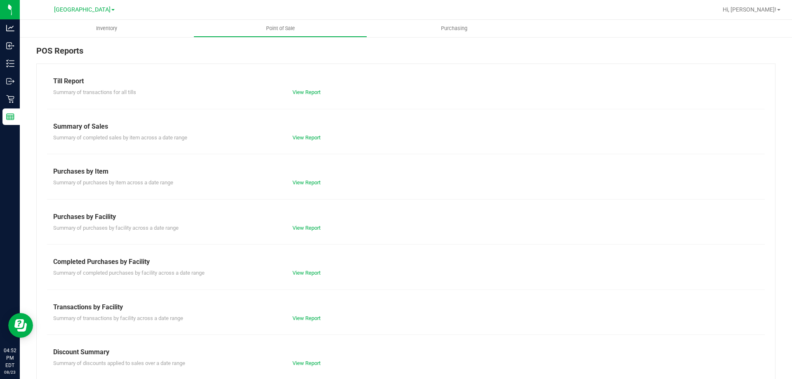
click at [300, 314] on div "View Report" at bounding box center [346, 318] width 120 height 8
click at [298, 319] on link "View Report" at bounding box center [307, 318] width 28 height 6
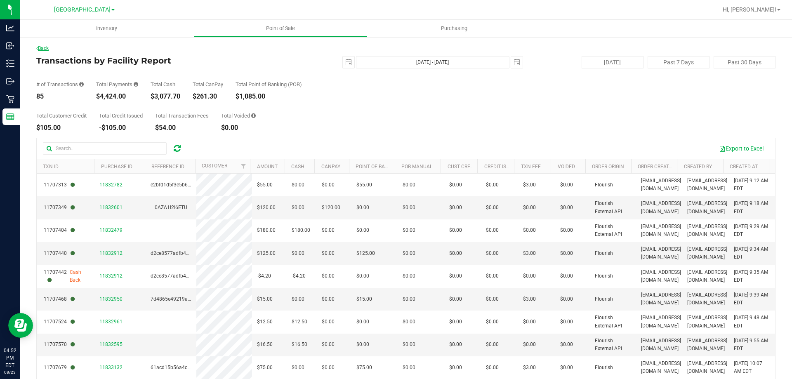
click at [46, 47] on link "Back" at bounding box center [42, 48] width 12 height 6
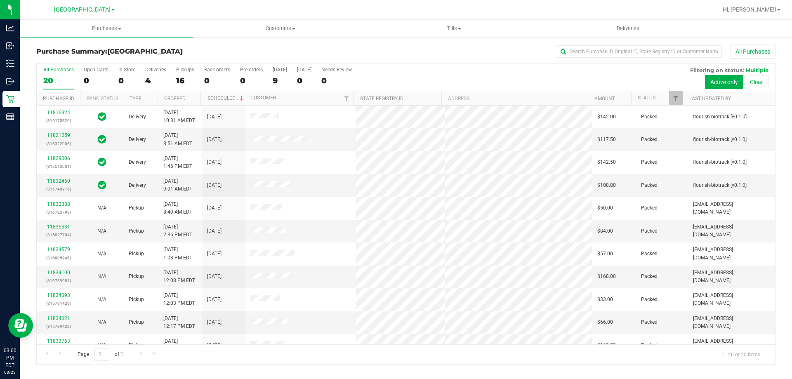
click at [189, 64] on div "All Purchases 20 Open Carts 0 In Store 0 Deliveries 4 PickUps 16 Back-orders 0 …" at bounding box center [406, 67] width 739 height 7
click at [192, 79] on div "16" at bounding box center [185, 80] width 18 height 9
click at [0, 0] on input "PickUps 16" at bounding box center [0, 0] width 0 height 0
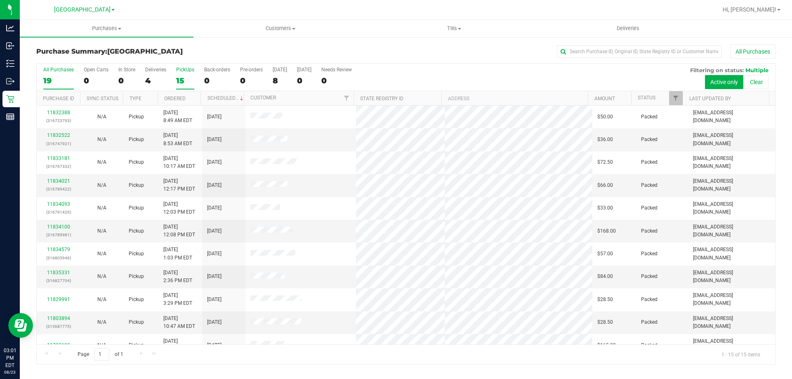
click at [44, 78] on div "19" at bounding box center [58, 80] width 31 height 9
click at [0, 0] on input "All Purchases 19" at bounding box center [0, 0] width 0 height 0
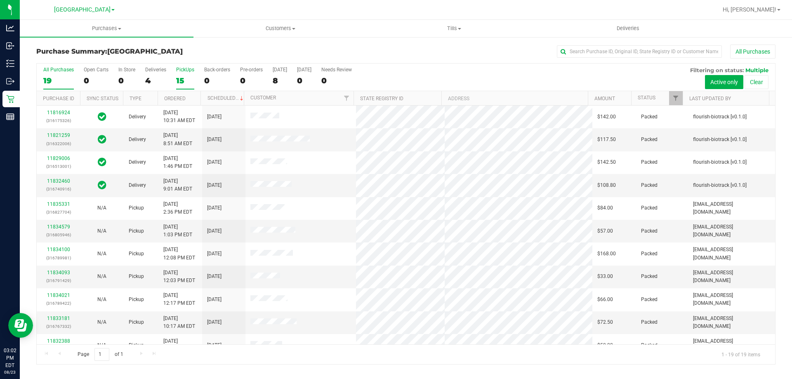
click at [190, 86] on label "PickUps 15" at bounding box center [185, 78] width 18 height 23
click at [0, 0] on input "PickUps 15" at bounding box center [0, 0] width 0 height 0
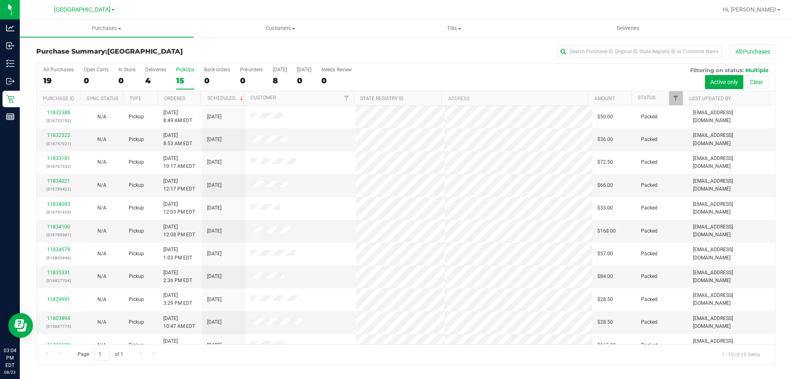
click at [189, 83] on div "15" at bounding box center [185, 80] width 18 height 9
click at [0, 0] on input "PickUps 15" at bounding box center [0, 0] width 0 height 0
click at [50, 81] on div "19" at bounding box center [58, 80] width 31 height 9
click at [0, 0] on input "All Purchases 19" at bounding box center [0, 0] width 0 height 0
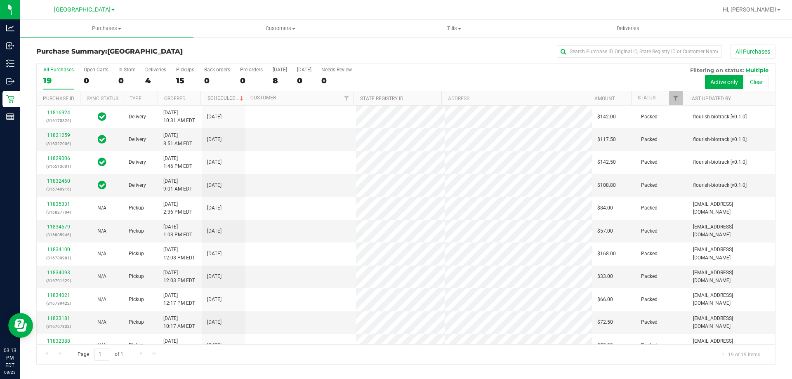
click at [188, 74] on label "PickUps 15" at bounding box center [185, 78] width 18 height 23
click at [0, 0] on input "PickUps 15" at bounding box center [0, 0] width 0 height 0
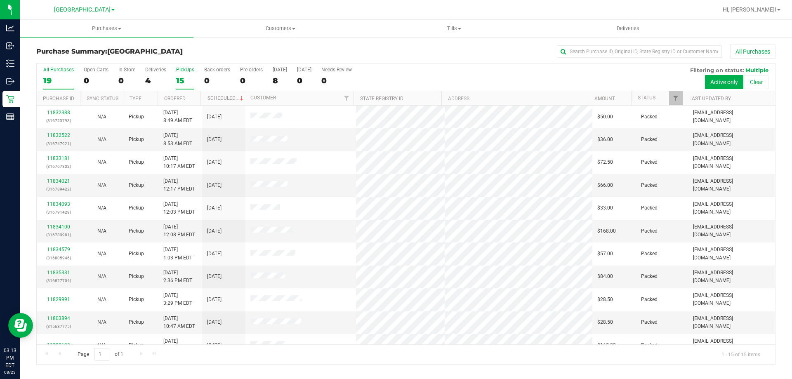
click at [56, 80] on div "19" at bounding box center [58, 80] width 31 height 9
click at [0, 0] on input "All Purchases 19" at bounding box center [0, 0] width 0 height 0
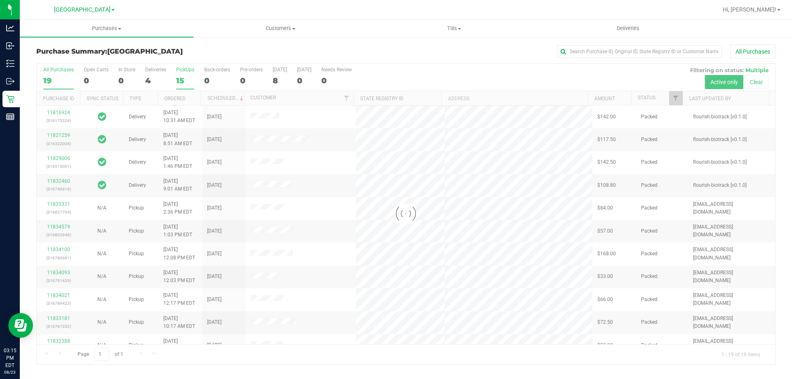
click at [187, 78] on div "15" at bounding box center [185, 80] width 18 height 9
click at [0, 0] on input "PickUps 15" at bounding box center [0, 0] width 0 height 0
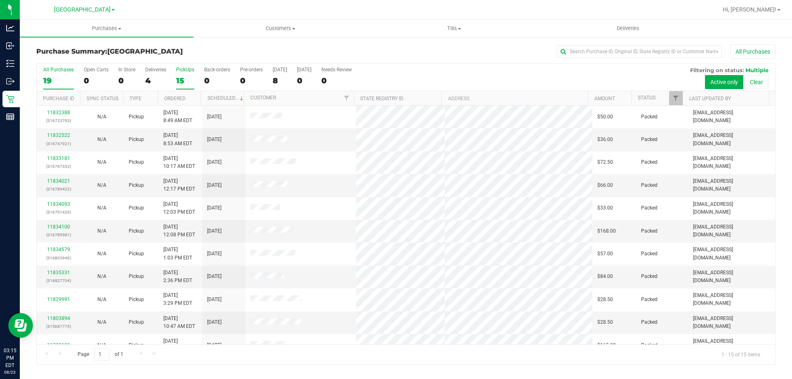
click at [70, 76] on div "19" at bounding box center [58, 80] width 31 height 9
click at [0, 0] on input "All Purchases 19" at bounding box center [0, 0] width 0 height 0
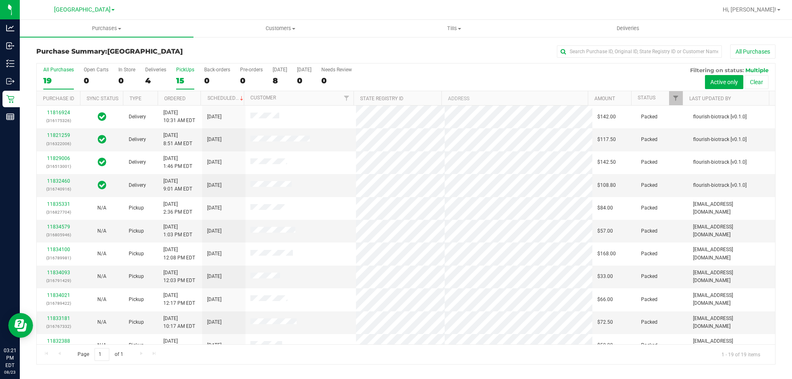
click at [187, 81] on div "15" at bounding box center [185, 80] width 18 height 9
click at [0, 0] on input "PickUps 15" at bounding box center [0, 0] width 0 height 0
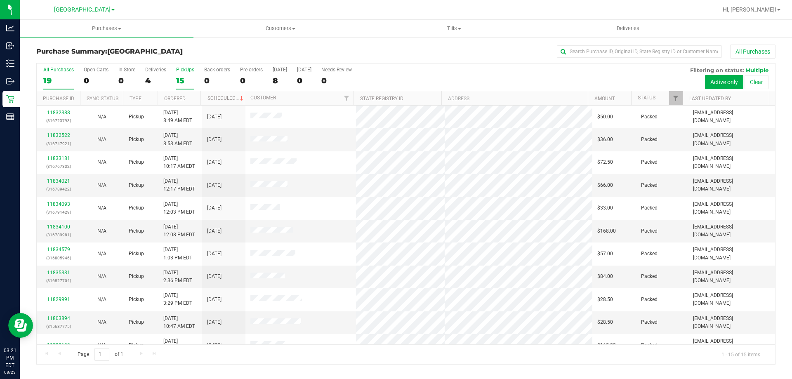
click at [66, 73] on label "All Purchases 19" at bounding box center [58, 78] width 31 height 23
click at [0, 0] on input "All Purchases 19" at bounding box center [0, 0] width 0 height 0
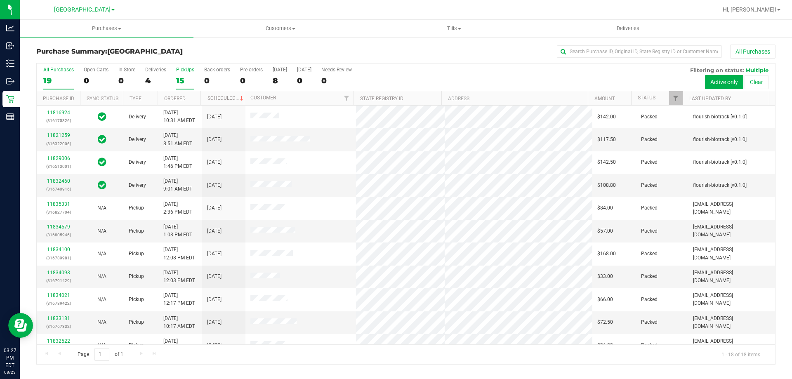
click at [191, 74] on label "PickUps 15" at bounding box center [185, 78] width 18 height 23
click at [0, 0] on input "PickUps 15" at bounding box center [0, 0] width 0 height 0
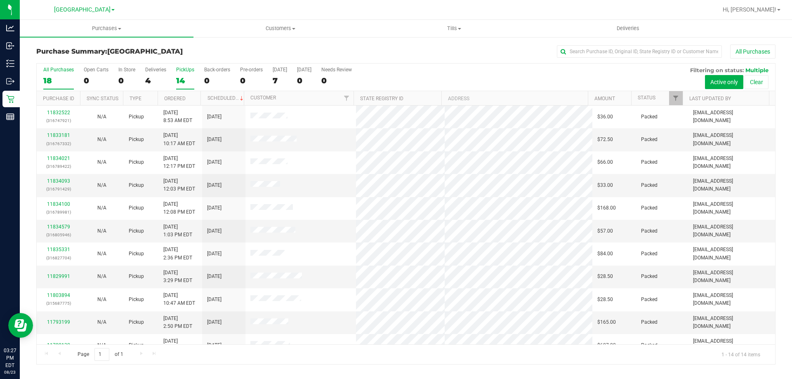
click at [55, 83] on div "18" at bounding box center [58, 80] width 31 height 9
click at [0, 0] on input "All Purchases 18" at bounding box center [0, 0] width 0 height 0
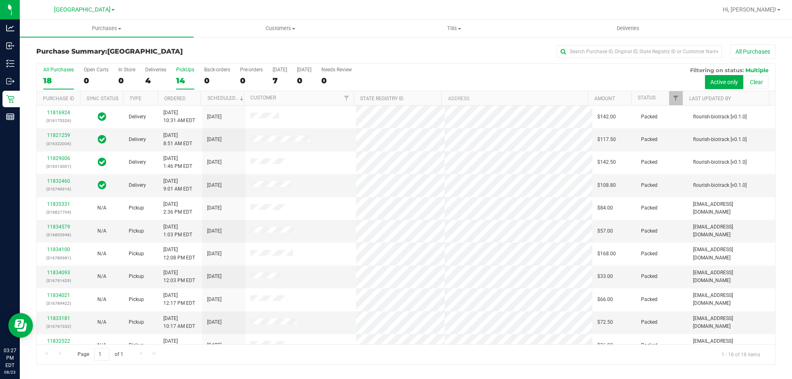
click at [180, 81] on div "14" at bounding box center [185, 80] width 18 height 9
click at [0, 0] on input "PickUps 14" at bounding box center [0, 0] width 0 height 0
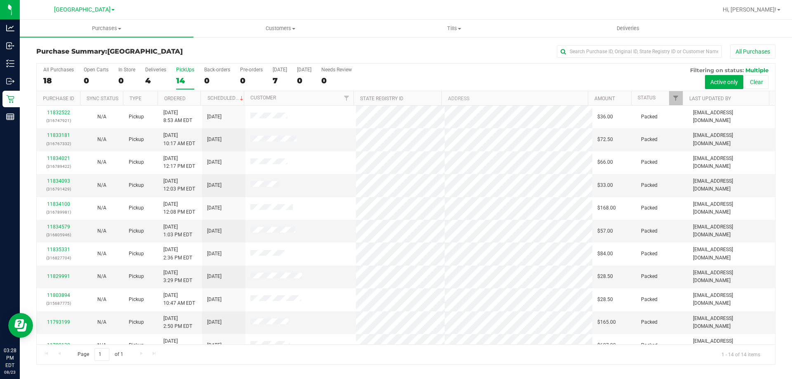
click at [179, 82] on div "14" at bounding box center [185, 80] width 18 height 9
click at [0, 0] on input "PickUps 14" at bounding box center [0, 0] width 0 height 0
click at [54, 80] on div "18" at bounding box center [58, 80] width 31 height 9
click at [0, 0] on input "All Purchases 18" at bounding box center [0, 0] width 0 height 0
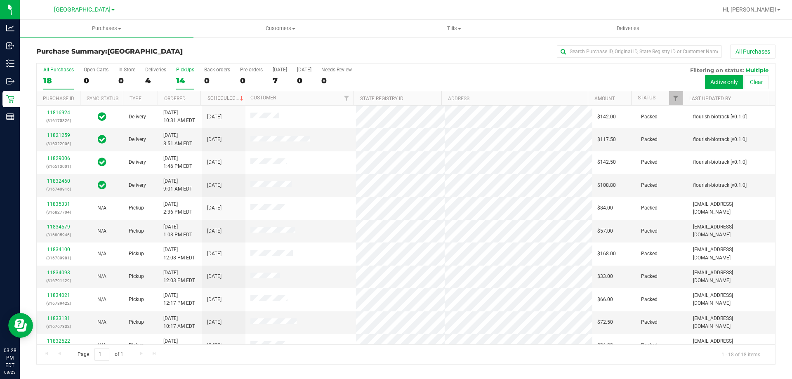
click at [192, 70] on div "PickUps" at bounding box center [185, 70] width 18 height 6
click at [0, 0] on input "PickUps 14" at bounding box center [0, 0] width 0 height 0
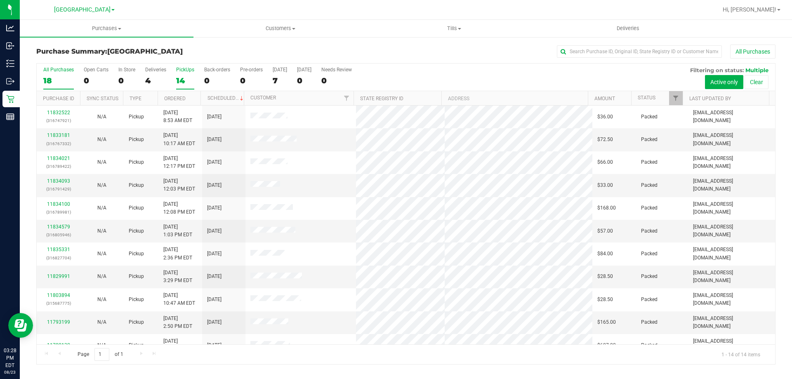
click at [54, 78] on div "18" at bounding box center [58, 80] width 31 height 9
click at [0, 0] on input "All Purchases 18" at bounding box center [0, 0] width 0 height 0
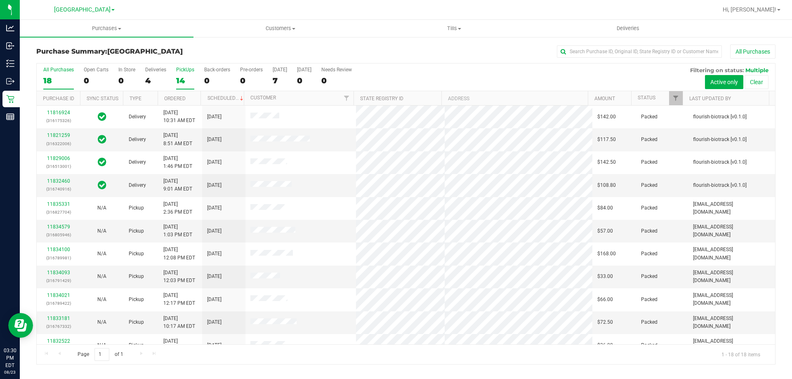
click at [181, 72] on div "PickUps" at bounding box center [185, 70] width 18 height 6
click at [0, 0] on input "PickUps 14" at bounding box center [0, 0] width 0 height 0
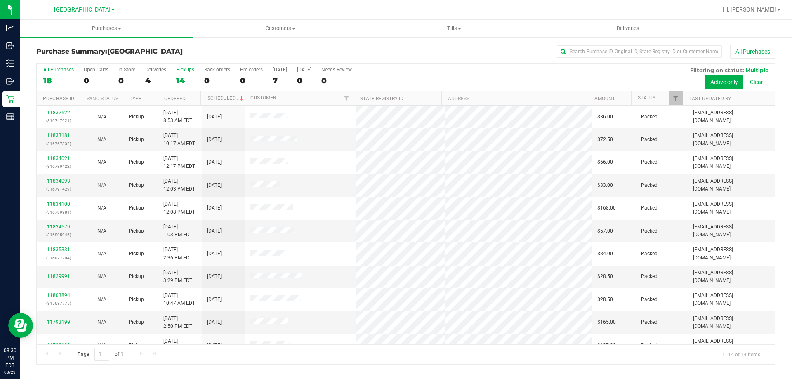
click at [51, 80] on div "18" at bounding box center [58, 80] width 31 height 9
click at [0, 0] on input "All Purchases 18" at bounding box center [0, 0] width 0 height 0
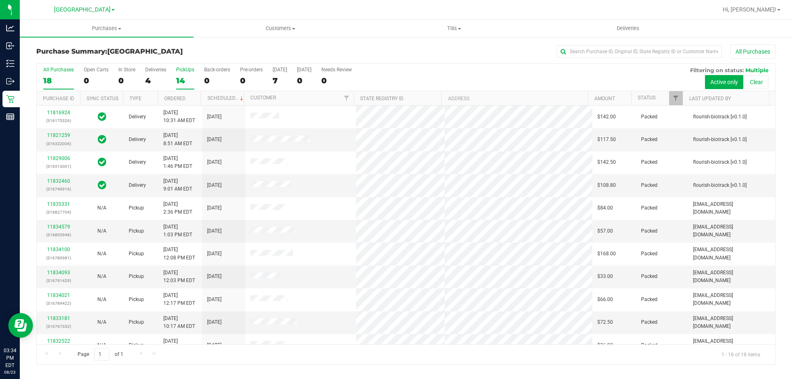
click at [185, 79] on div "14" at bounding box center [185, 80] width 18 height 9
click at [0, 0] on input "PickUps 14" at bounding box center [0, 0] width 0 height 0
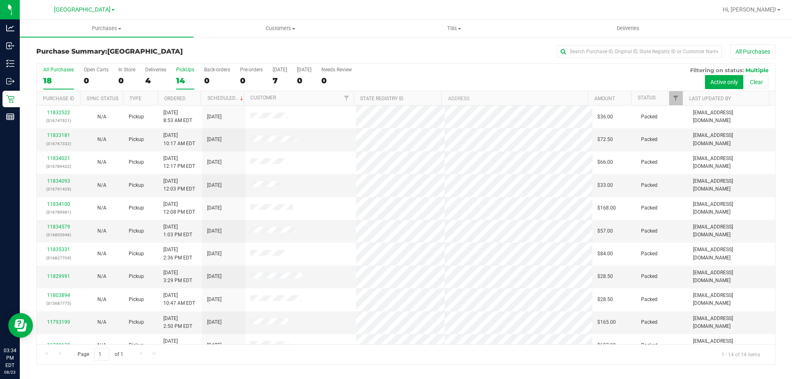
click at [59, 84] on div "18" at bounding box center [58, 80] width 31 height 9
click at [0, 0] on input "All Purchases 18" at bounding box center [0, 0] width 0 height 0
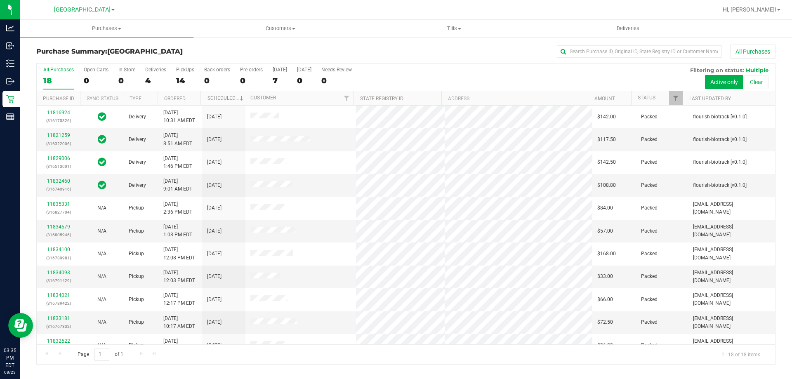
click at [188, 80] on div "14" at bounding box center [185, 80] width 18 height 9
click at [0, 0] on input "PickUps 14" at bounding box center [0, 0] width 0 height 0
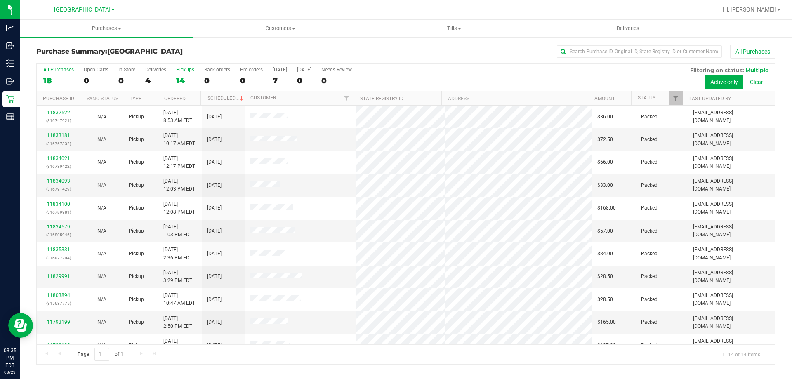
click at [63, 77] on div "18" at bounding box center [58, 80] width 31 height 9
click at [0, 0] on input "All Purchases 18" at bounding box center [0, 0] width 0 height 0
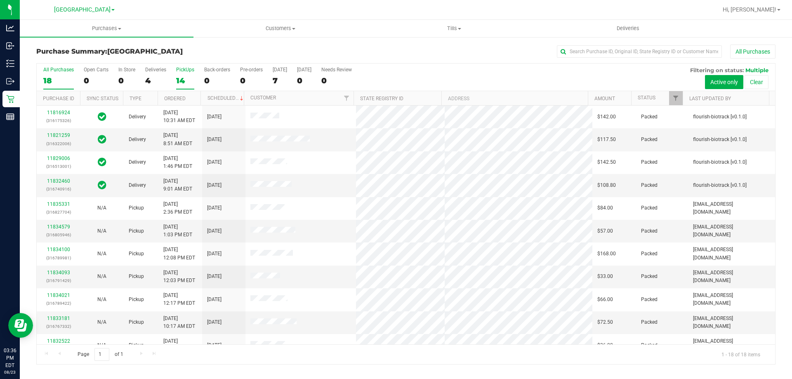
click at [191, 78] on div "14" at bounding box center [185, 80] width 18 height 9
click at [0, 0] on input "PickUps 14" at bounding box center [0, 0] width 0 height 0
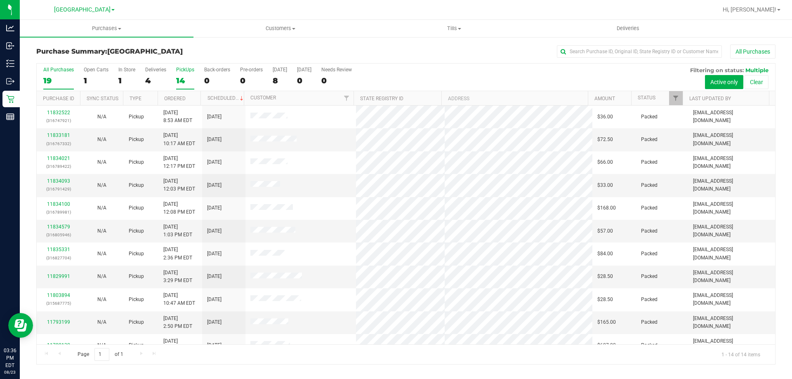
click at [69, 73] on label "All Purchases 19" at bounding box center [58, 78] width 31 height 23
click at [0, 0] on input "All Purchases 19" at bounding box center [0, 0] width 0 height 0
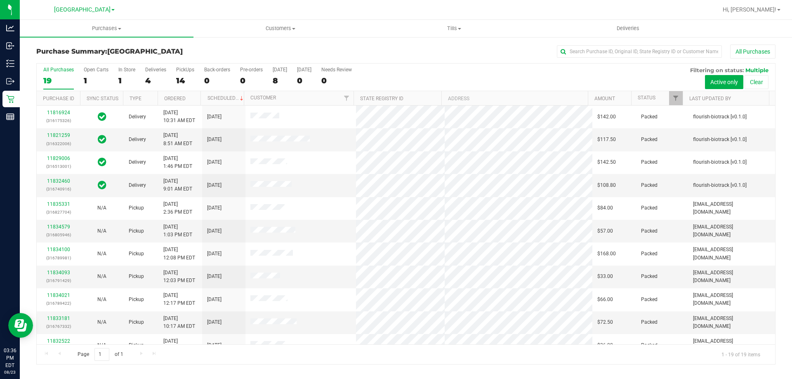
click at [123, 79] on div "1" at bounding box center [126, 80] width 17 height 9
click at [0, 0] on input "In Store 1" at bounding box center [0, 0] width 0 height 0
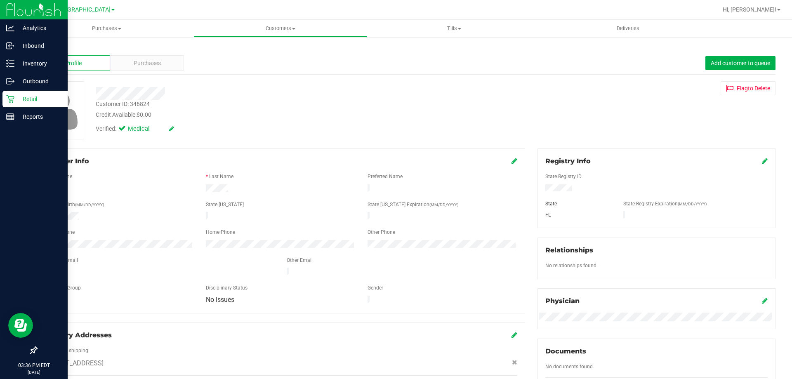
click at [3, 96] on div "Retail" at bounding box center [34, 99] width 65 height 17
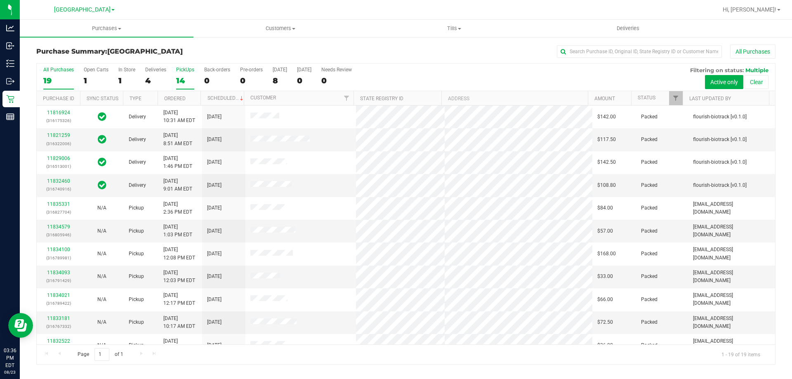
click at [182, 71] on div "PickUps" at bounding box center [185, 70] width 18 height 6
click at [0, 0] on input "PickUps 14" at bounding box center [0, 0] width 0 height 0
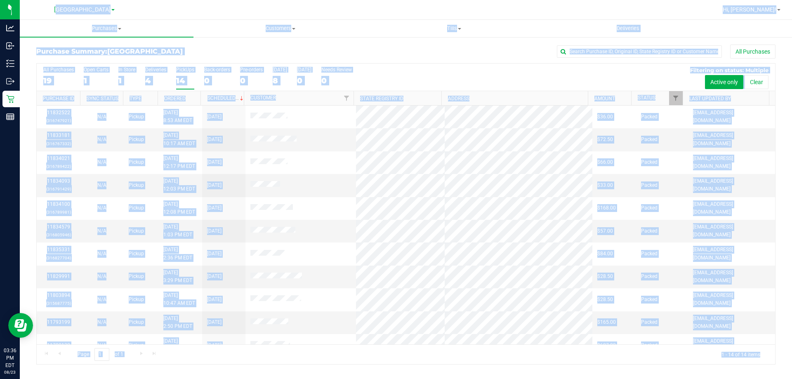
drag, startPoint x: 43, startPoint y: 8, endPoint x: 777, endPoint y: 357, distance: 812.8
click at [777, 357] on div "North Port WC Hi, Spencer! Purchases Summary of purchases Fulfillment All purch…" at bounding box center [406, 189] width 773 height 379
click at [777, 357] on div "All Purchases 19 Open Carts 1 In Store 1 Deliveries 4 PickUps 14 Back-orders 0 …" at bounding box center [406, 214] width 752 height 302
drag, startPoint x: 773, startPoint y: 354, endPoint x: 45, endPoint y: 7, distance: 806.2
click at [45, 7] on div "North Port WC Hi, Spencer! Purchases Summary of purchases Fulfillment All purch…" at bounding box center [406, 189] width 773 height 379
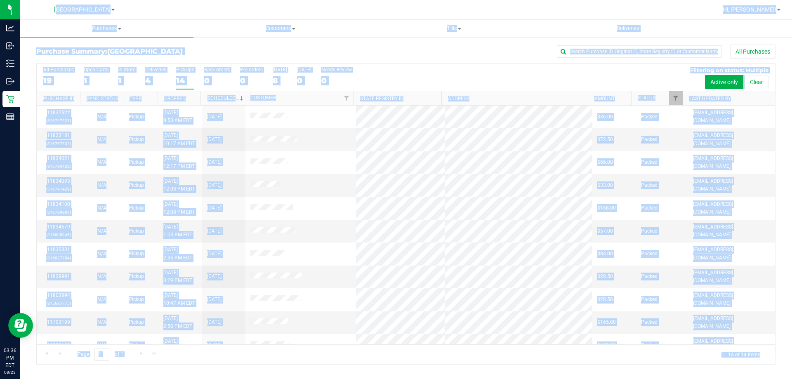
click at [45, 7] on div "[GEOGRAPHIC_DATA]" at bounding box center [84, 9] width 121 height 13
drag, startPoint x: 45, startPoint y: 7, endPoint x: 762, endPoint y: 361, distance: 799.9
click at [762, 361] on div "North Port WC Hi, Spencer! Purchases Summary of purchases Fulfillment All purch…" at bounding box center [406, 189] width 773 height 379
click at [762, 361] on div "Page 1 of 1 1 - 14 of 14 items" at bounding box center [406, 355] width 739 height 20
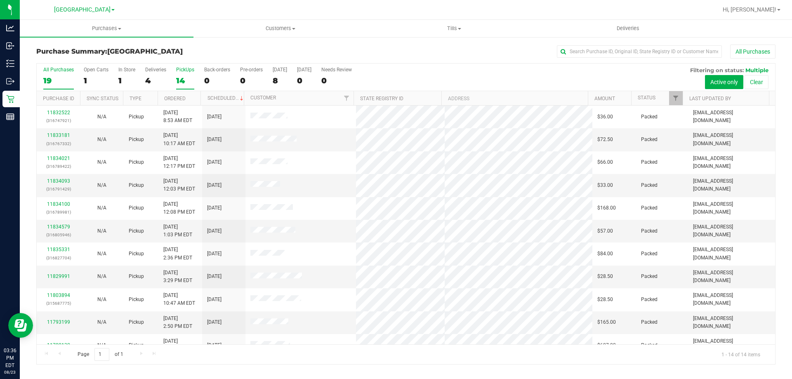
click at [45, 77] on div "19" at bounding box center [58, 80] width 31 height 9
click at [0, 0] on input "All Purchases 19" at bounding box center [0, 0] width 0 height 0
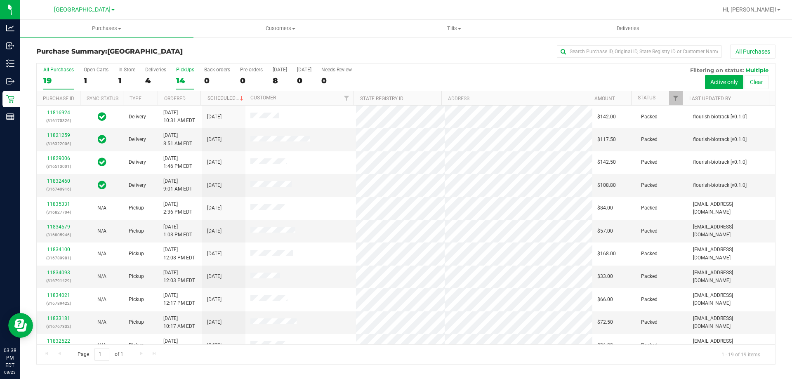
click at [189, 69] on div "PickUps" at bounding box center [185, 70] width 18 height 6
click at [0, 0] on input "PickUps 14" at bounding box center [0, 0] width 0 height 0
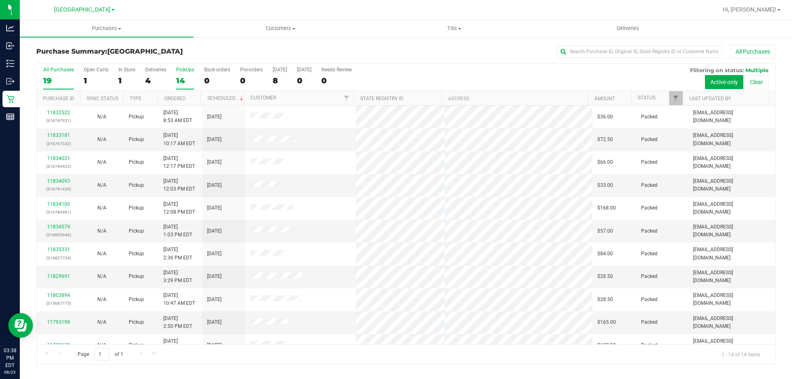
click at [61, 74] on label "All Purchases 19" at bounding box center [58, 78] width 31 height 23
click at [0, 0] on input "All Purchases 19" at bounding box center [0, 0] width 0 height 0
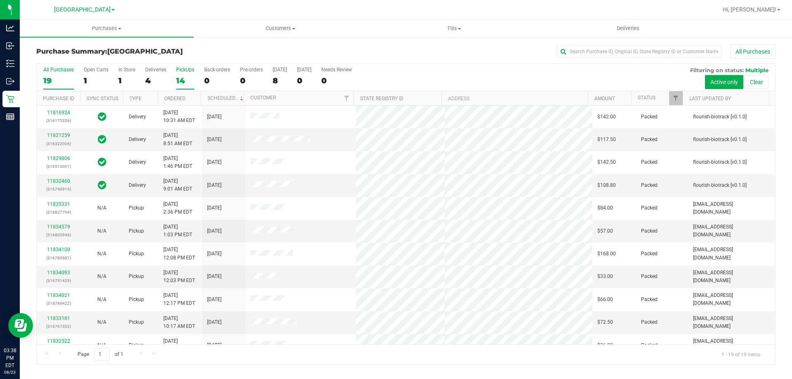
click at [184, 71] on div "PickUps" at bounding box center [185, 70] width 18 height 6
click at [0, 0] on input "PickUps 14" at bounding box center [0, 0] width 0 height 0
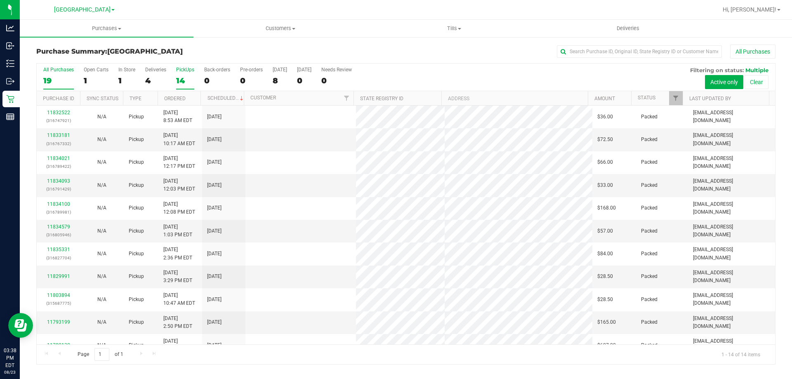
click at [58, 80] on div "19" at bounding box center [58, 80] width 31 height 9
click at [0, 0] on input "All Purchases 19" at bounding box center [0, 0] width 0 height 0
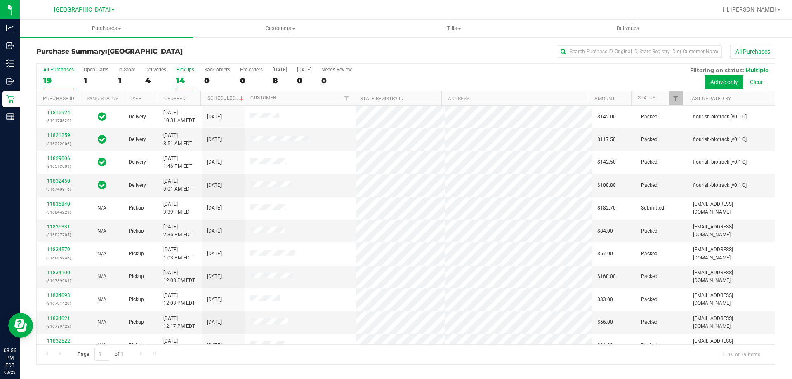
click at [187, 85] on div "14" at bounding box center [185, 80] width 18 height 9
click at [0, 0] on input "PickUps 14" at bounding box center [0, 0] width 0 height 0
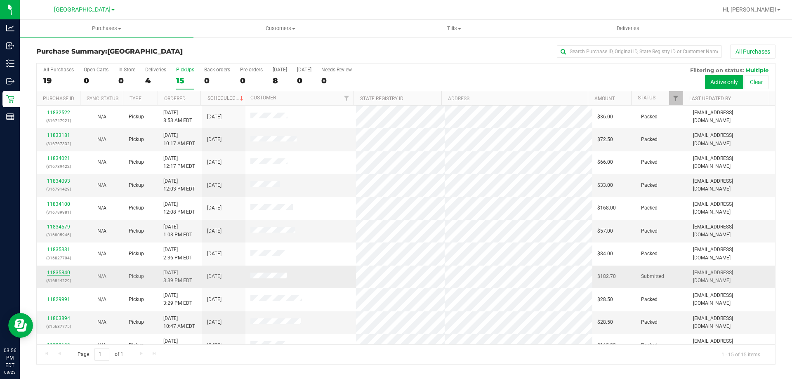
click at [59, 272] on link "11835840" at bounding box center [58, 273] width 23 height 6
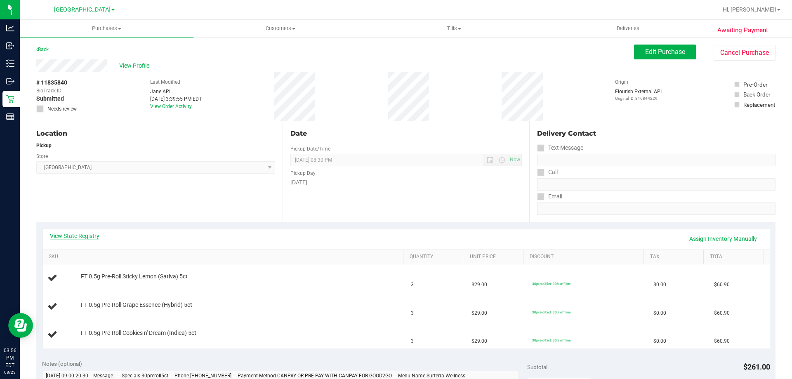
click at [98, 236] on link "View State Registry" at bounding box center [75, 236] width 50 height 8
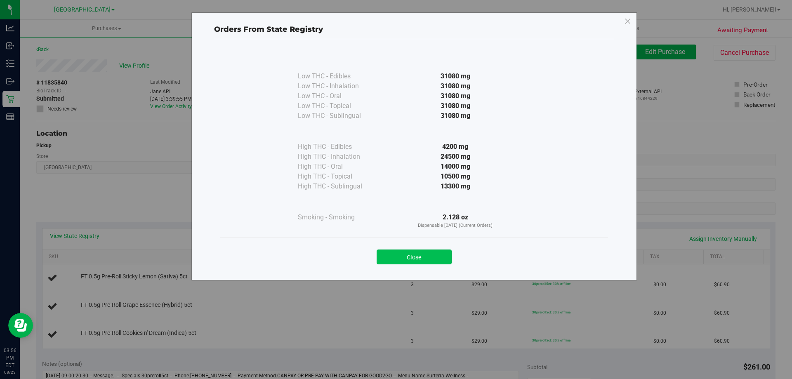
click at [395, 252] on button "Close" at bounding box center [414, 257] width 75 height 15
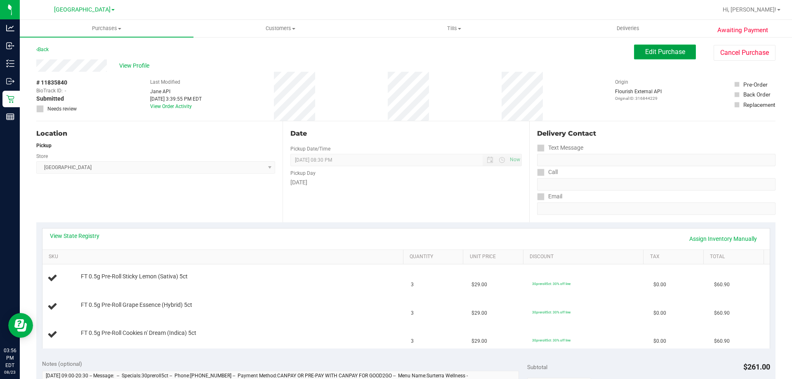
click at [665, 47] on button "Edit Purchase" at bounding box center [665, 52] width 62 height 15
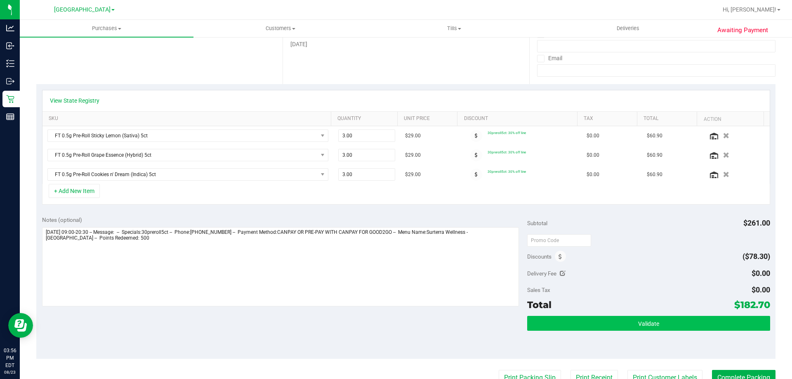
scroll to position [289, 0]
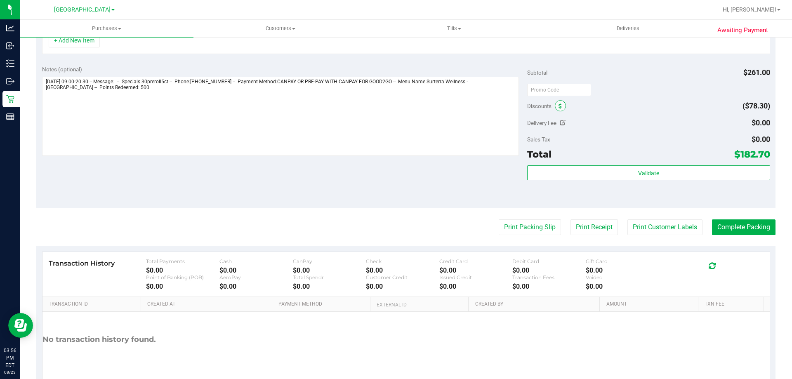
click at [555, 105] on span at bounding box center [560, 105] width 11 height 11
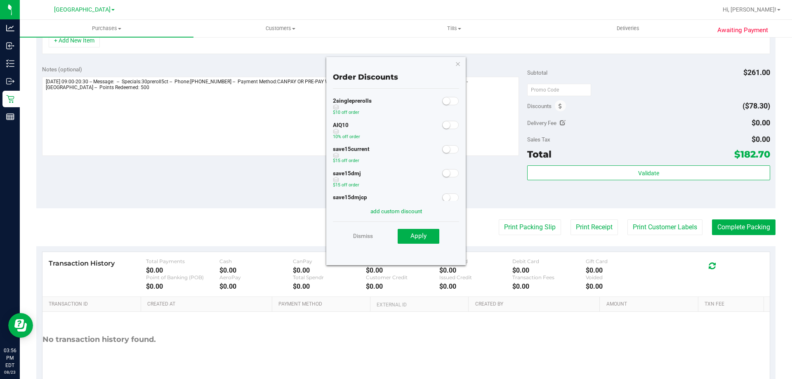
click at [445, 126] on span at bounding box center [450, 125] width 17 height 8
click at [424, 237] on span "Apply" at bounding box center [419, 235] width 16 height 7
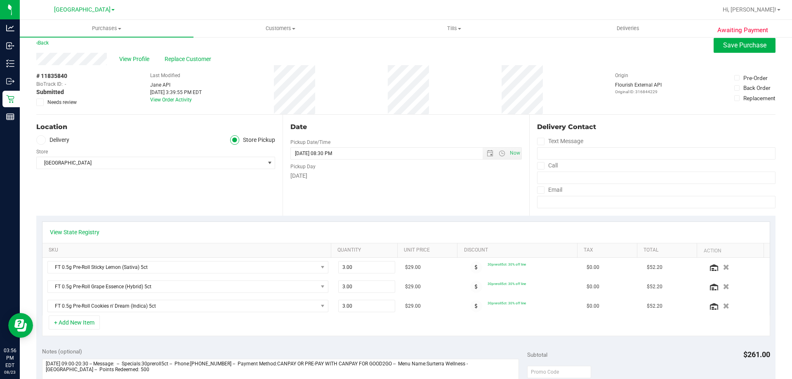
scroll to position [0, 0]
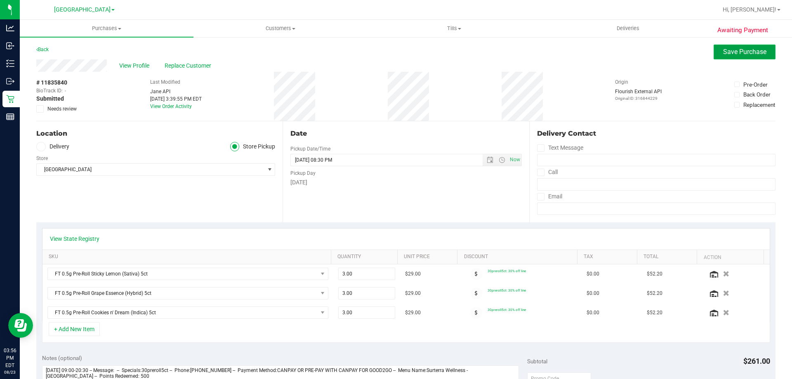
click at [714, 58] on button "Save Purchase" at bounding box center [745, 52] width 62 height 15
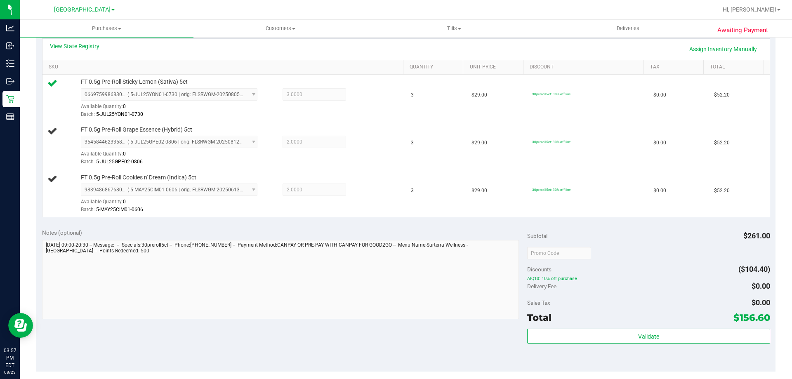
scroll to position [193, 0]
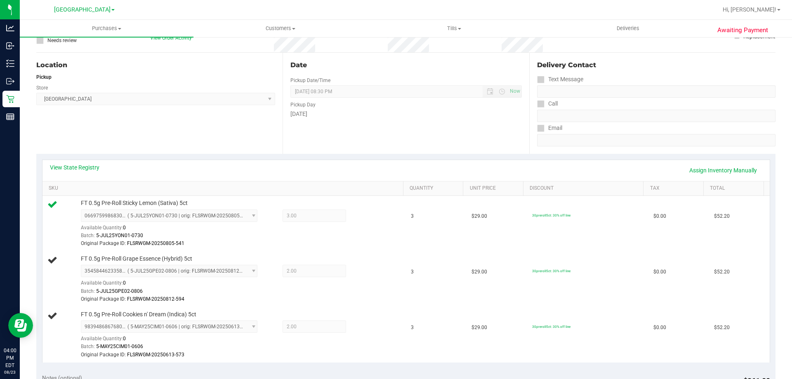
scroll to position [83, 0]
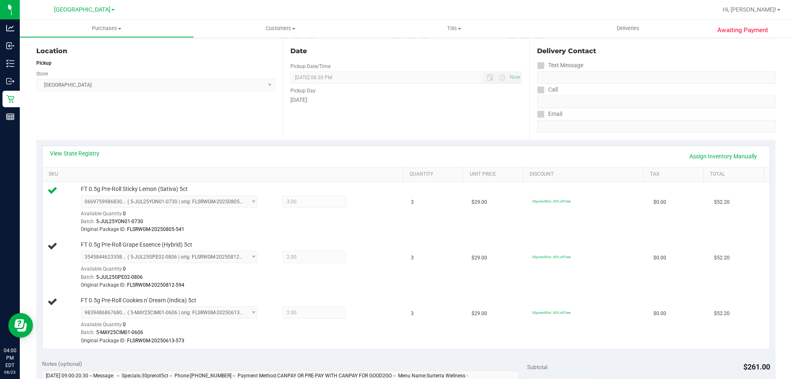
click at [217, 155] on div "View State Registry Assign Inventory Manually" at bounding box center [406, 156] width 713 height 14
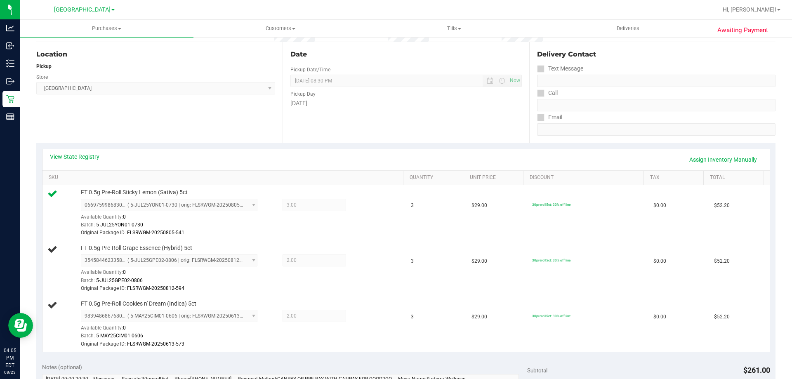
scroll to position [113, 0]
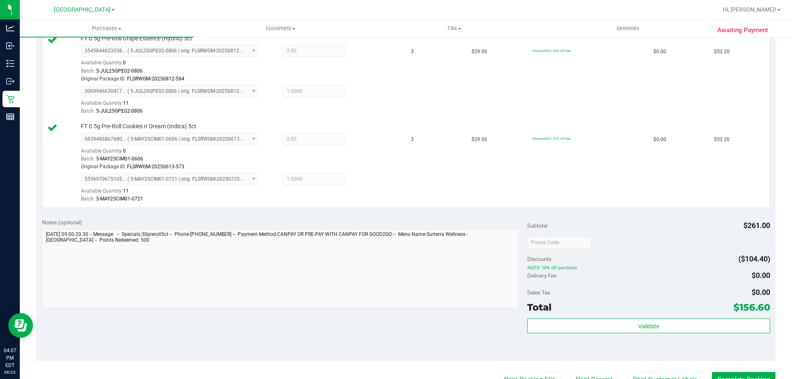
scroll to position [300, 0]
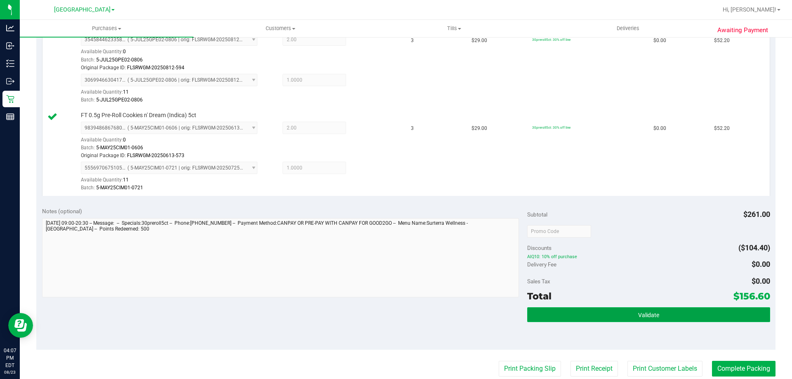
click at [638, 311] on button "Validate" at bounding box center [648, 314] width 243 height 15
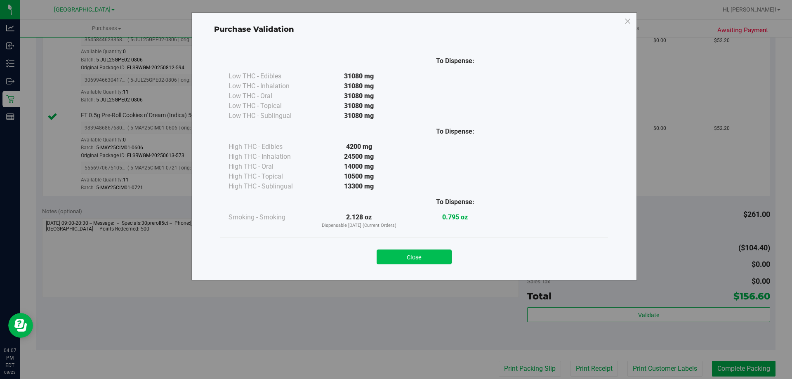
click at [433, 252] on button "Close" at bounding box center [414, 257] width 75 height 15
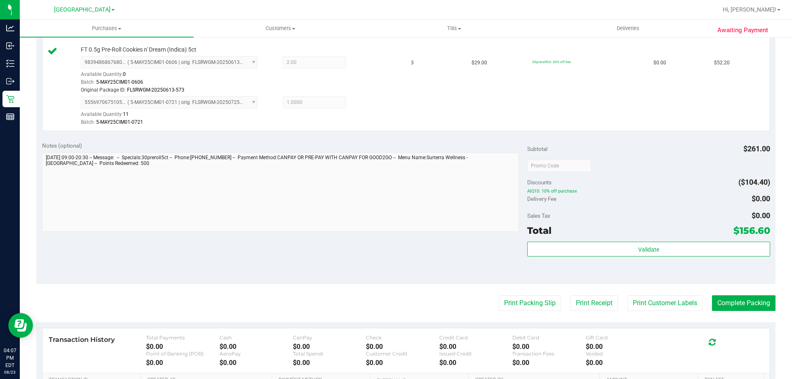
scroll to position [375, 0]
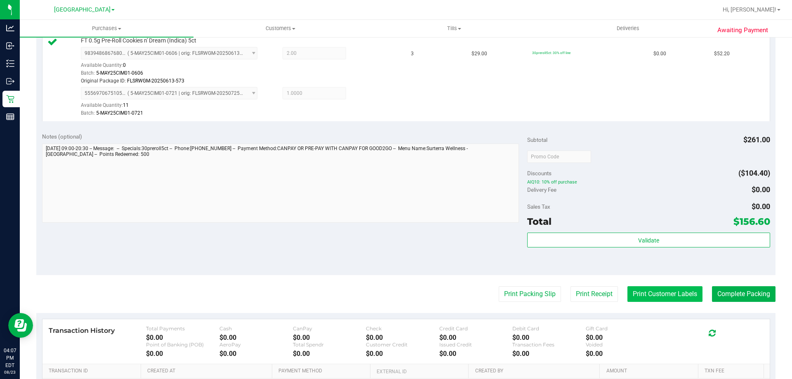
click at [644, 286] on button "Print Customer Labels" at bounding box center [665, 294] width 75 height 16
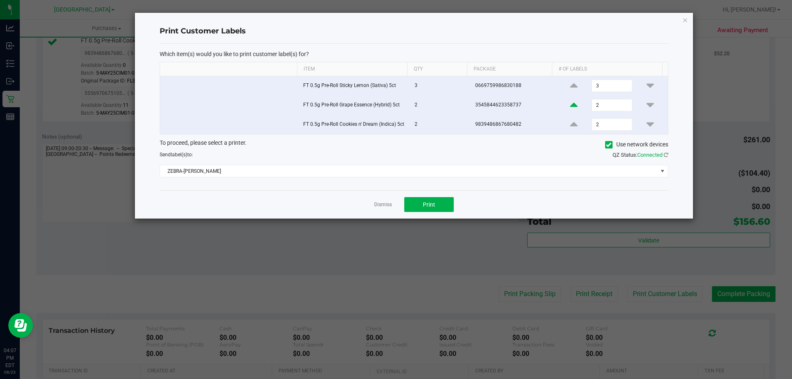
click at [570, 104] on icon at bounding box center [573, 105] width 7 height 10
type input "3"
click at [570, 127] on icon at bounding box center [573, 124] width 7 height 10
type input "3"
click at [435, 207] on button "Print" at bounding box center [429, 204] width 50 height 15
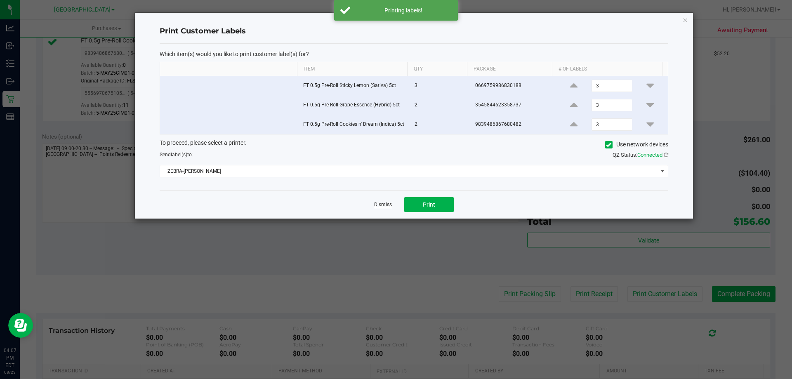
click at [381, 208] on link "Dismiss" at bounding box center [383, 204] width 18 height 7
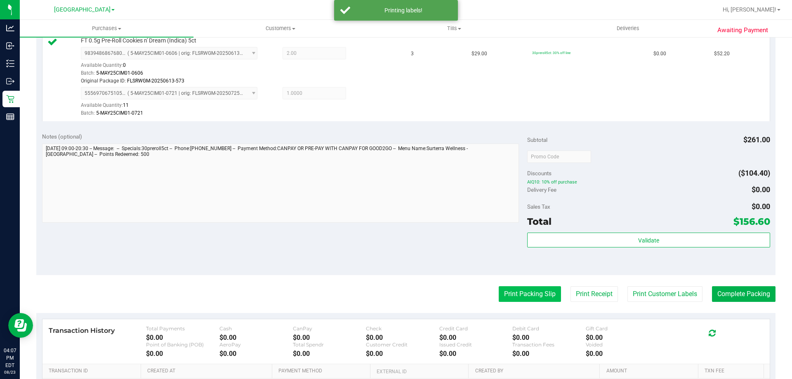
click at [516, 296] on button "Print Packing Slip" at bounding box center [530, 294] width 62 height 16
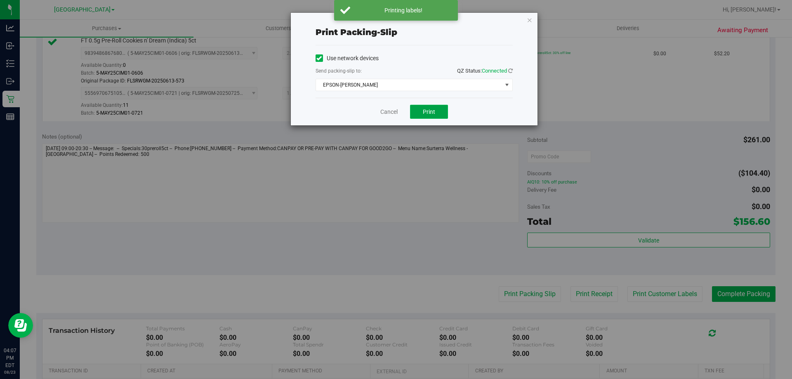
click at [436, 113] on button "Print" at bounding box center [429, 112] width 38 height 14
click at [387, 114] on link "Cancel" at bounding box center [389, 112] width 17 height 9
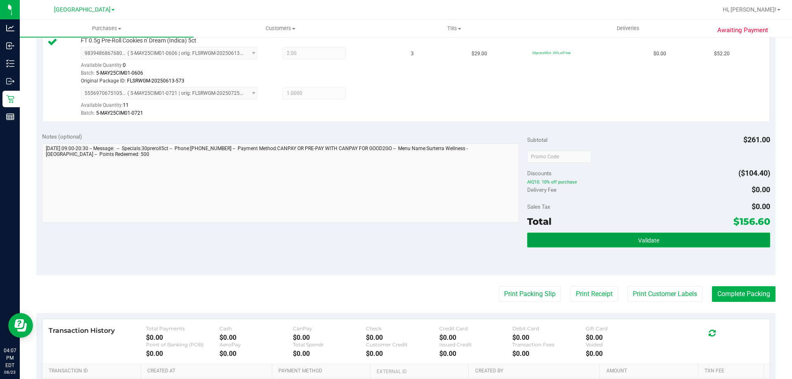
click at [559, 240] on button "Validate" at bounding box center [648, 240] width 243 height 15
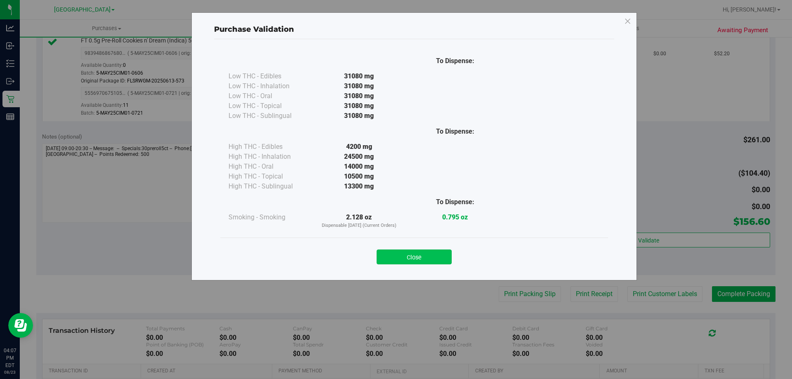
click at [413, 260] on button "Close" at bounding box center [414, 257] width 75 height 15
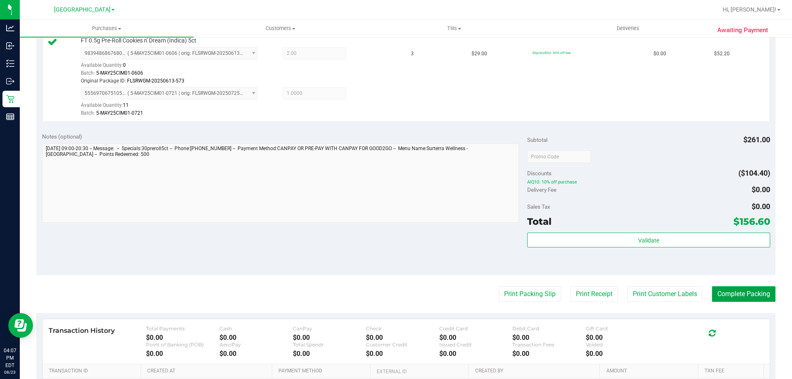
click at [740, 291] on button "Complete Packing" at bounding box center [744, 294] width 64 height 16
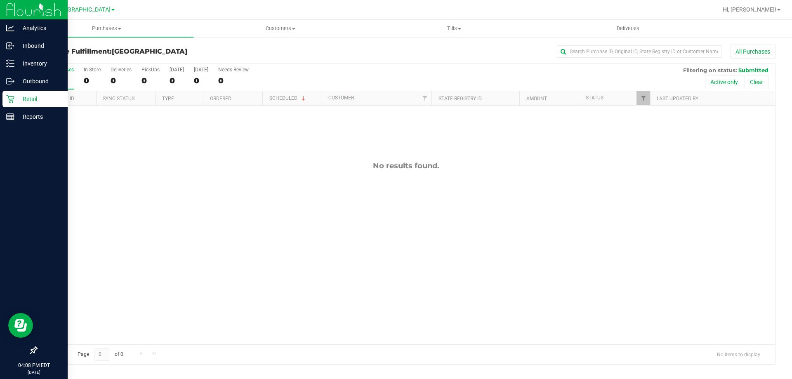
click at [26, 98] on p "Retail" at bounding box center [39, 99] width 50 height 10
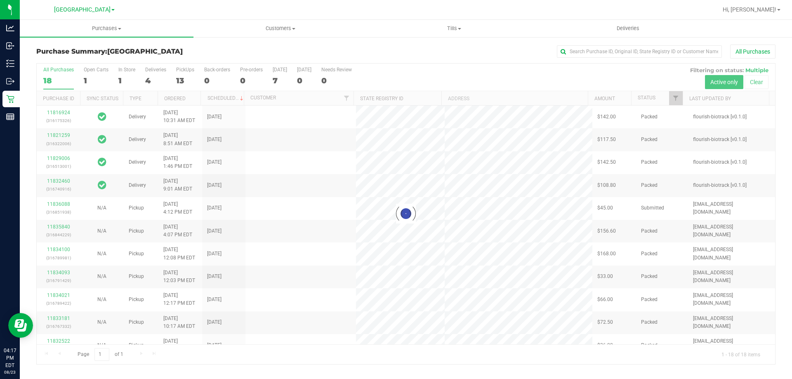
click at [184, 76] on div at bounding box center [406, 214] width 739 height 301
click at [183, 79] on div at bounding box center [406, 214] width 739 height 301
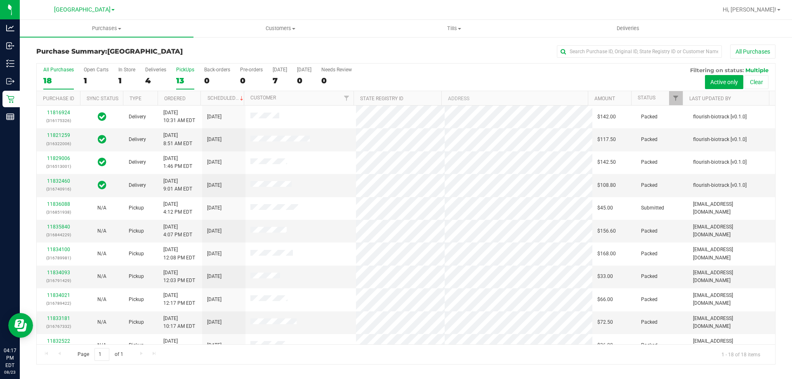
click at [183, 79] on div "13" at bounding box center [185, 80] width 18 height 9
click at [0, 0] on input "PickUps 13" at bounding box center [0, 0] width 0 height 0
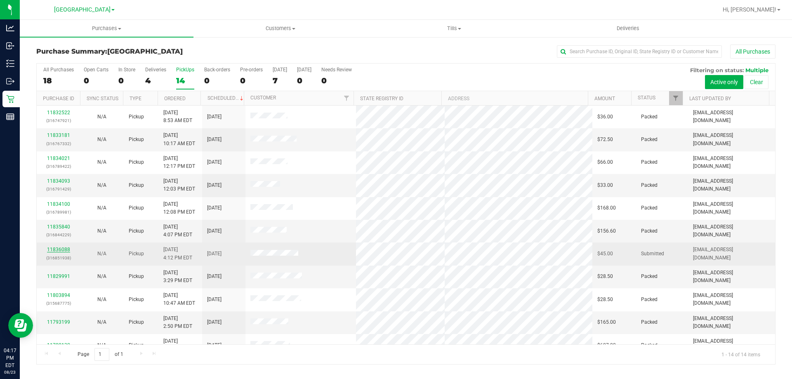
click at [66, 248] on link "11836088" at bounding box center [58, 250] width 23 height 6
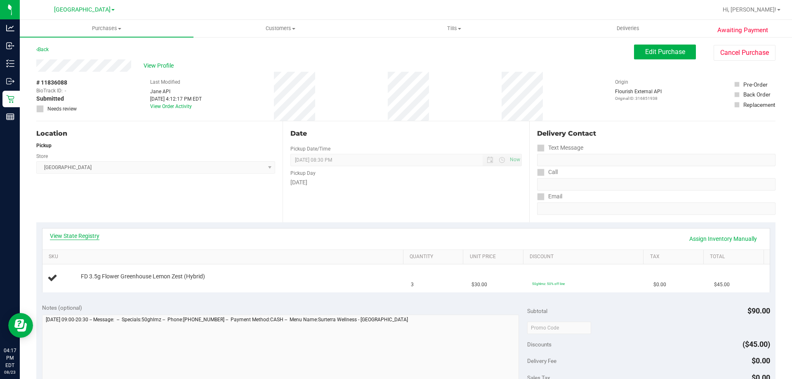
click at [81, 237] on link "View State Registry" at bounding box center [75, 236] width 50 height 8
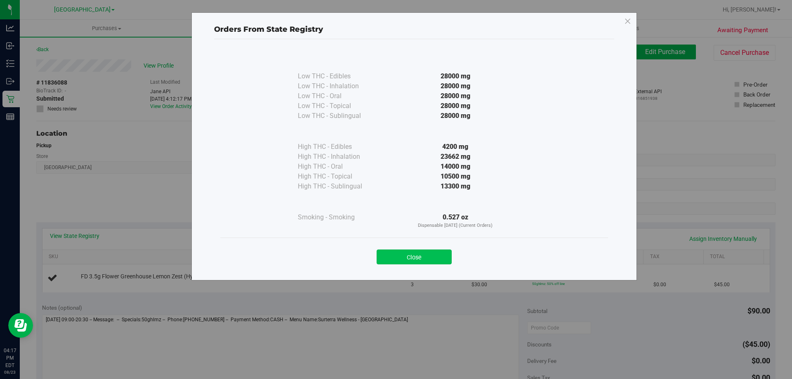
click at [406, 258] on button "Close" at bounding box center [414, 257] width 75 height 15
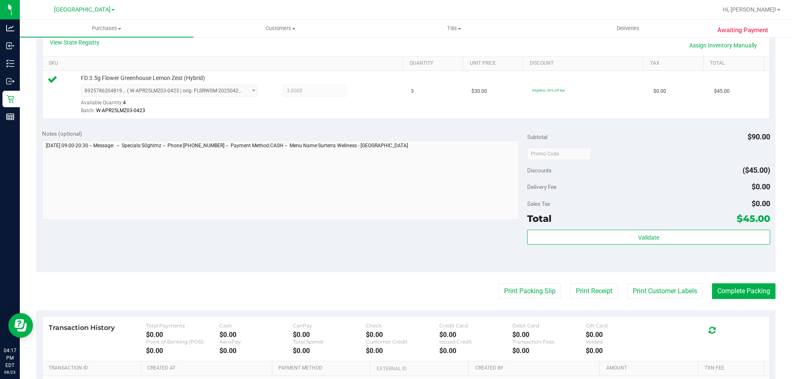
scroll to position [258, 0]
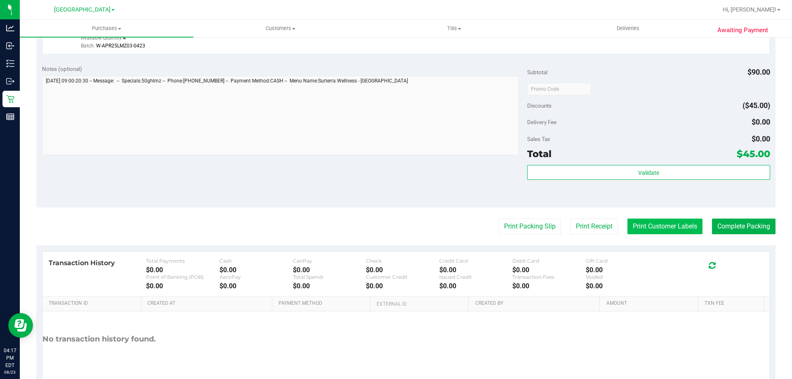
click at [648, 219] on button "Print Customer Labels" at bounding box center [665, 227] width 75 height 16
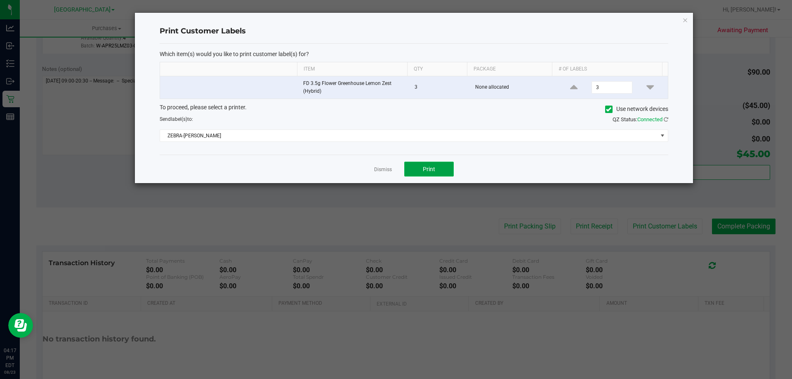
click at [440, 171] on button "Print" at bounding box center [429, 169] width 50 height 15
click at [383, 167] on div at bounding box center [414, 98] width 558 height 170
click at [380, 172] on link "Dismiss" at bounding box center [383, 169] width 18 height 7
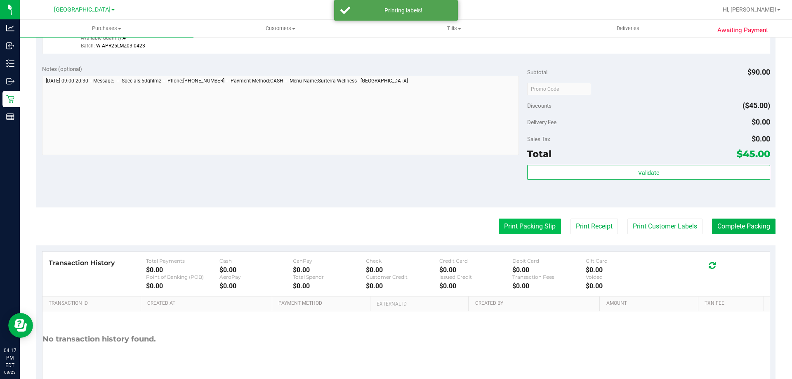
click at [517, 223] on button "Print Packing Slip" at bounding box center [530, 227] width 62 height 16
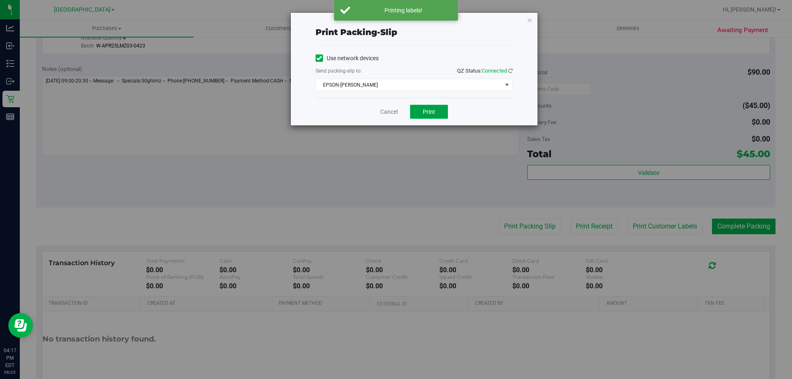
click at [436, 117] on button "Print" at bounding box center [429, 112] width 38 height 14
click at [381, 115] on link "Cancel" at bounding box center [389, 112] width 17 height 9
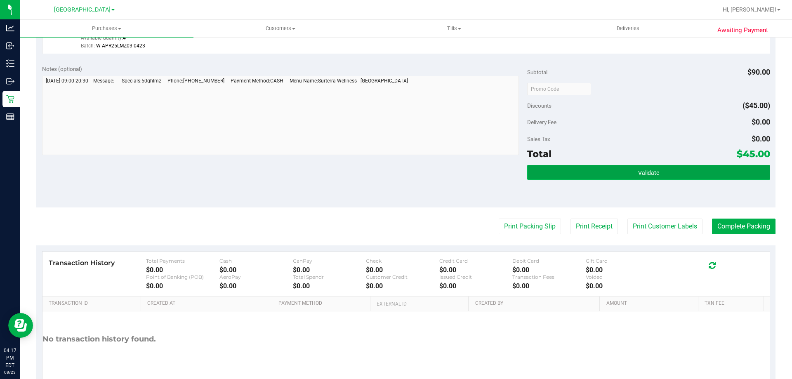
click at [556, 175] on button "Validate" at bounding box center [648, 172] width 243 height 15
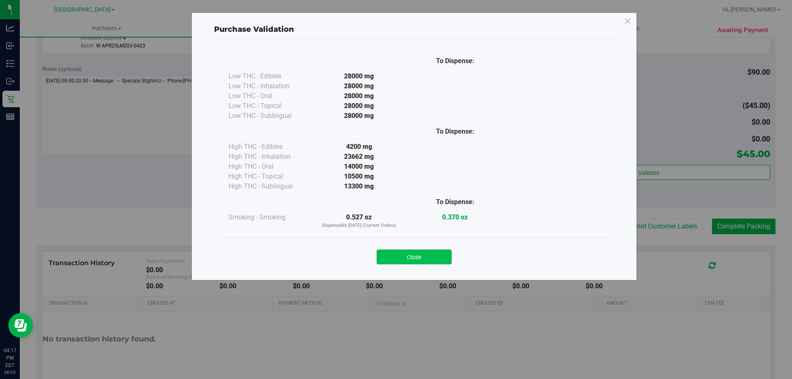
click at [412, 256] on button "Close" at bounding box center [414, 257] width 75 height 15
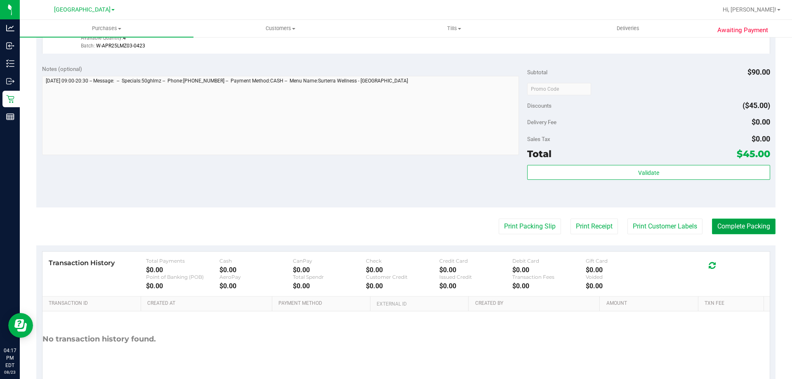
click at [733, 224] on button "Complete Packing" at bounding box center [744, 227] width 64 height 16
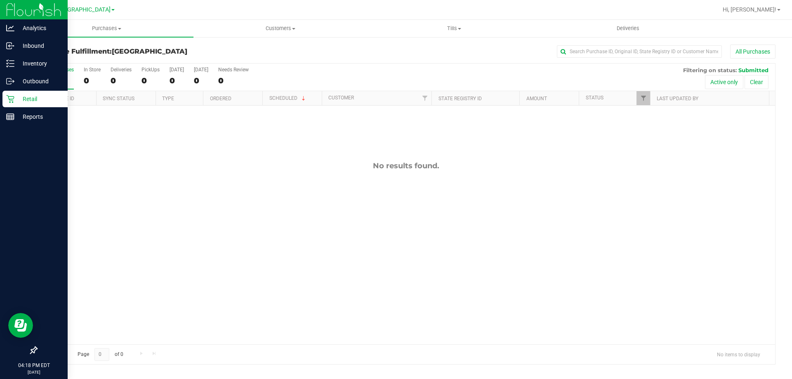
click at [8, 99] on icon at bounding box center [10, 99] width 8 height 8
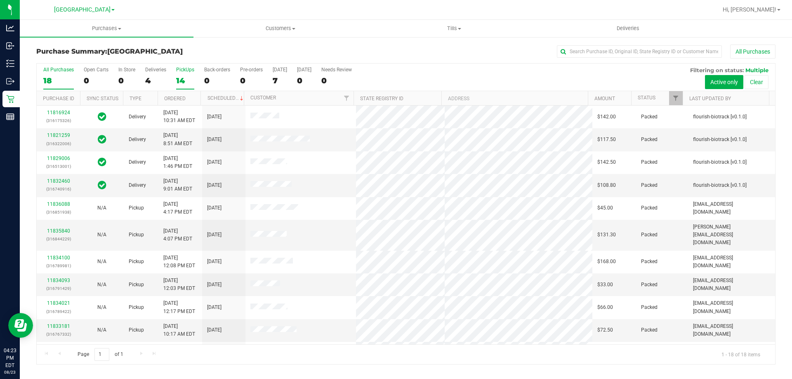
click at [185, 83] on div "14" at bounding box center [185, 80] width 18 height 9
click at [0, 0] on input "PickUps 14" at bounding box center [0, 0] width 0 height 0
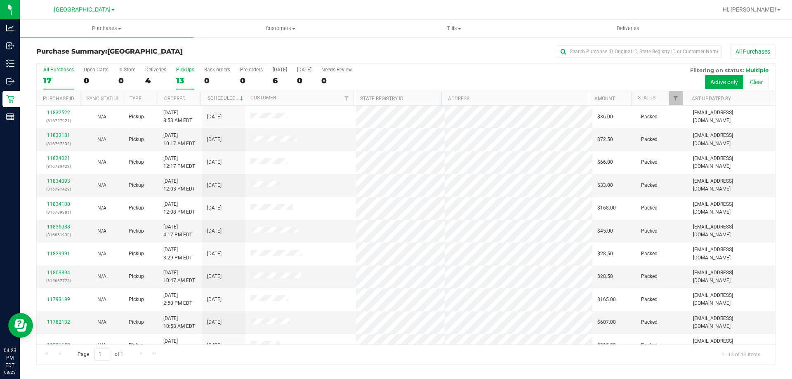
click at [66, 76] on div "17" at bounding box center [58, 80] width 31 height 9
click at [0, 0] on input "All Purchases 17" at bounding box center [0, 0] width 0 height 0
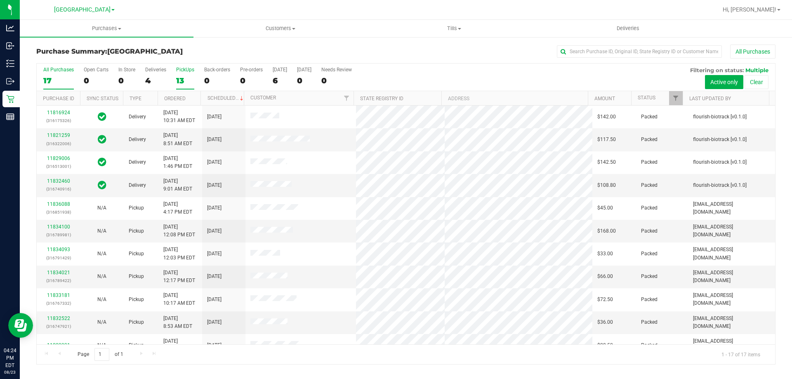
click at [183, 79] on div "13" at bounding box center [185, 80] width 18 height 9
click at [0, 0] on input "PickUps 13" at bounding box center [0, 0] width 0 height 0
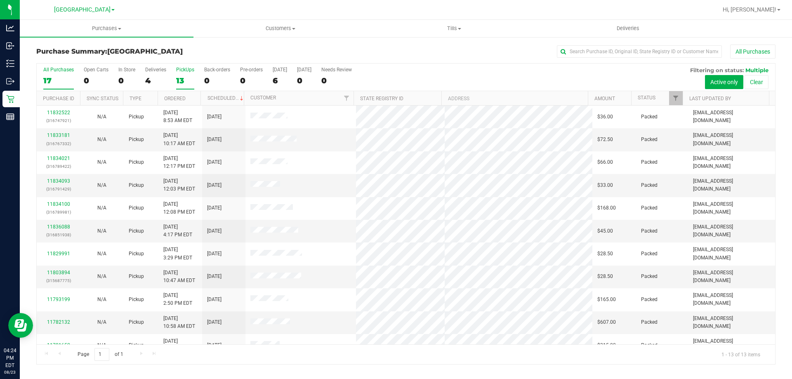
click at [45, 75] on label "All Purchases 17" at bounding box center [58, 78] width 31 height 23
click at [0, 0] on input "All Purchases 17" at bounding box center [0, 0] width 0 height 0
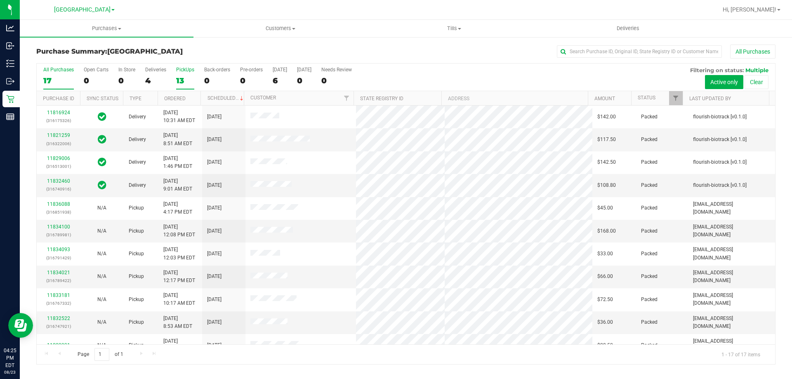
click at [180, 74] on label "PickUps 13" at bounding box center [185, 78] width 18 height 23
click at [0, 0] on input "PickUps 13" at bounding box center [0, 0] width 0 height 0
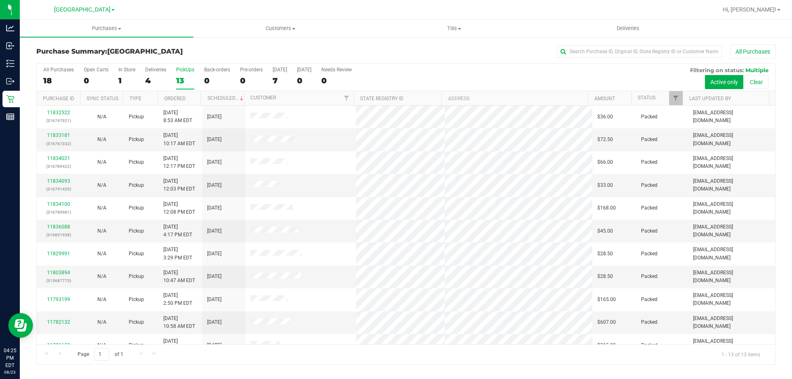
click at [135, 80] on div "All Purchases 18 Open Carts 0 In Store 1 Deliveries 4 PickUps 13 Back-orders 0 …" at bounding box center [406, 78] width 739 height 28
click at [132, 81] on div "1" at bounding box center [126, 80] width 17 height 9
click at [0, 0] on input "In Store 1" at bounding box center [0, 0] width 0 height 0
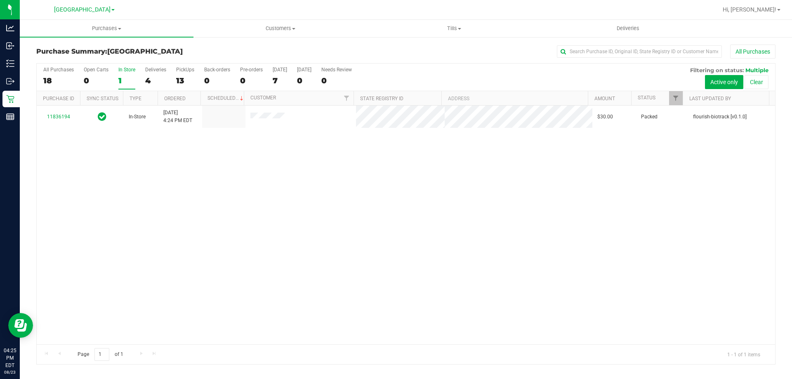
click at [58, 77] on div "18" at bounding box center [58, 80] width 31 height 9
click at [0, 0] on input "All Purchases 18" at bounding box center [0, 0] width 0 height 0
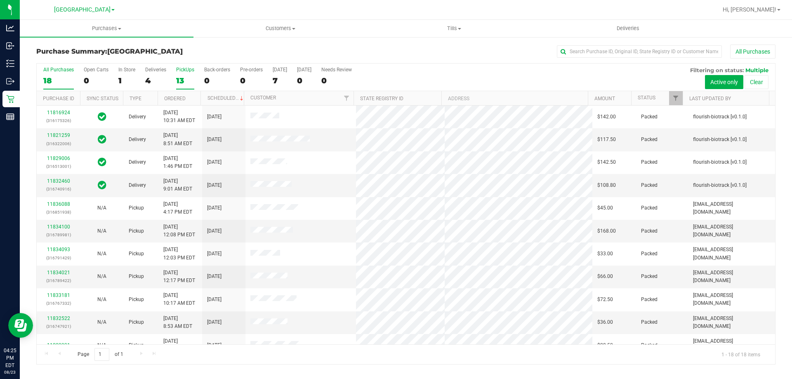
click at [180, 79] on div "13" at bounding box center [185, 80] width 18 height 9
click at [0, 0] on input "PickUps 13" at bounding box center [0, 0] width 0 height 0
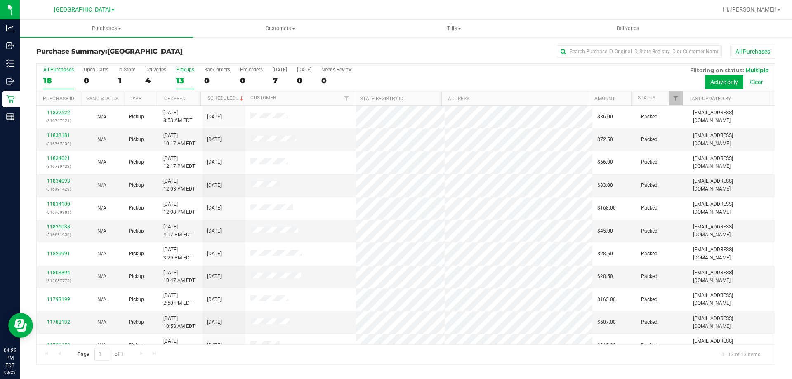
click at [61, 72] on div "All Purchases" at bounding box center [58, 70] width 31 height 6
click at [0, 0] on input "All Purchases 18" at bounding box center [0, 0] width 0 height 0
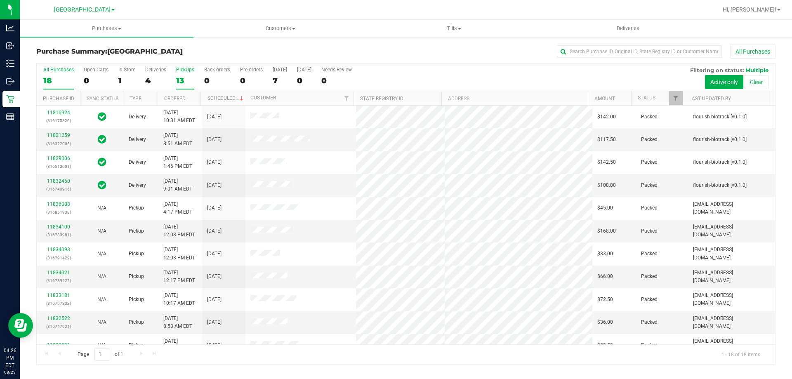
click at [179, 73] on label "PickUps 13" at bounding box center [185, 78] width 18 height 23
click at [0, 0] on input "PickUps 13" at bounding box center [0, 0] width 0 height 0
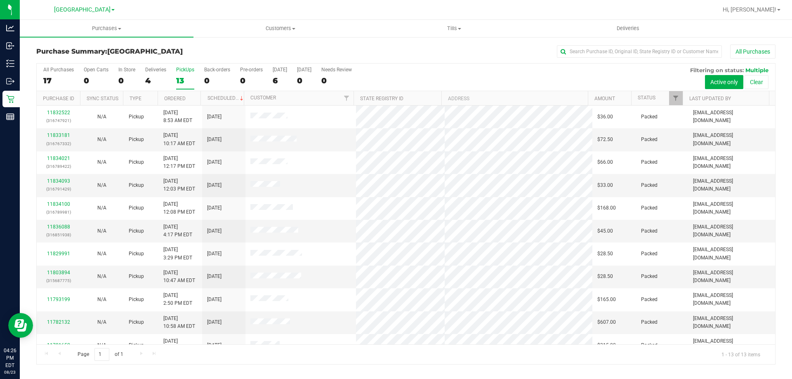
click at [34, 76] on div "All Purchases 17 Open Carts 0 In Store 0 Deliveries 4 PickUps 13 Back-orders 0 …" at bounding box center [406, 214] width 752 height 302
click at [50, 76] on div "17" at bounding box center [58, 80] width 31 height 9
click at [0, 0] on input "All Purchases 17" at bounding box center [0, 0] width 0 height 0
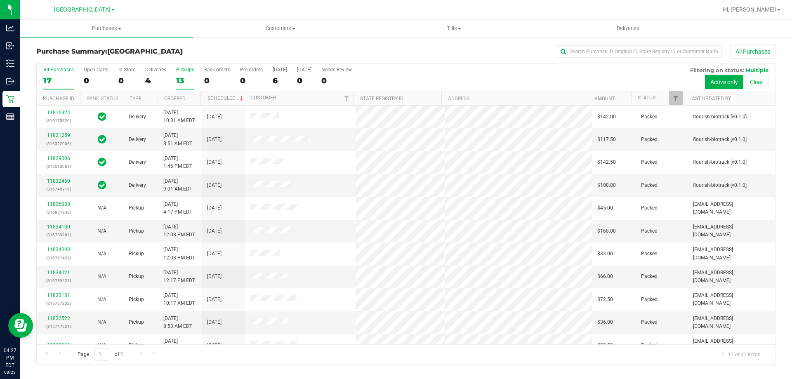
click at [188, 73] on label "PickUps 13" at bounding box center [185, 78] width 18 height 23
click at [0, 0] on input "PickUps 13" at bounding box center [0, 0] width 0 height 0
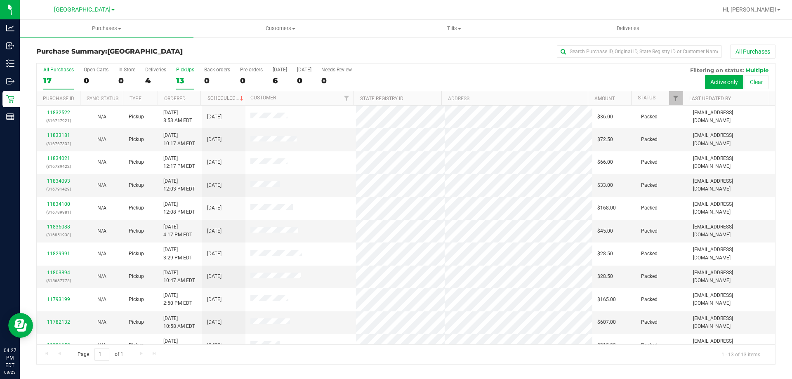
click at [59, 77] on div "17" at bounding box center [58, 80] width 31 height 9
click at [0, 0] on input "All Purchases 17" at bounding box center [0, 0] width 0 height 0
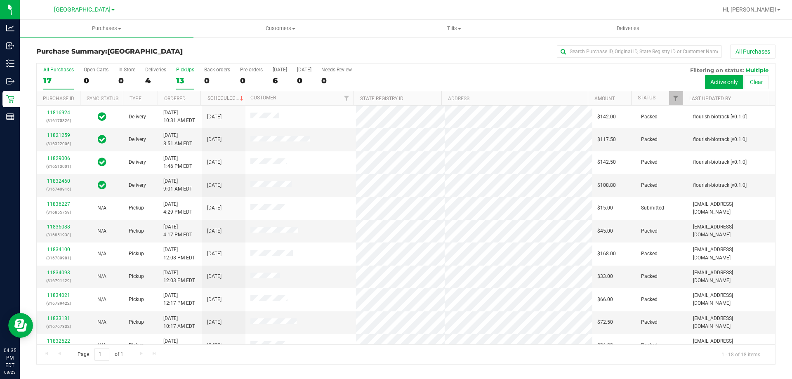
click at [181, 76] on div "13" at bounding box center [185, 80] width 18 height 9
click at [0, 0] on input "PickUps 13" at bounding box center [0, 0] width 0 height 0
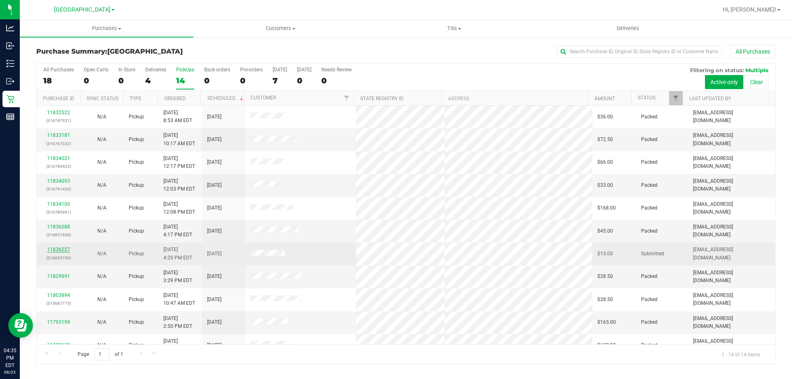
click at [55, 250] on link "11836227" at bounding box center [58, 250] width 23 height 6
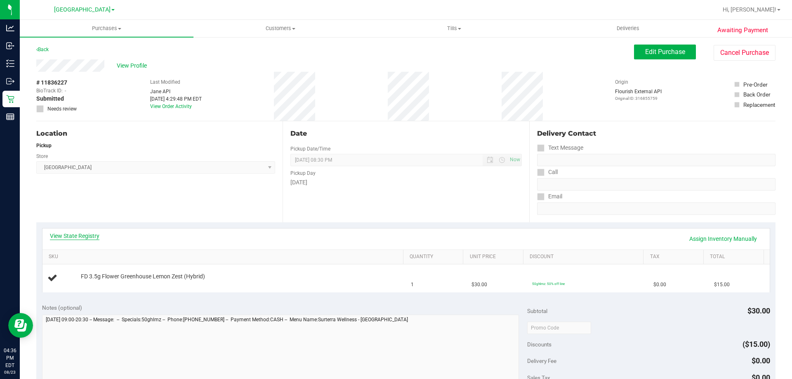
click at [83, 237] on link "View State Registry" at bounding box center [75, 236] width 50 height 8
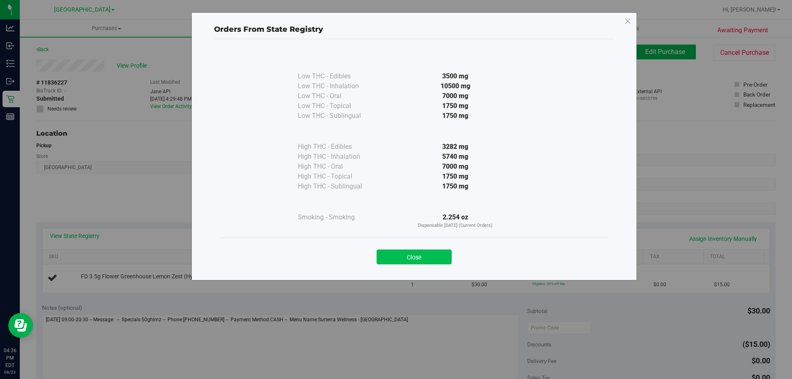
click at [429, 255] on button "Close" at bounding box center [414, 257] width 75 height 15
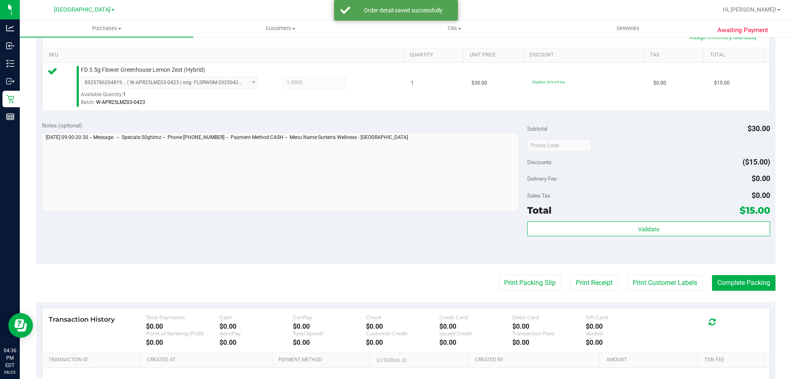
scroll to position [227, 0]
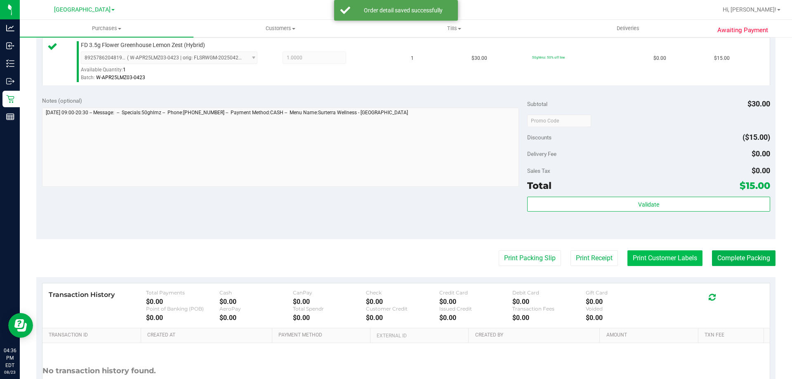
click at [669, 262] on button "Print Customer Labels" at bounding box center [665, 259] width 75 height 16
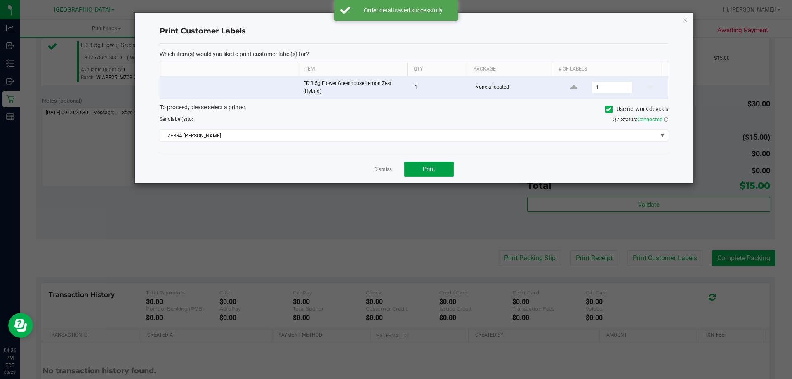
click at [440, 171] on button "Print" at bounding box center [429, 169] width 50 height 15
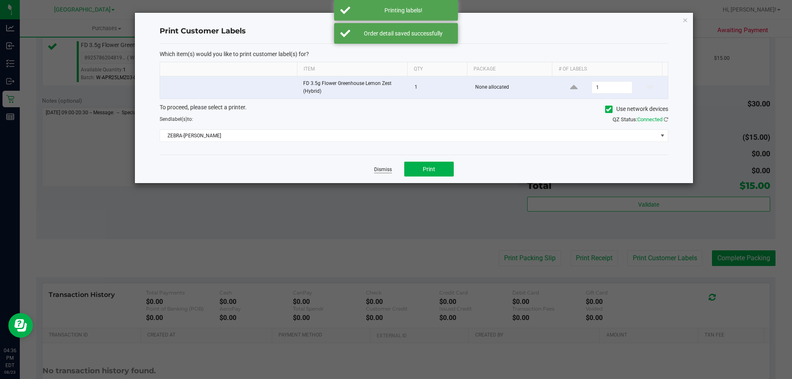
click at [376, 168] on link "Dismiss" at bounding box center [383, 169] width 18 height 7
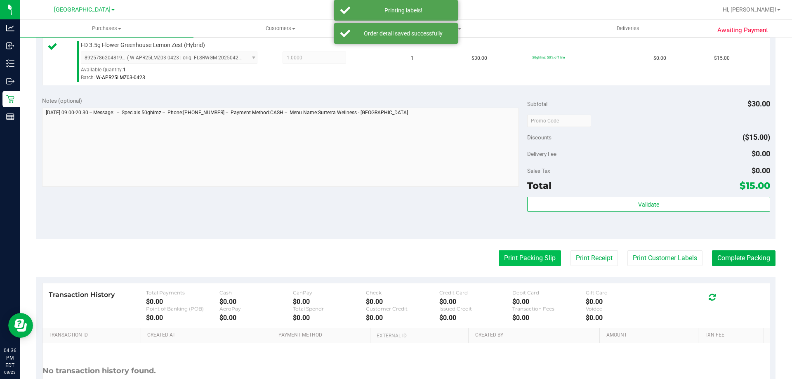
click at [504, 260] on button "Print Packing Slip" at bounding box center [530, 259] width 62 height 16
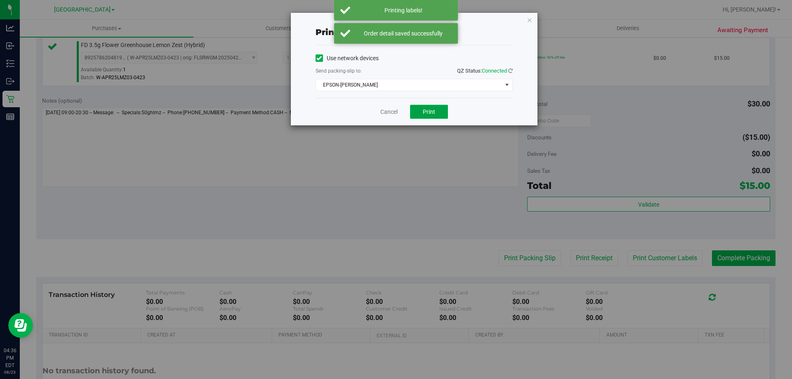
click at [436, 115] on button "Print" at bounding box center [429, 112] width 38 height 14
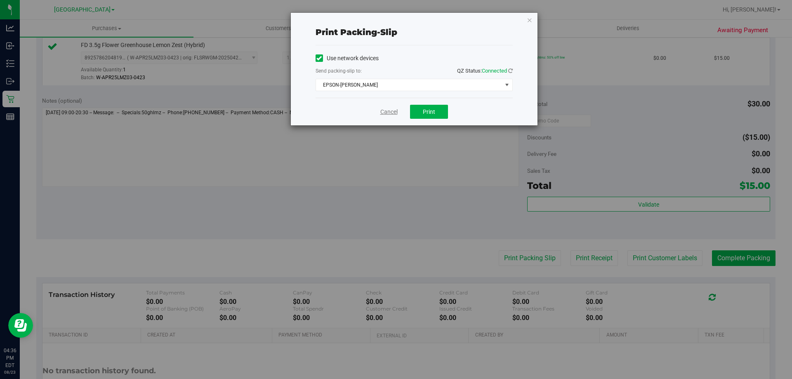
click at [387, 113] on link "Cancel" at bounding box center [389, 112] width 17 height 9
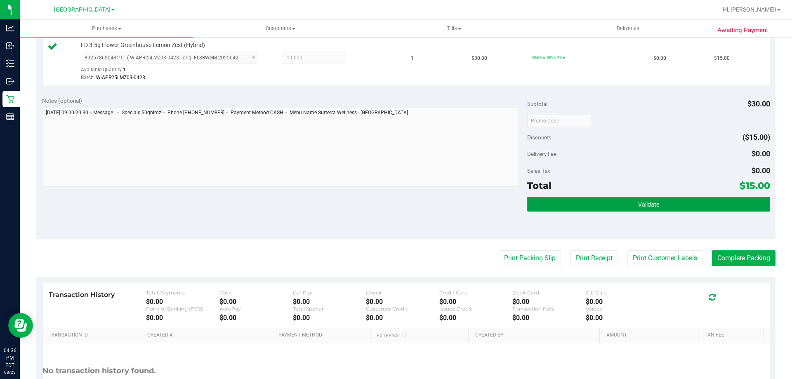
click at [610, 211] on button "Validate" at bounding box center [648, 204] width 243 height 15
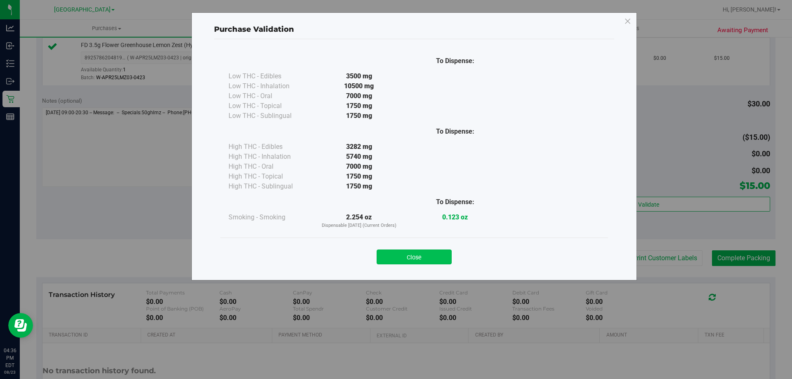
click at [423, 253] on button "Close" at bounding box center [414, 257] width 75 height 15
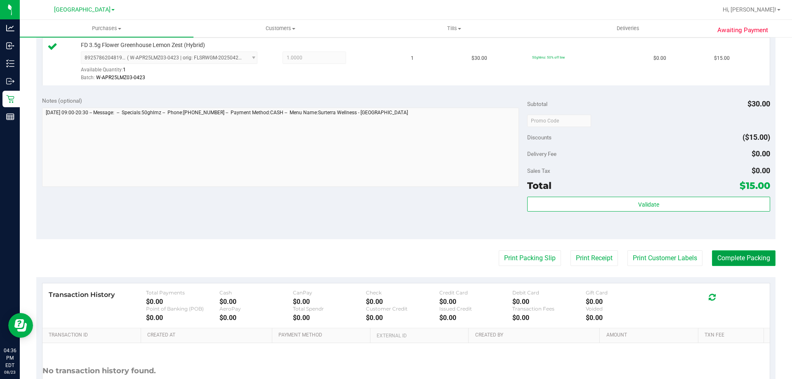
click at [756, 262] on button "Complete Packing" at bounding box center [744, 259] width 64 height 16
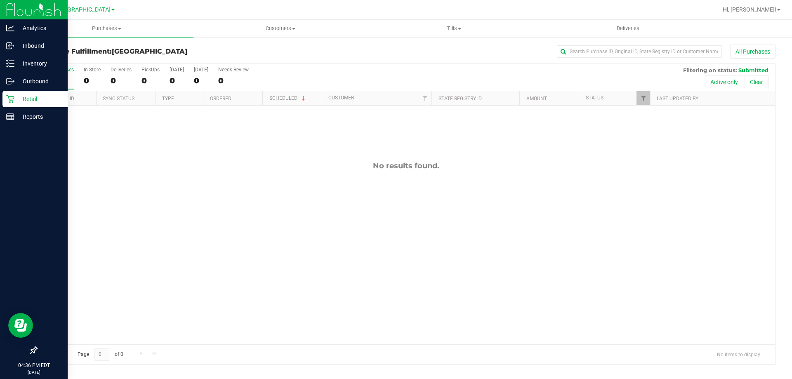
click at [15, 100] on p "Retail" at bounding box center [39, 99] width 50 height 10
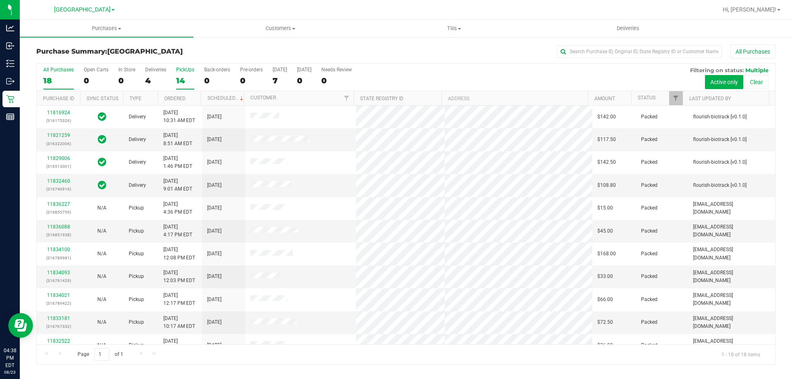
click at [193, 82] on div "14" at bounding box center [185, 80] width 18 height 9
click at [0, 0] on input "PickUps 14" at bounding box center [0, 0] width 0 height 0
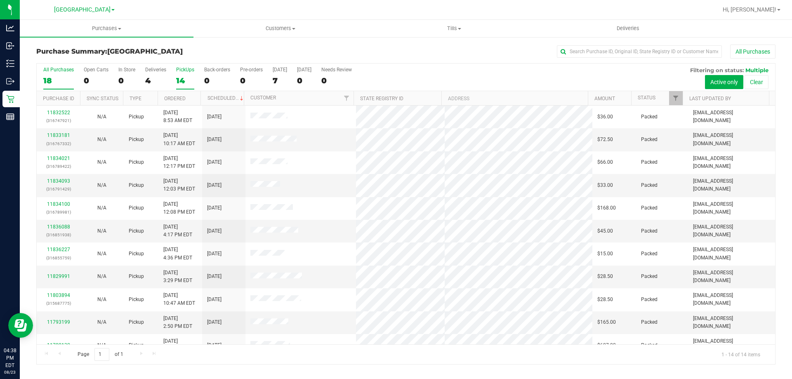
click at [69, 71] on div "All Purchases" at bounding box center [58, 70] width 31 height 6
click at [0, 0] on input "All Purchases 18" at bounding box center [0, 0] width 0 height 0
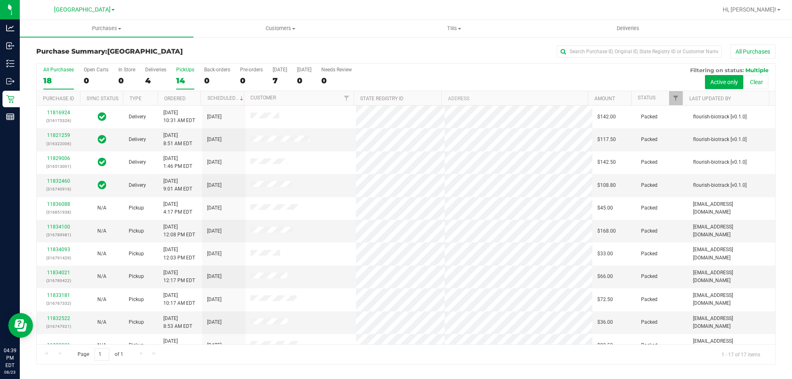
click at [192, 69] on div "PickUps" at bounding box center [185, 70] width 18 height 6
click at [0, 0] on input "PickUps 14" at bounding box center [0, 0] width 0 height 0
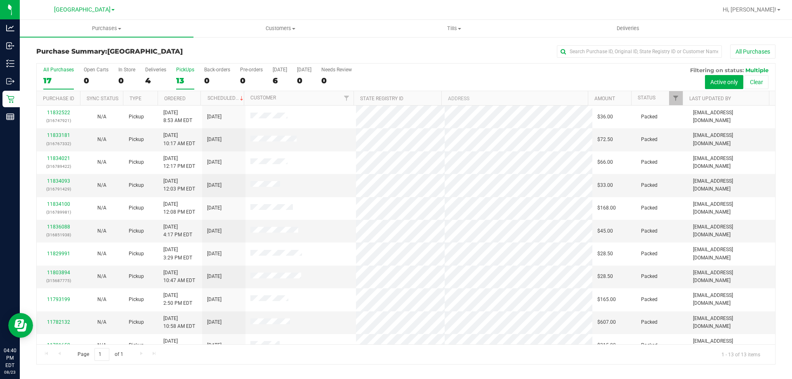
click at [55, 80] on div "17" at bounding box center [58, 80] width 31 height 9
click at [0, 0] on input "All Purchases 17" at bounding box center [0, 0] width 0 height 0
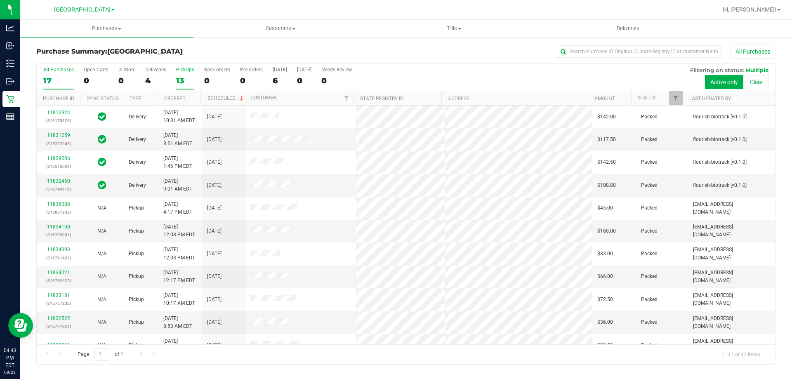
click at [190, 75] on label "PickUps 13" at bounding box center [185, 78] width 18 height 23
click at [0, 0] on input "PickUps 13" at bounding box center [0, 0] width 0 height 0
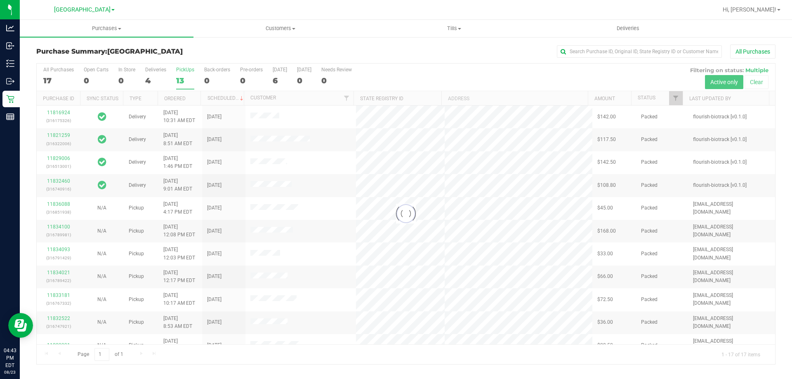
click at [189, 43] on div "Purchase Summary: [GEOGRAPHIC_DATA] All Purchases Loading... All Purchases 17 O…" at bounding box center [406, 204] width 773 height 337
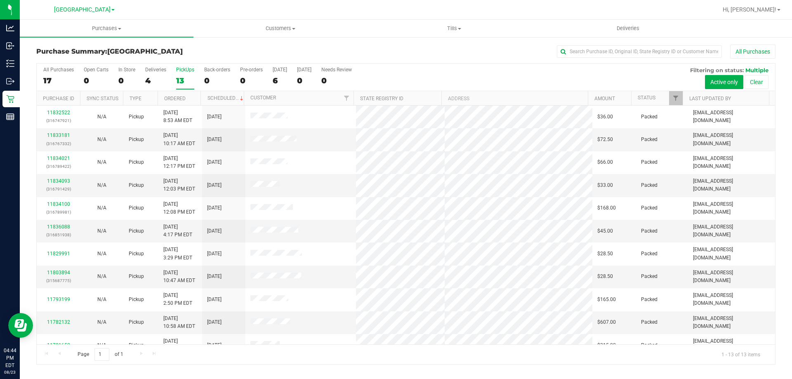
click at [182, 81] on div "13" at bounding box center [185, 80] width 18 height 9
click at [0, 0] on input "PickUps 13" at bounding box center [0, 0] width 0 height 0
click at [66, 80] on div "16" at bounding box center [58, 80] width 31 height 9
click at [0, 0] on input "All Purchases 16" at bounding box center [0, 0] width 0 height 0
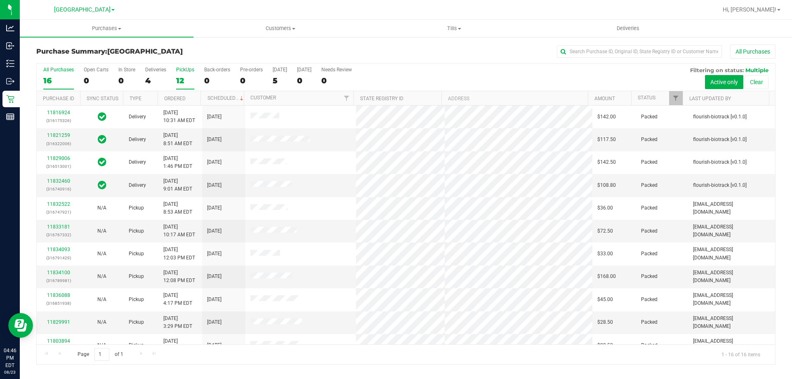
click at [184, 74] on label "PickUps 12" at bounding box center [185, 78] width 18 height 23
click at [0, 0] on input "PickUps 12" at bounding box center [0, 0] width 0 height 0
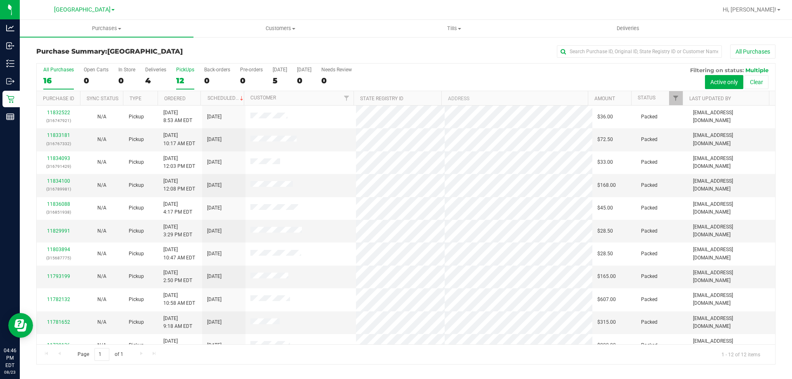
click at [54, 81] on div "16" at bounding box center [58, 80] width 31 height 9
click at [0, 0] on input "All Purchases 16" at bounding box center [0, 0] width 0 height 0
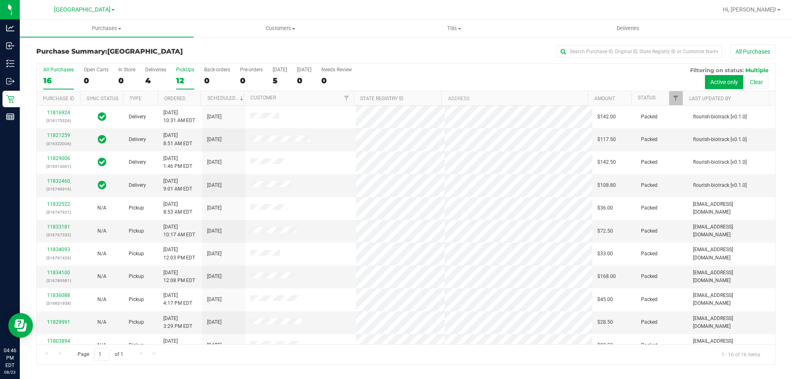
click at [184, 78] on div "12" at bounding box center [185, 80] width 18 height 9
click at [0, 0] on input "PickUps 12" at bounding box center [0, 0] width 0 height 0
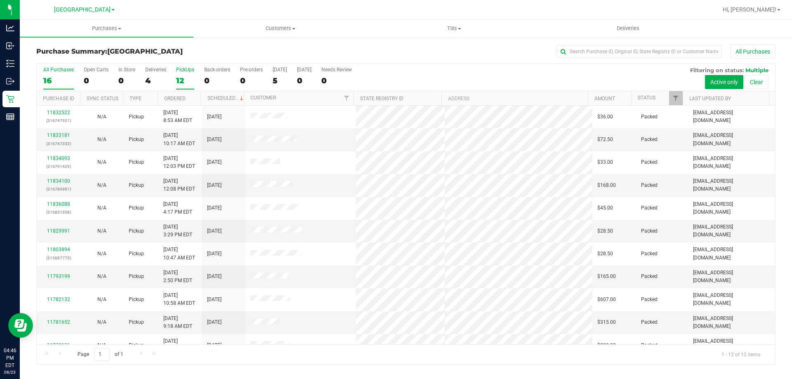
click at [68, 81] on div "16" at bounding box center [58, 80] width 31 height 9
click at [0, 0] on input "All Purchases 16" at bounding box center [0, 0] width 0 height 0
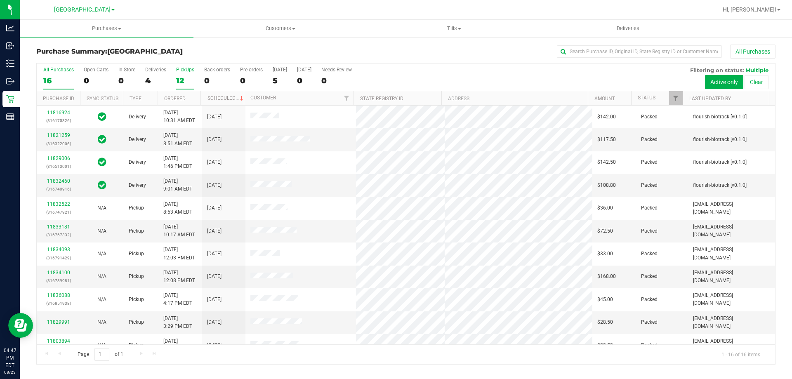
click at [178, 76] on div "12" at bounding box center [185, 80] width 18 height 9
click at [0, 0] on input "PickUps 12" at bounding box center [0, 0] width 0 height 0
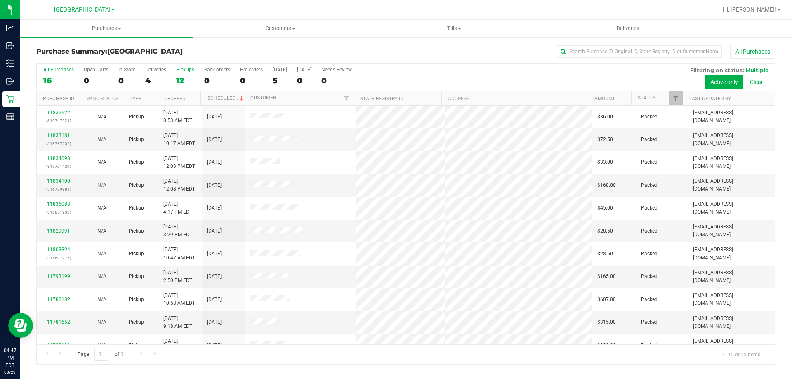
click at [46, 68] on div "All Purchases" at bounding box center [58, 70] width 31 height 6
click at [0, 0] on input "All Purchases 16" at bounding box center [0, 0] width 0 height 0
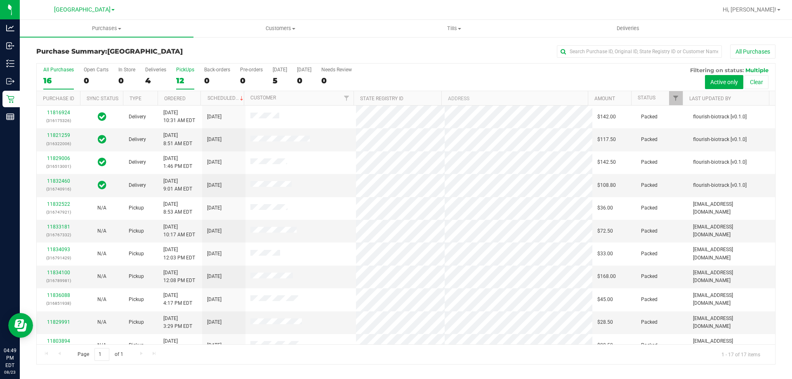
click at [187, 73] on label "PickUps 12" at bounding box center [185, 78] width 18 height 23
click at [0, 0] on input "PickUps 12" at bounding box center [0, 0] width 0 height 0
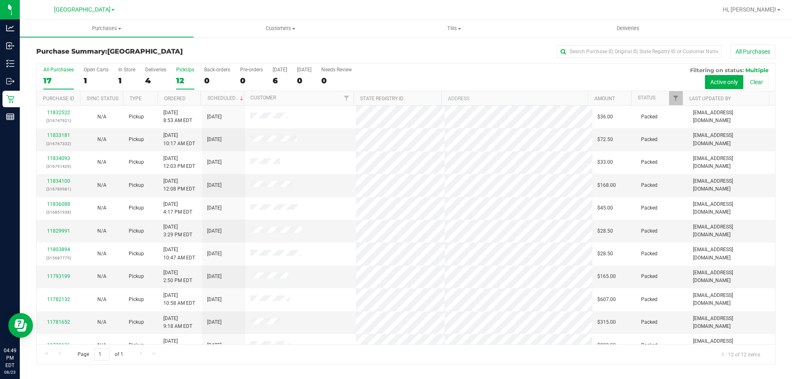
click at [60, 78] on div "17" at bounding box center [58, 80] width 31 height 9
click at [0, 0] on input "All Purchases 17" at bounding box center [0, 0] width 0 height 0
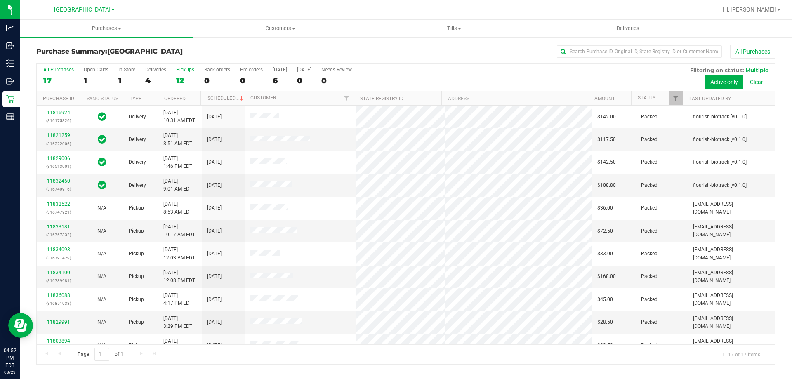
click at [189, 70] on div "PickUps" at bounding box center [185, 70] width 18 height 6
click at [0, 0] on input "PickUps 12" at bounding box center [0, 0] width 0 height 0
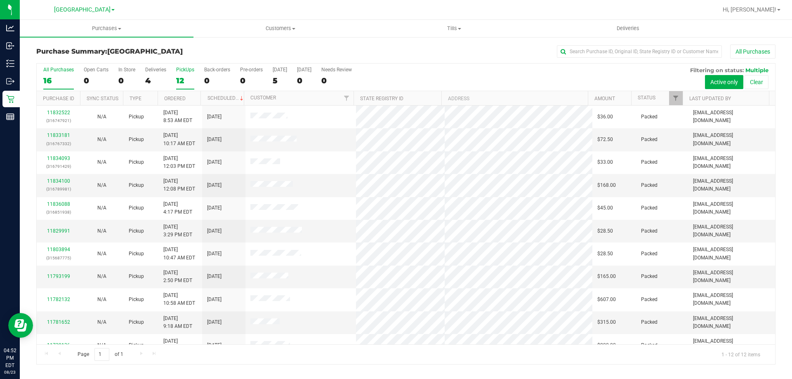
click at [64, 71] on div "All Purchases" at bounding box center [58, 70] width 31 height 6
click at [0, 0] on input "All Purchases 16" at bounding box center [0, 0] width 0 height 0
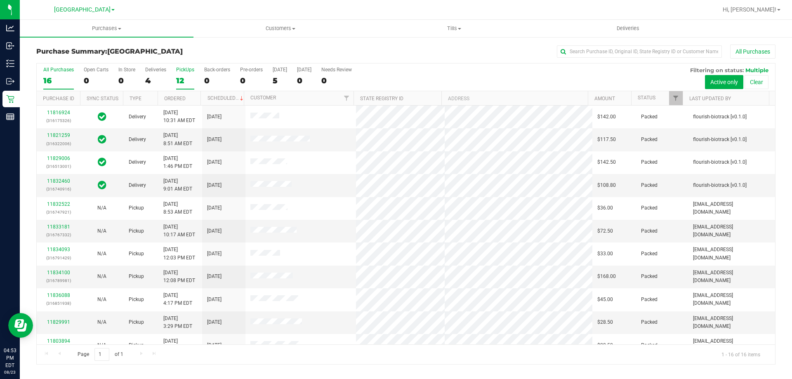
click at [184, 80] on div "12" at bounding box center [185, 80] width 18 height 9
click at [0, 0] on input "PickUps 12" at bounding box center [0, 0] width 0 height 0
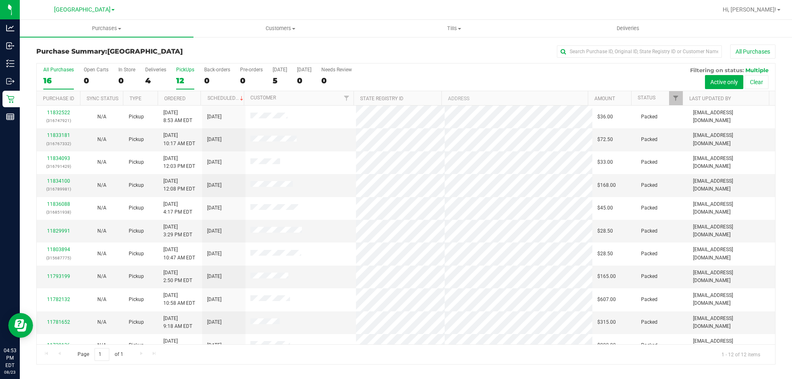
click at [56, 75] on label "All Purchases 16" at bounding box center [58, 78] width 31 height 23
click at [0, 0] on input "All Purchases 16" at bounding box center [0, 0] width 0 height 0
